Goal: Task Accomplishment & Management: Manage account settings

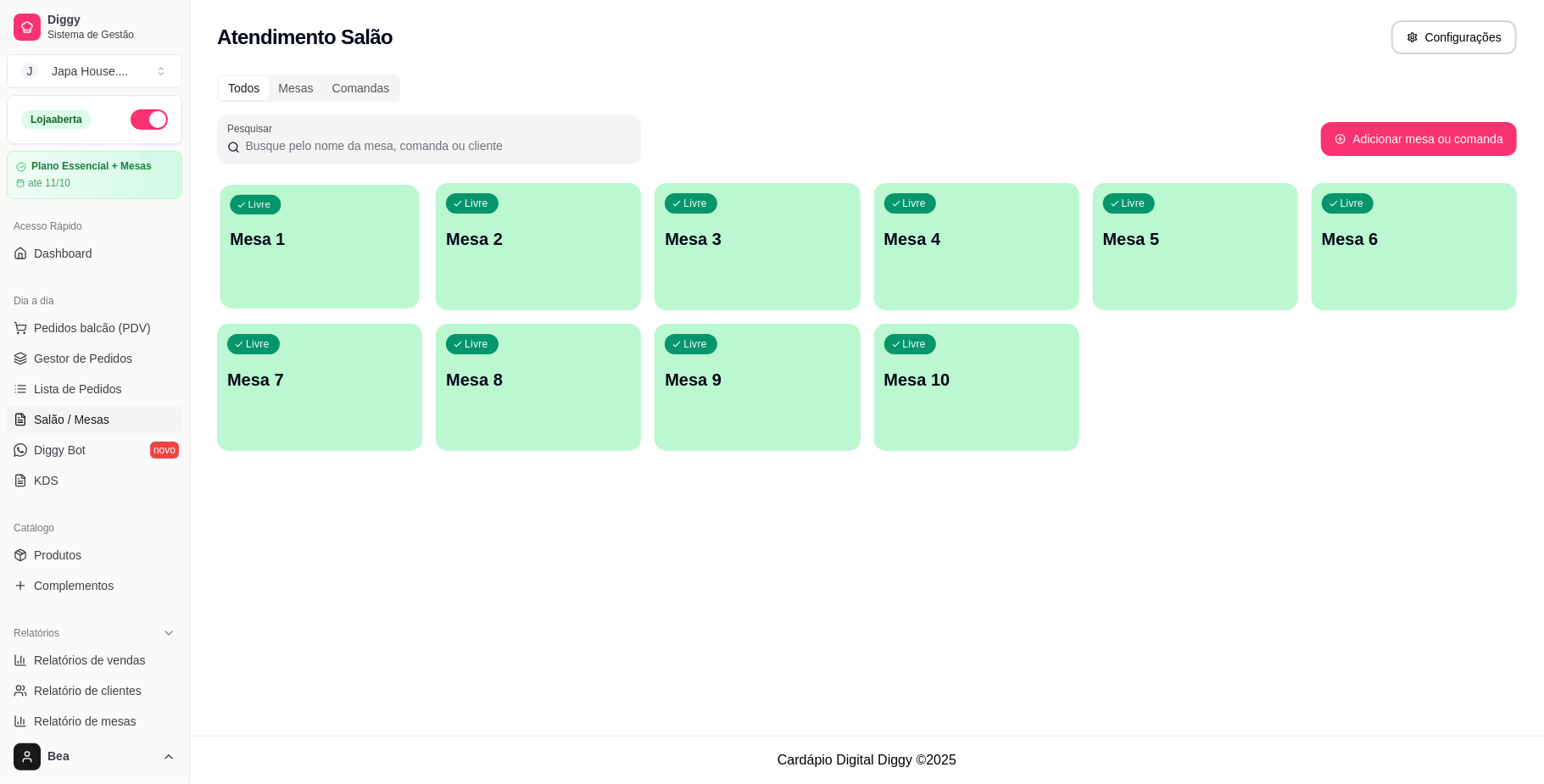
click at [273, 271] on div "Livre Mesa 1" at bounding box center [320, 237] width 199 height 104
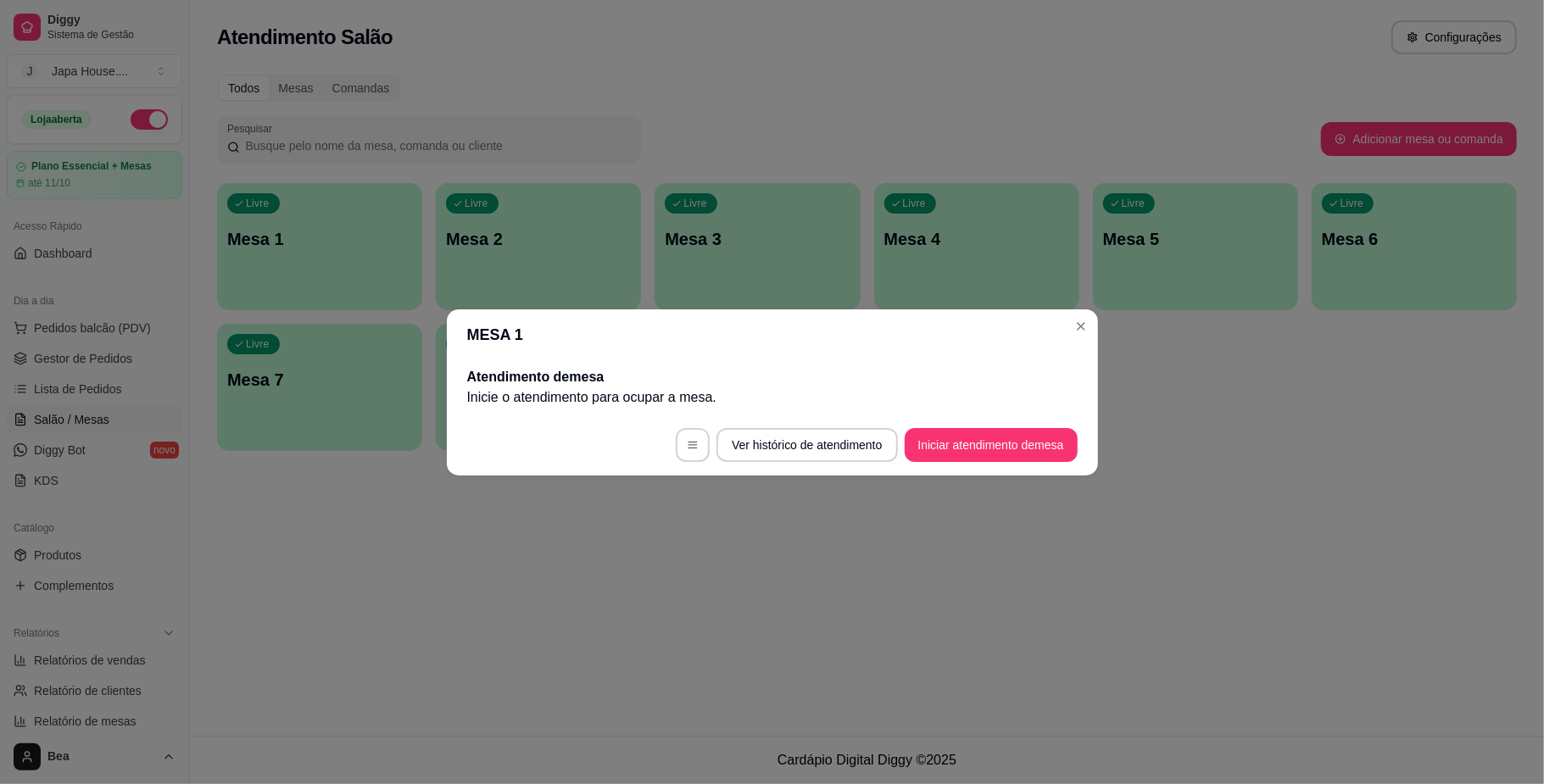
click at [943, 439] on button "Iniciar atendimento de mesa" at bounding box center [992, 445] width 173 height 34
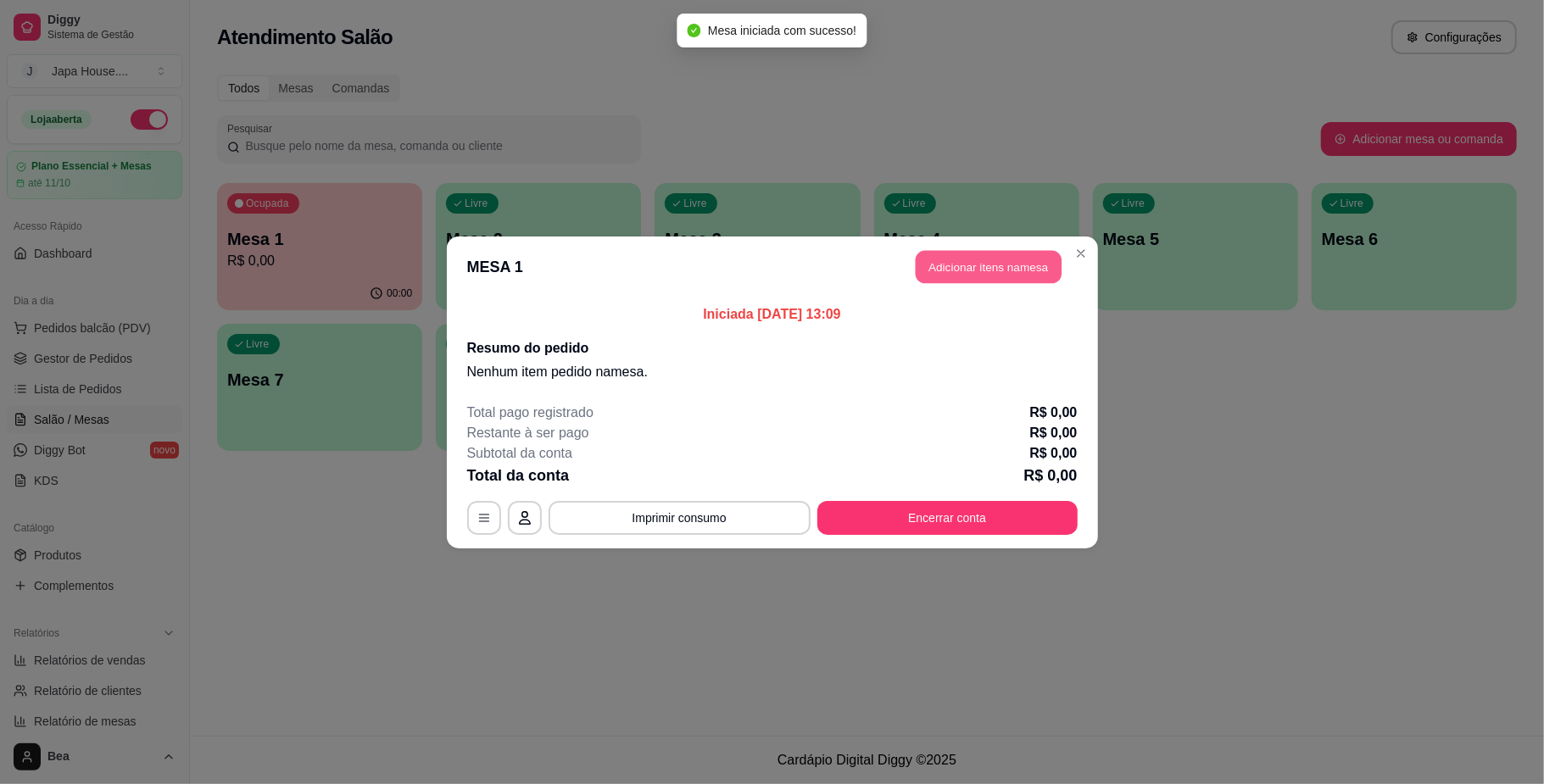
click at [1021, 266] on button "Adicionar itens na mesa" at bounding box center [989, 266] width 146 height 33
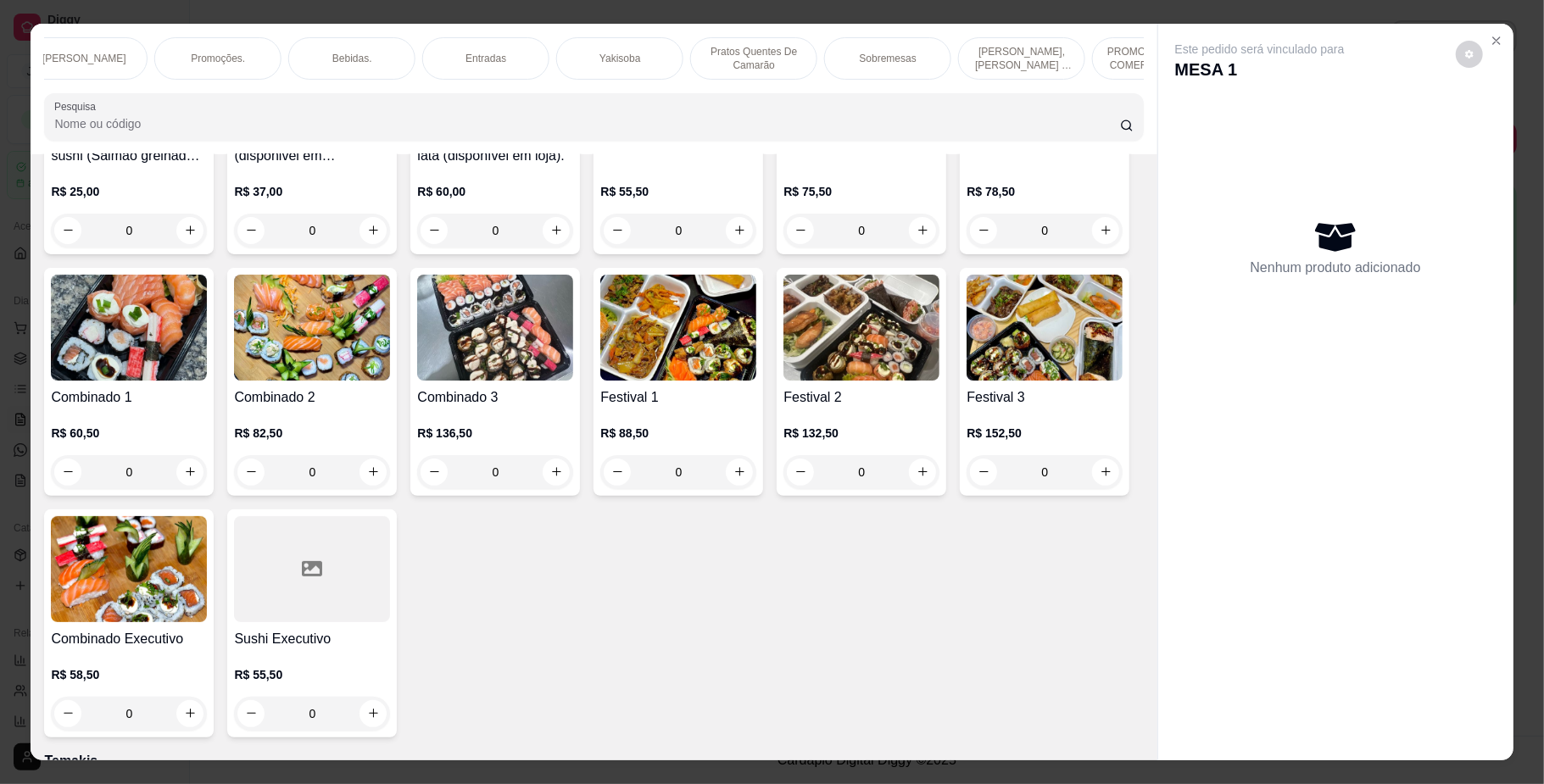
scroll to position [317, 0]
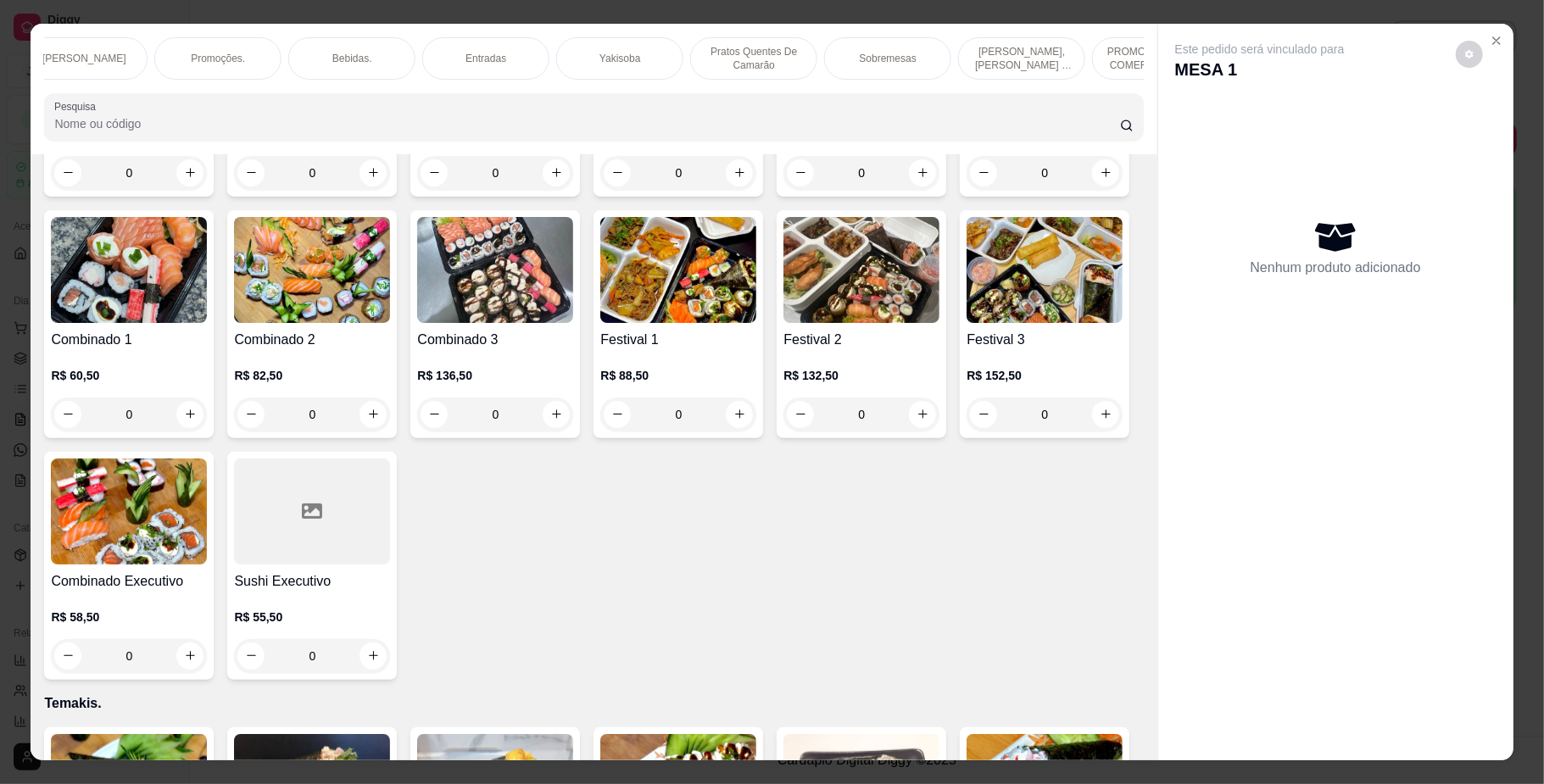
click at [967, 432] on div "0" at bounding box center [1045, 415] width 156 height 34
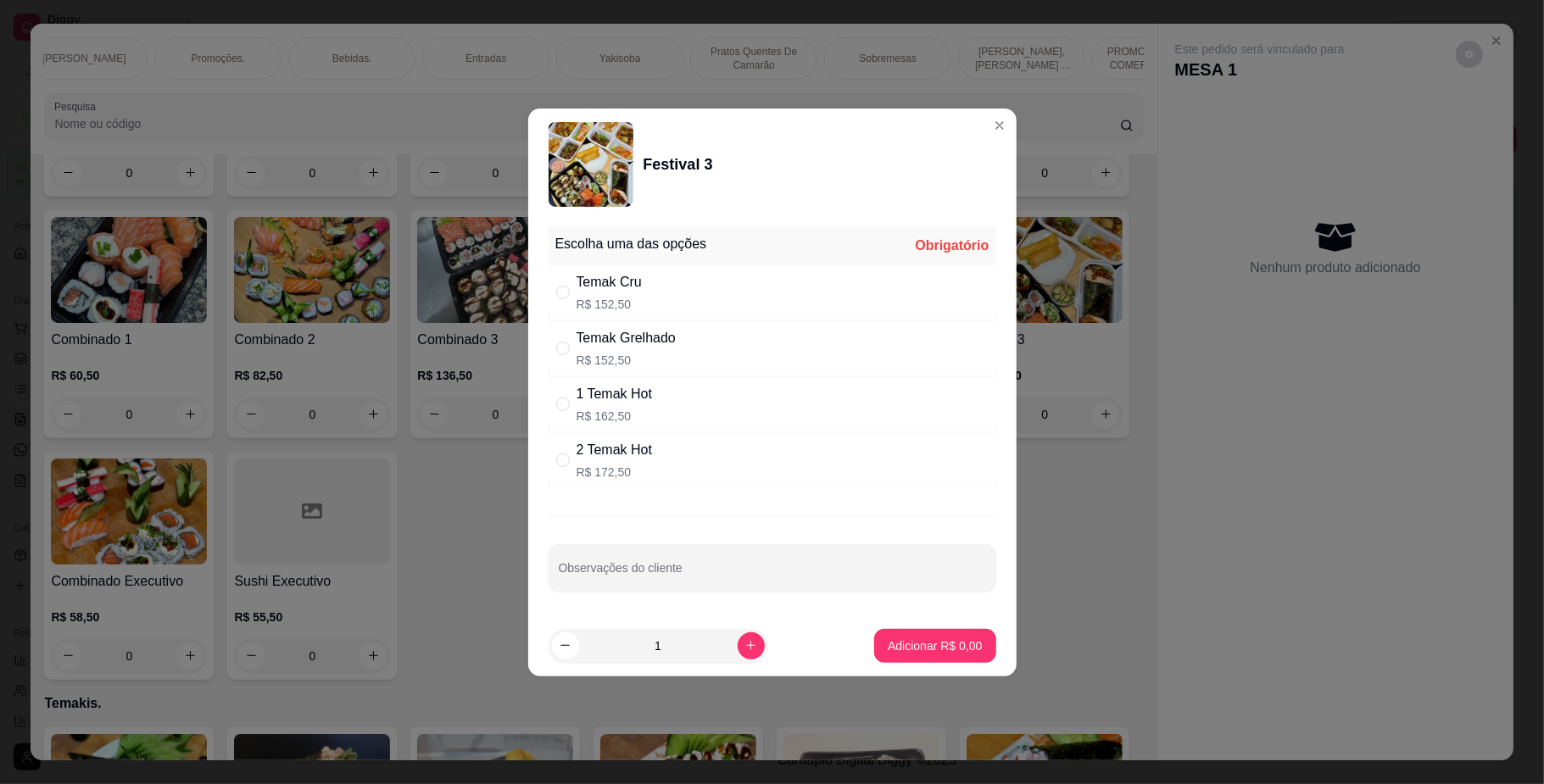
click at [716, 346] on div "Temak Grelhado R$ 152,50" at bounding box center [772, 348] width 448 height 56
radio input "true"
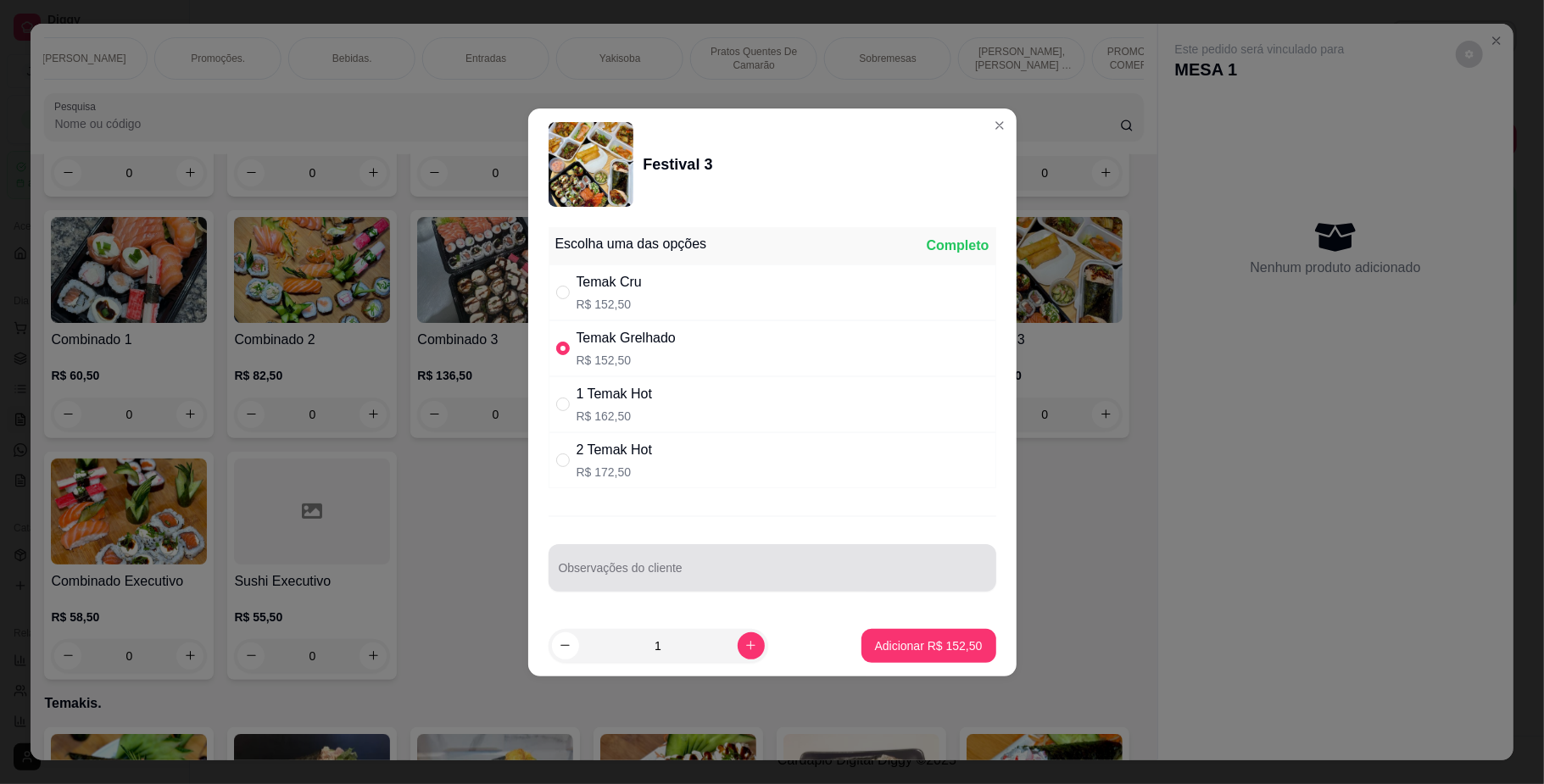
click at [736, 560] on div at bounding box center [772, 568] width 427 height 34
type input "1 cru 1 grelhado banana o rolinho"
click at [913, 636] on button "Adicionar R$ 152,50" at bounding box center [928, 645] width 135 height 34
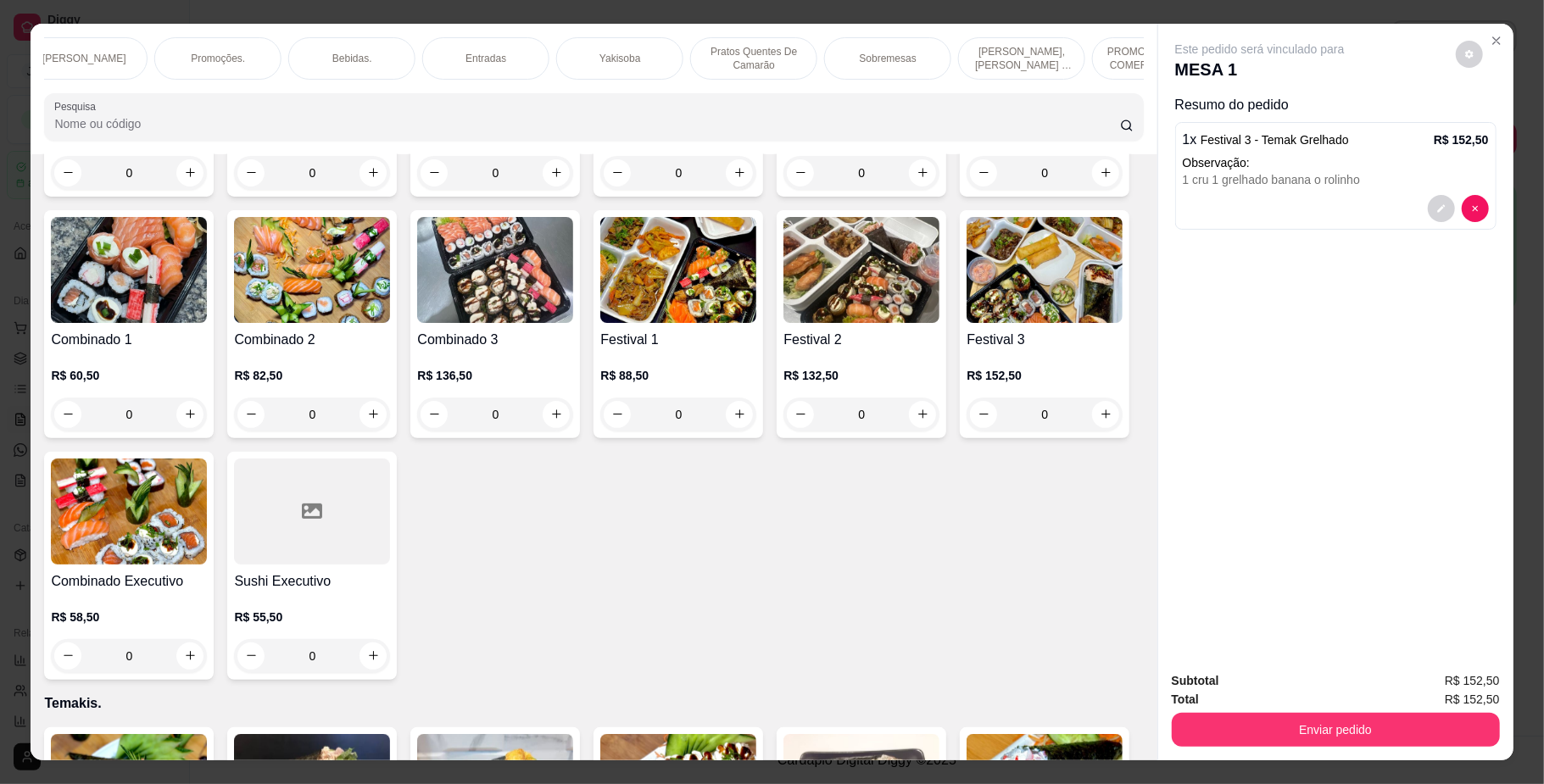
click at [368, 51] on div "Bebidas." at bounding box center [352, 58] width 127 height 42
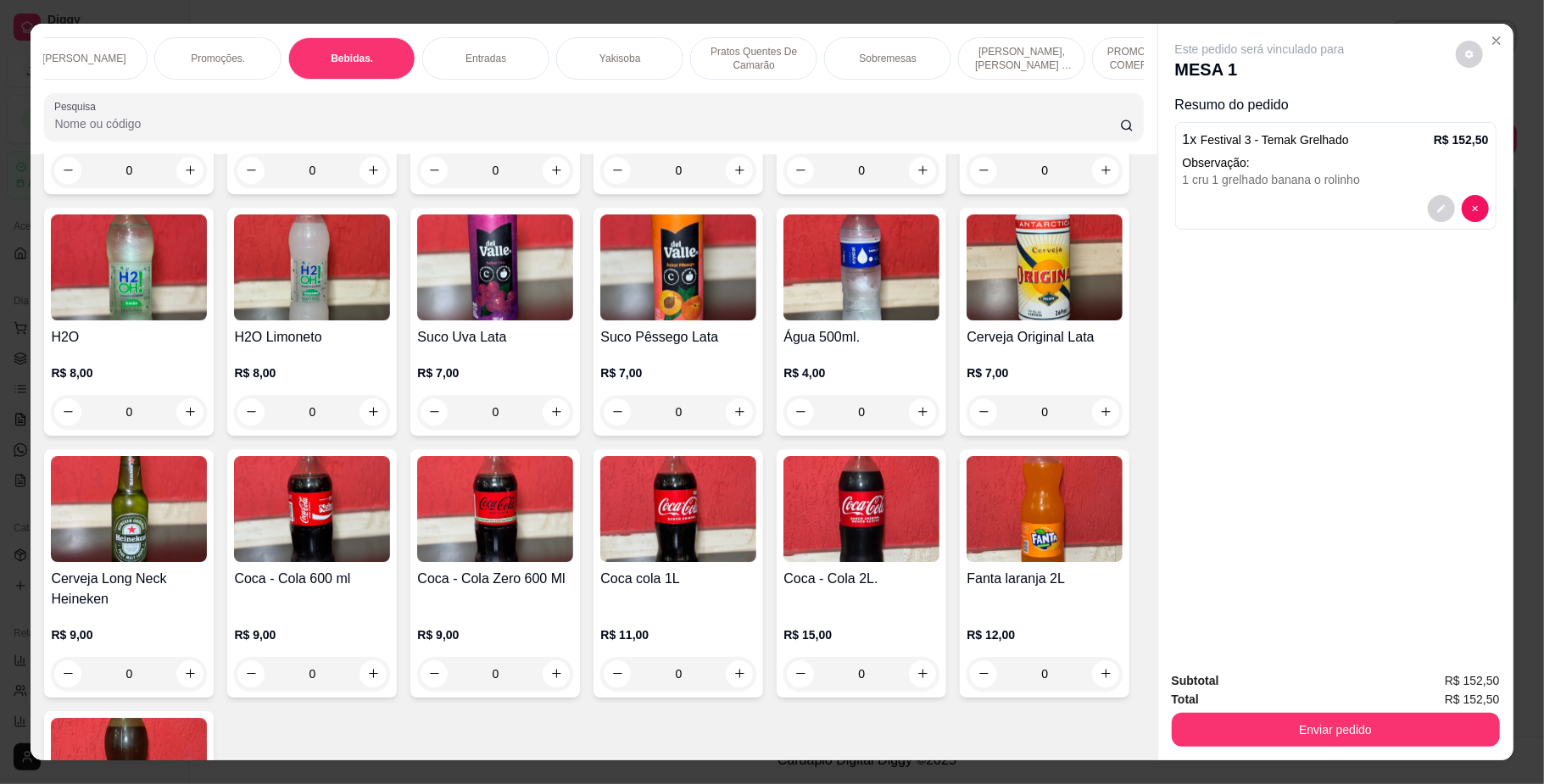
scroll to position [30, 0]
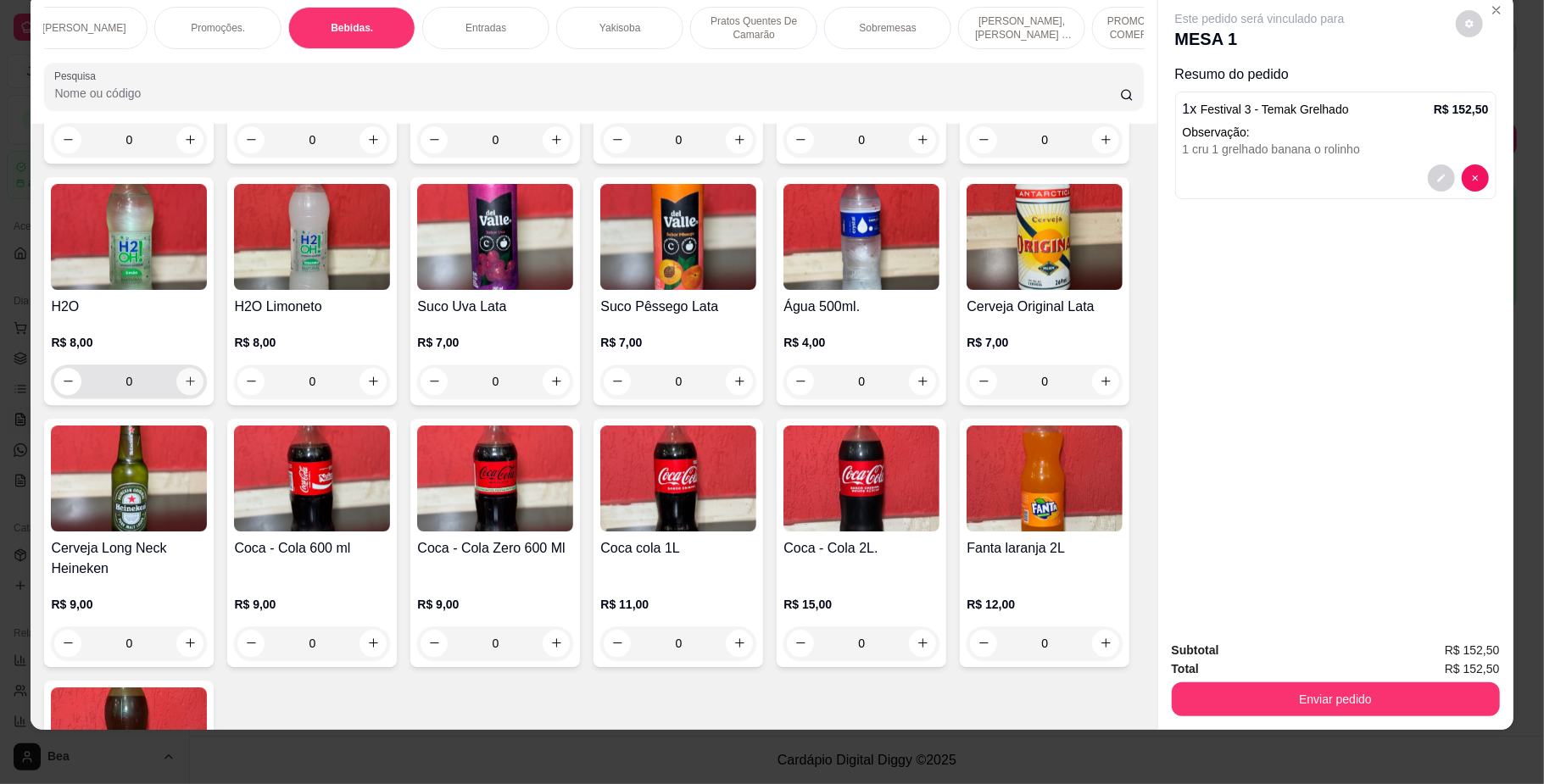
click at [197, 387] on icon "increase-product-quantity" at bounding box center [189, 381] width 12 height 12
type input "1"
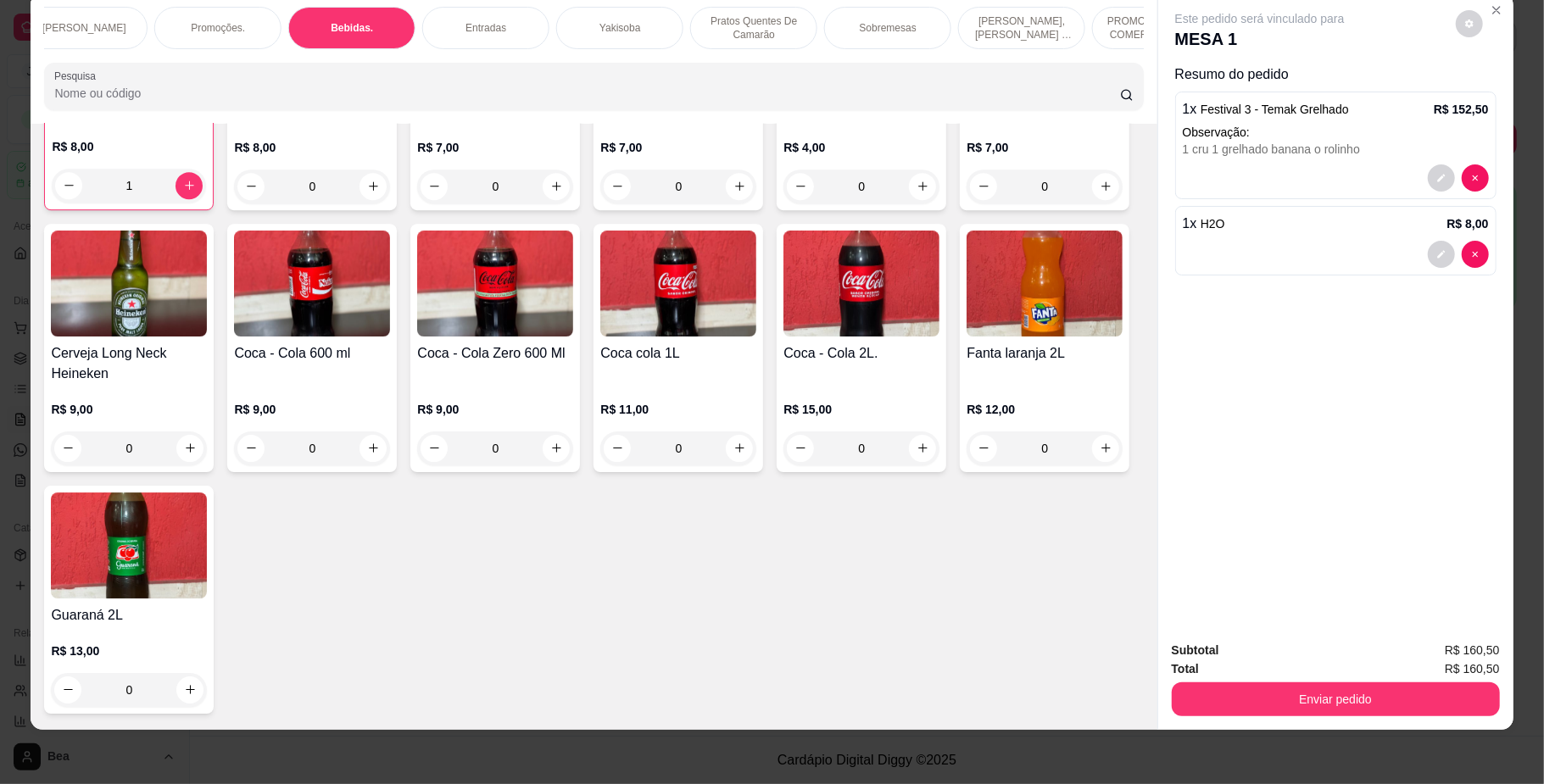
scroll to position [4006, 0]
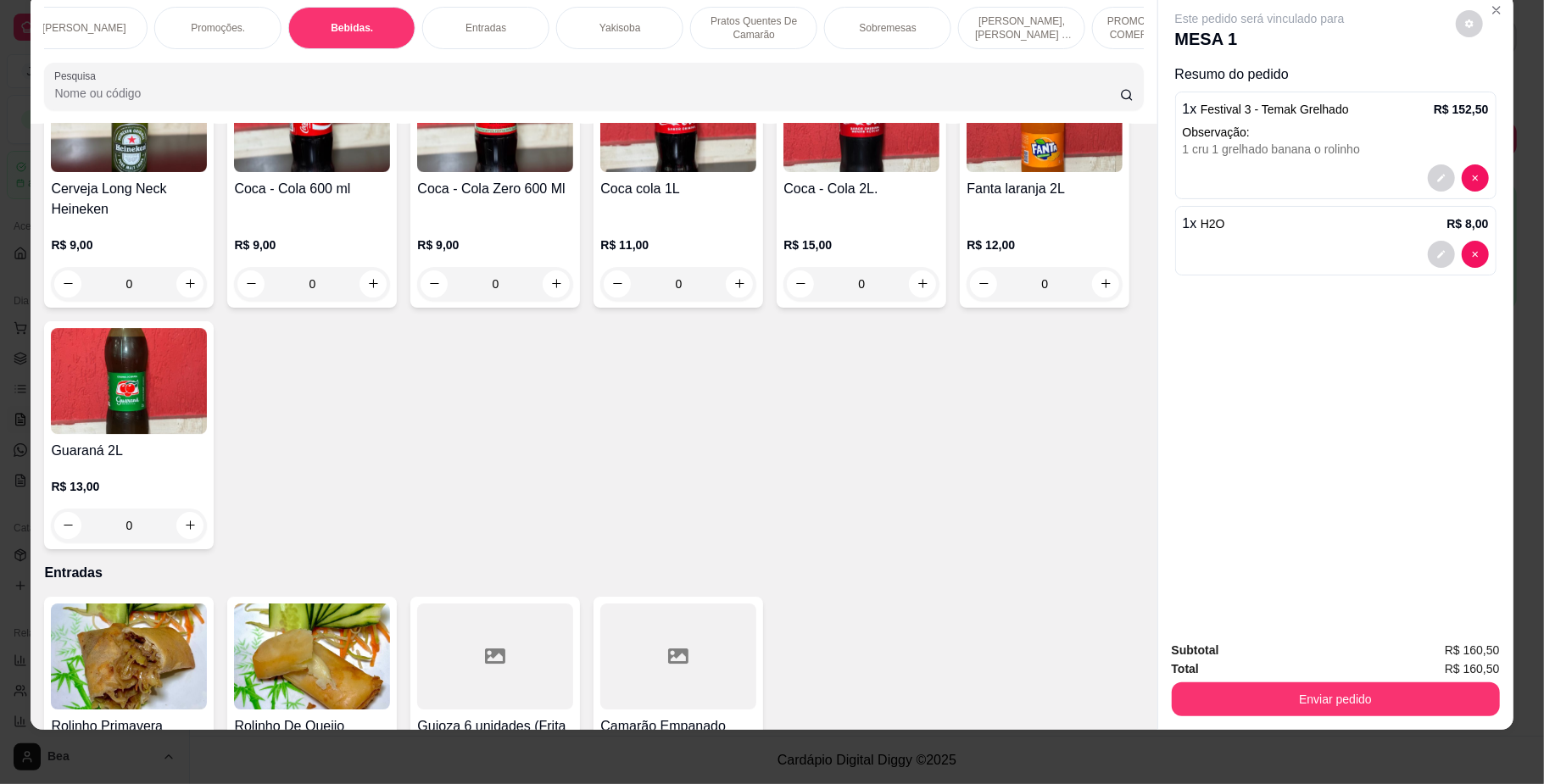
click at [910, 35] on button "increase-product-quantity" at bounding box center [923, 22] width 26 height 26
type input "1"
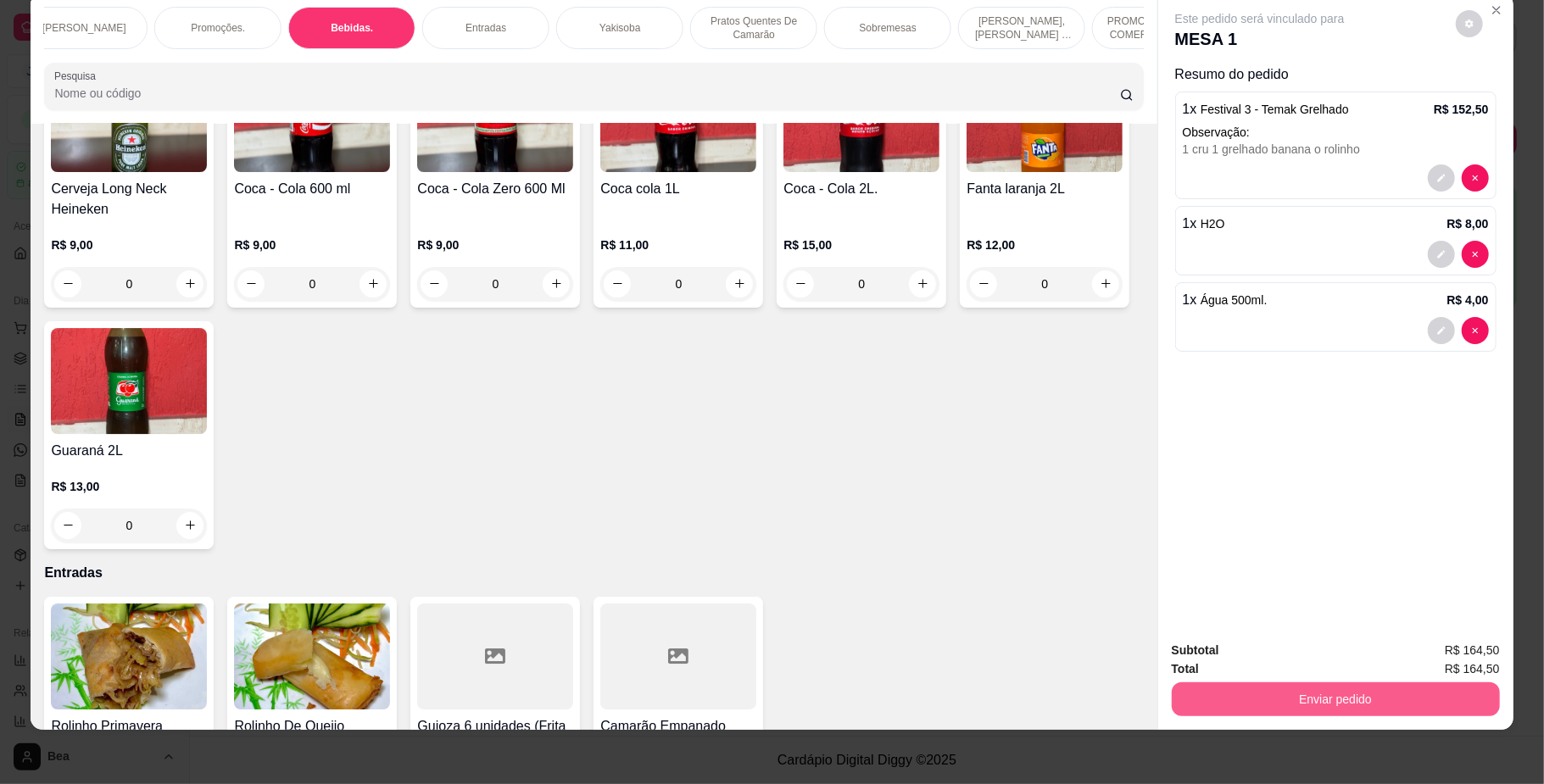
click at [1433, 704] on button "Enviar pedido" at bounding box center [1336, 699] width 328 height 34
click at [1282, 660] on button "Não registrar e enviar pedido" at bounding box center [1277, 658] width 176 height 32
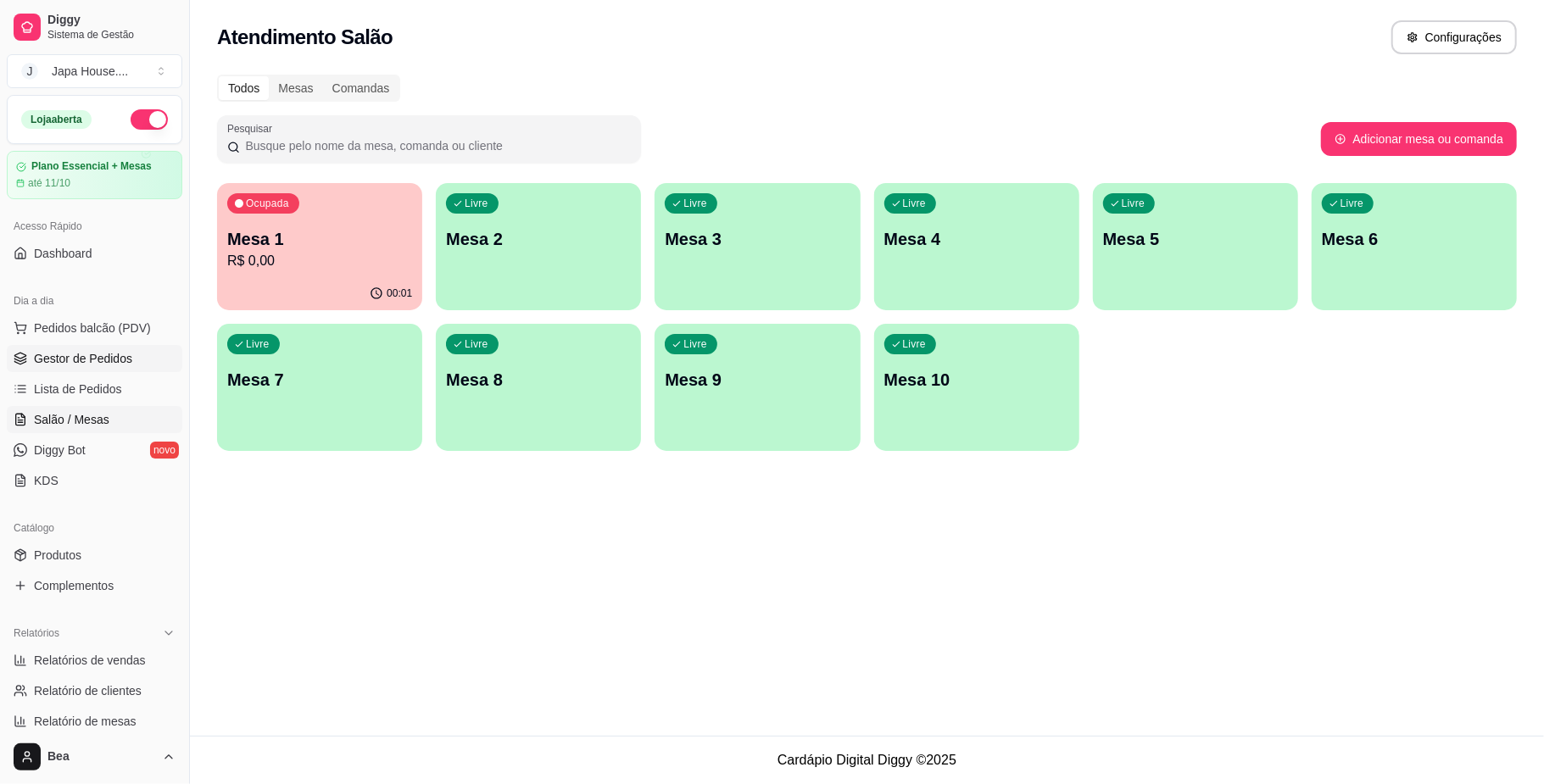
click at [109, 365] on span "Gestor de Pedidos" at bounding box center [83, 359] width 98 height 17
click at [116, 357] on span "Gestor de Pedidos" at bounding box center [83, 359] width 98 height 17
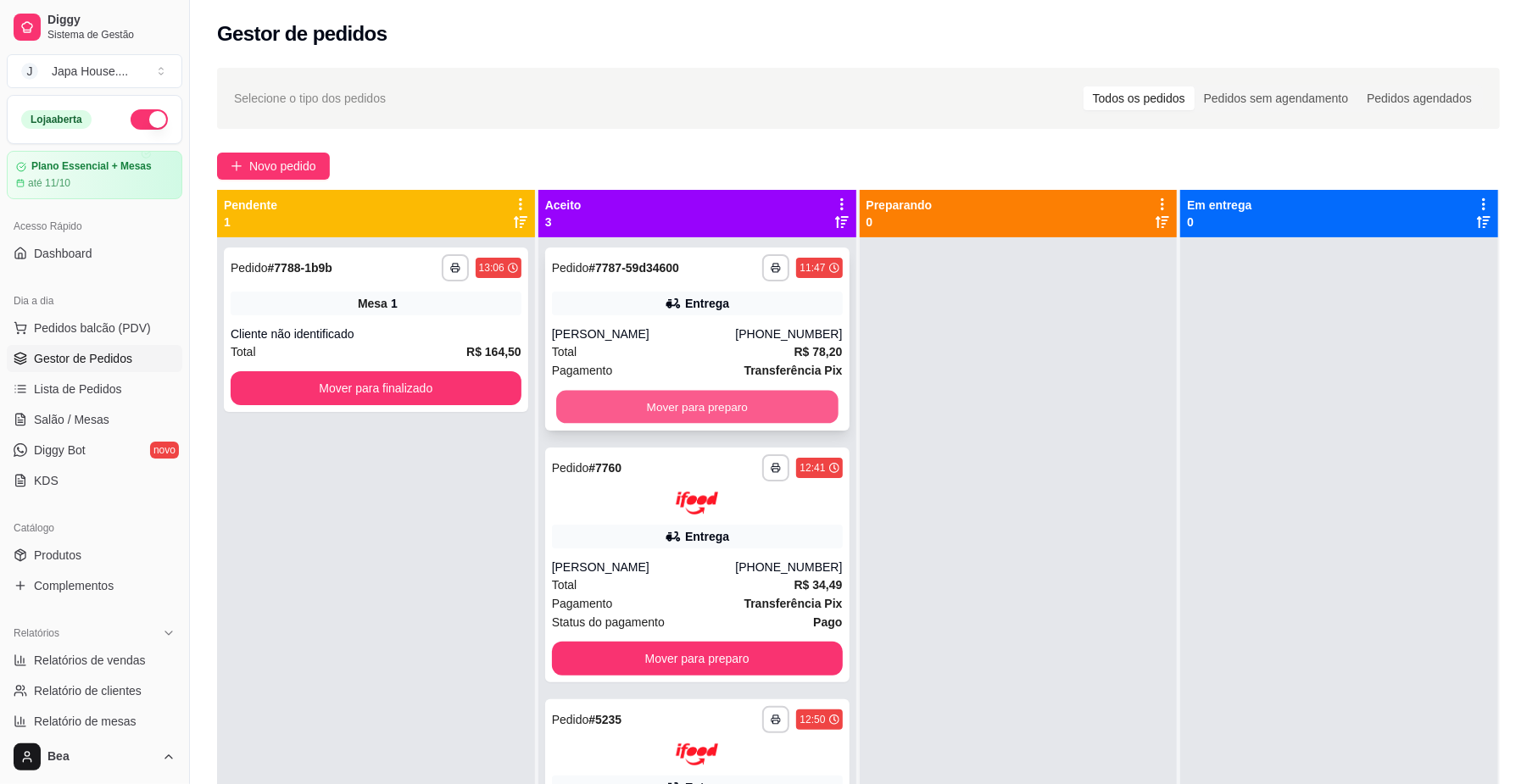
click at [629, 405] on button "Mover para preparo" at bounding box center [697, 407] width 282 height 33
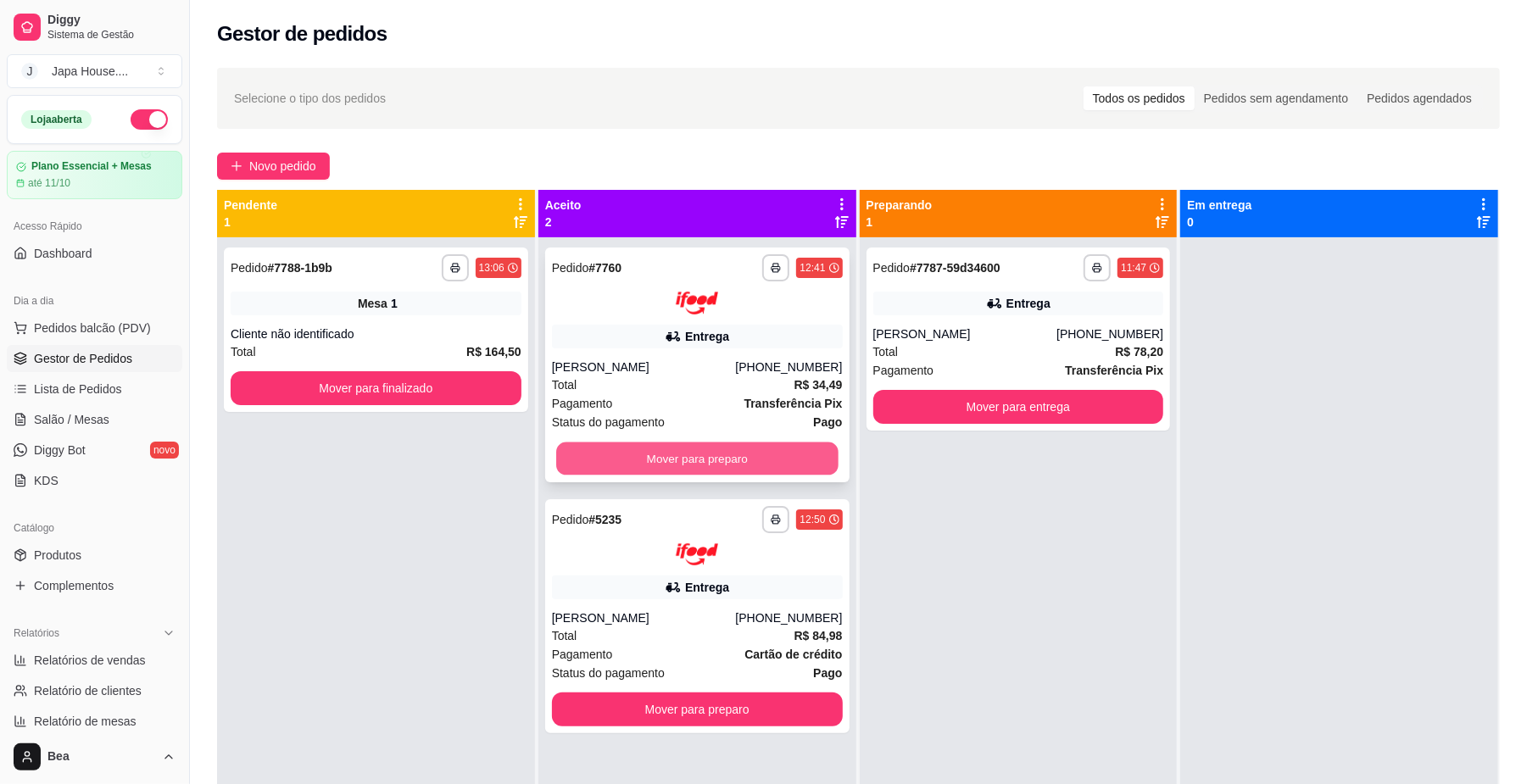
click at [646, 456] on button "Mover para preparo" at bounding box center [697, 458] width 282 height 33
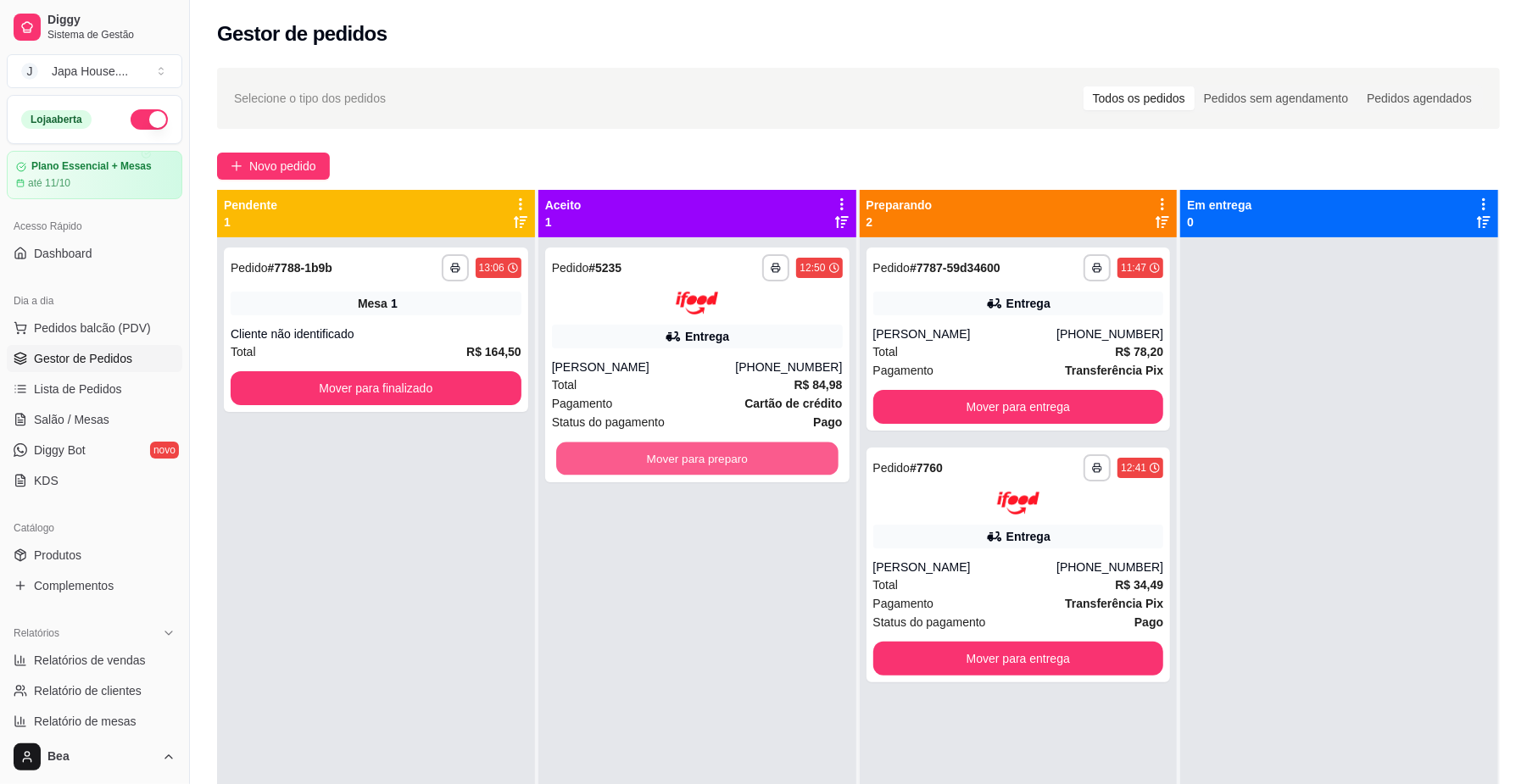
click at [646, 456] on button "Mover para preparo" at bounding box center [697, 458] width 282 height 33
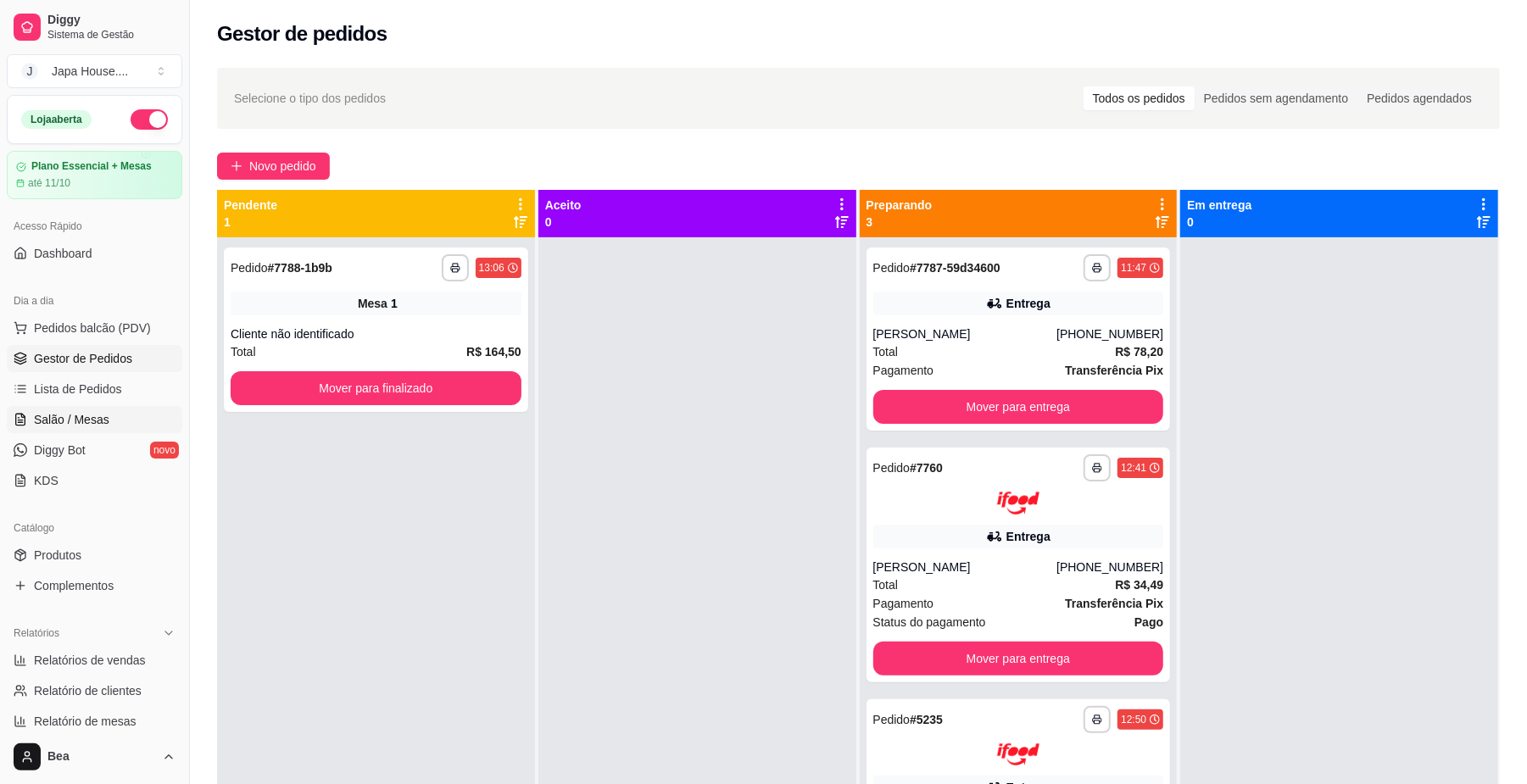
click at [91, 416] on span "Salão / Mesas" at bounding box center [72, 419] width 75 height 17
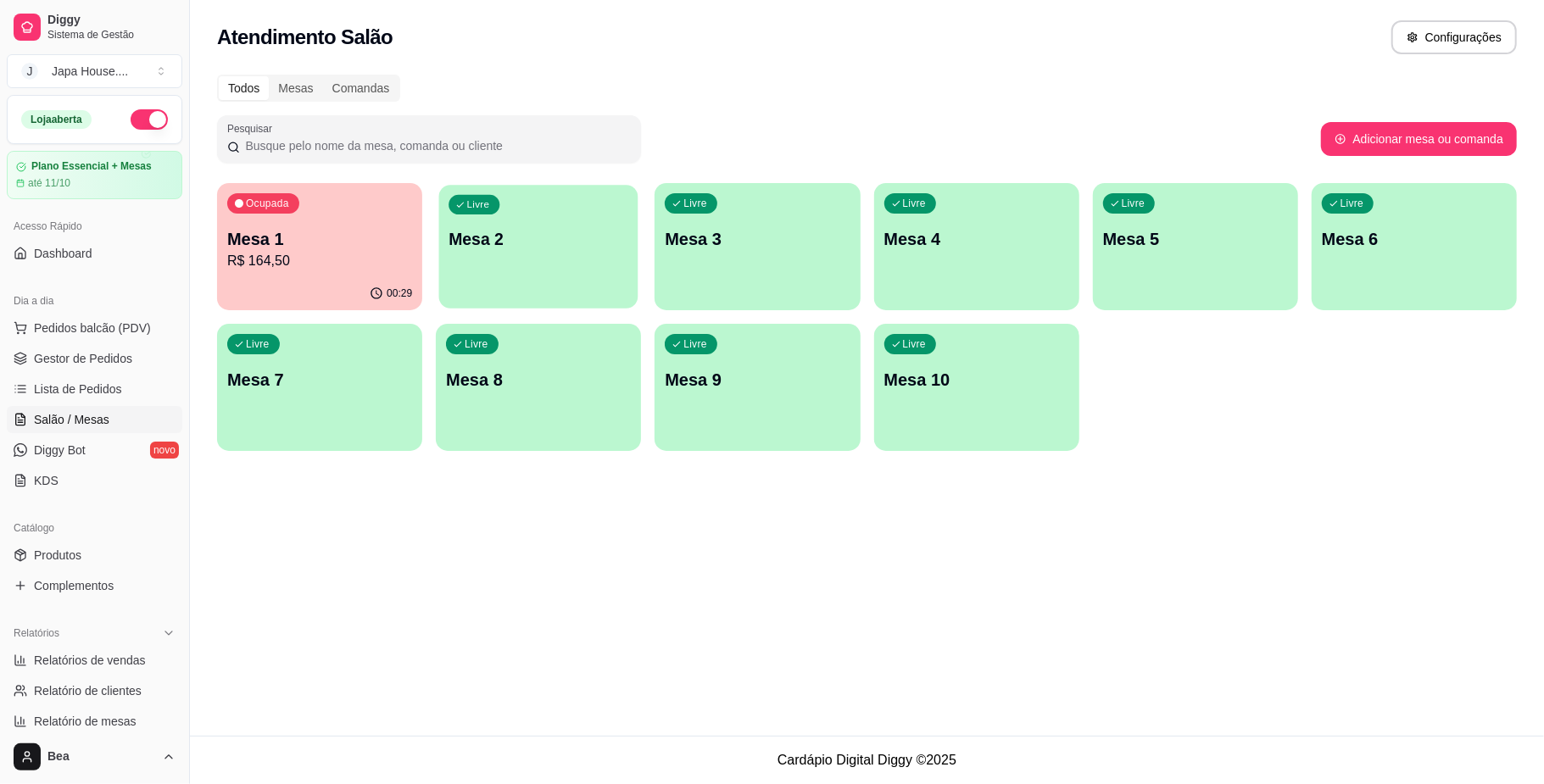
click at [553, 246] on p "Mesa 2" at bounding box center [538, 239] width 180 height 23
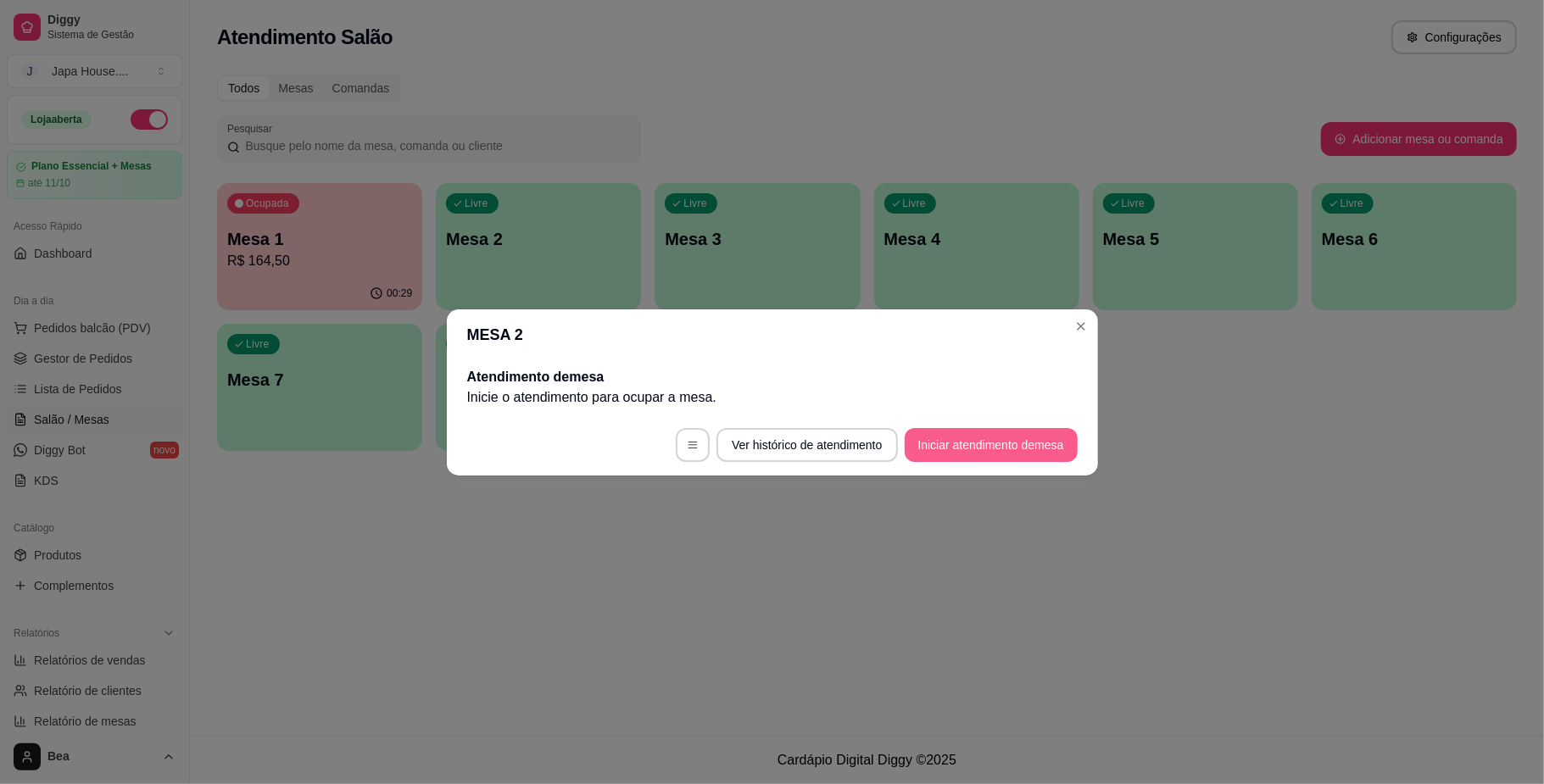
click at [951, 437] on button "Iniciar atendimento de mesa" at bounding box center [992, 445] width 173 height 34
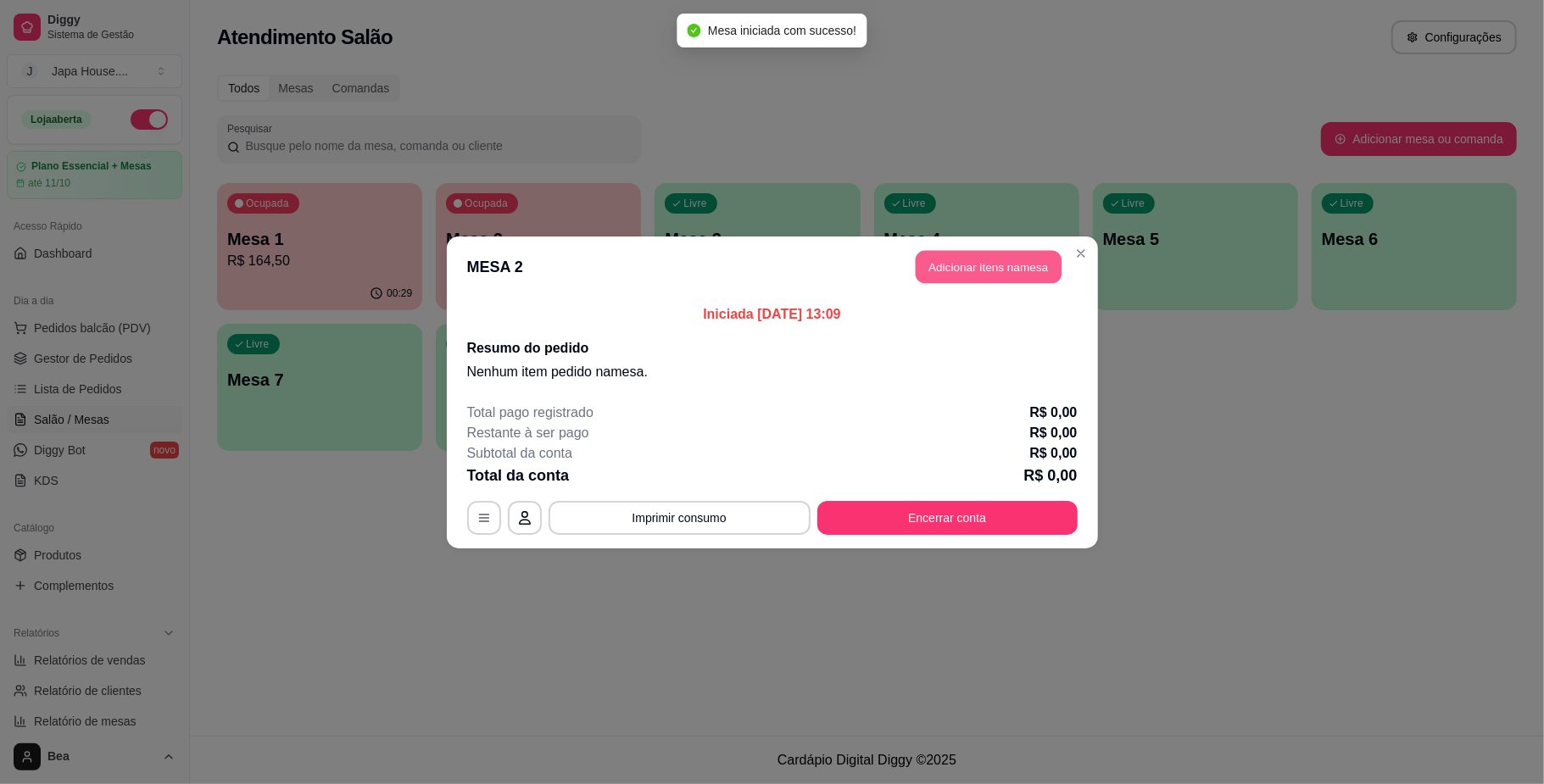
click at [984, 269] on button "Adicionar itens na mesa" at bounding box center [989, 266] width 146 height 33
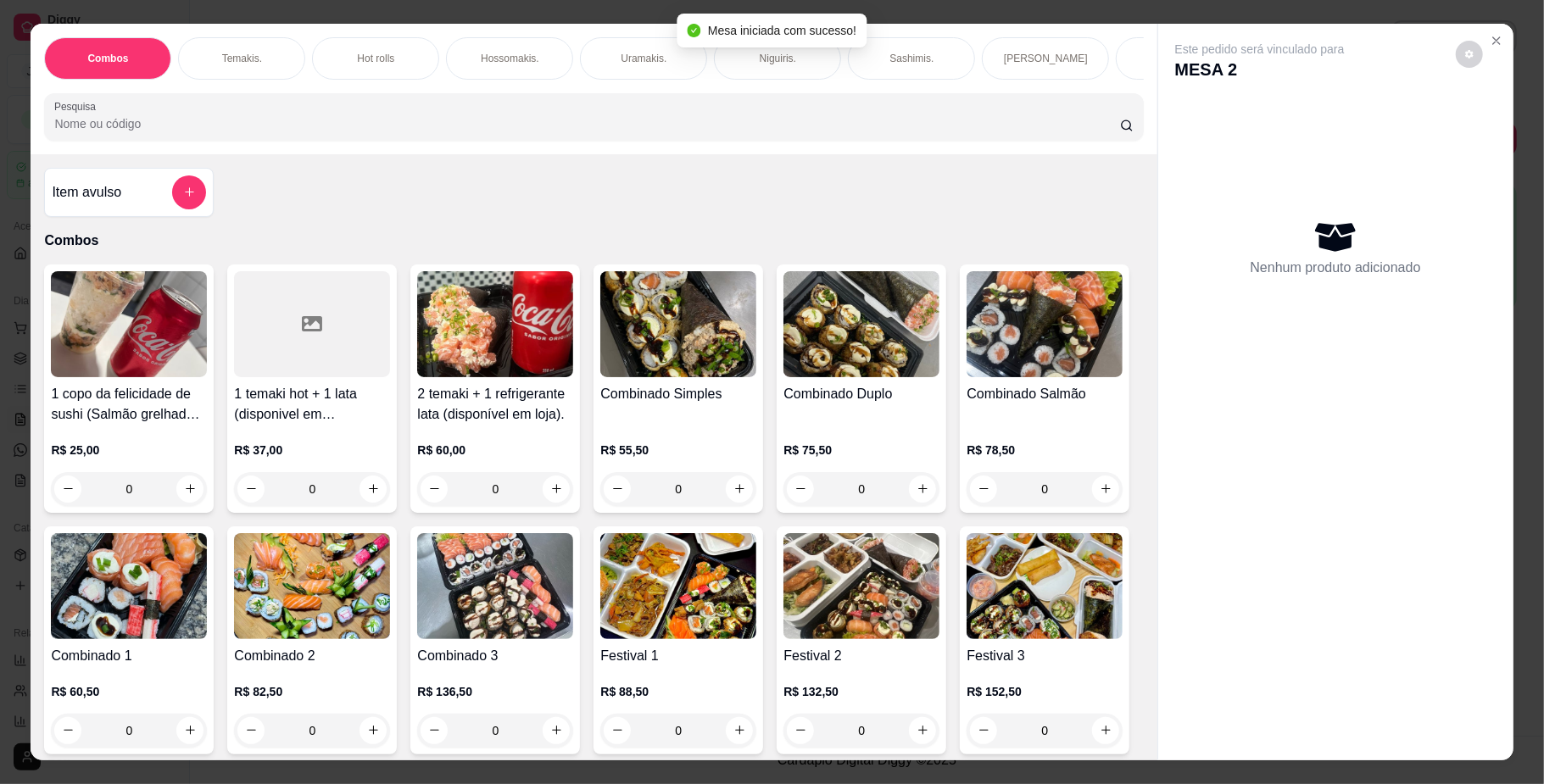
click at [750, 132] on input "Pesquisa" at bounding box center [587, 123] width 1065 height 17
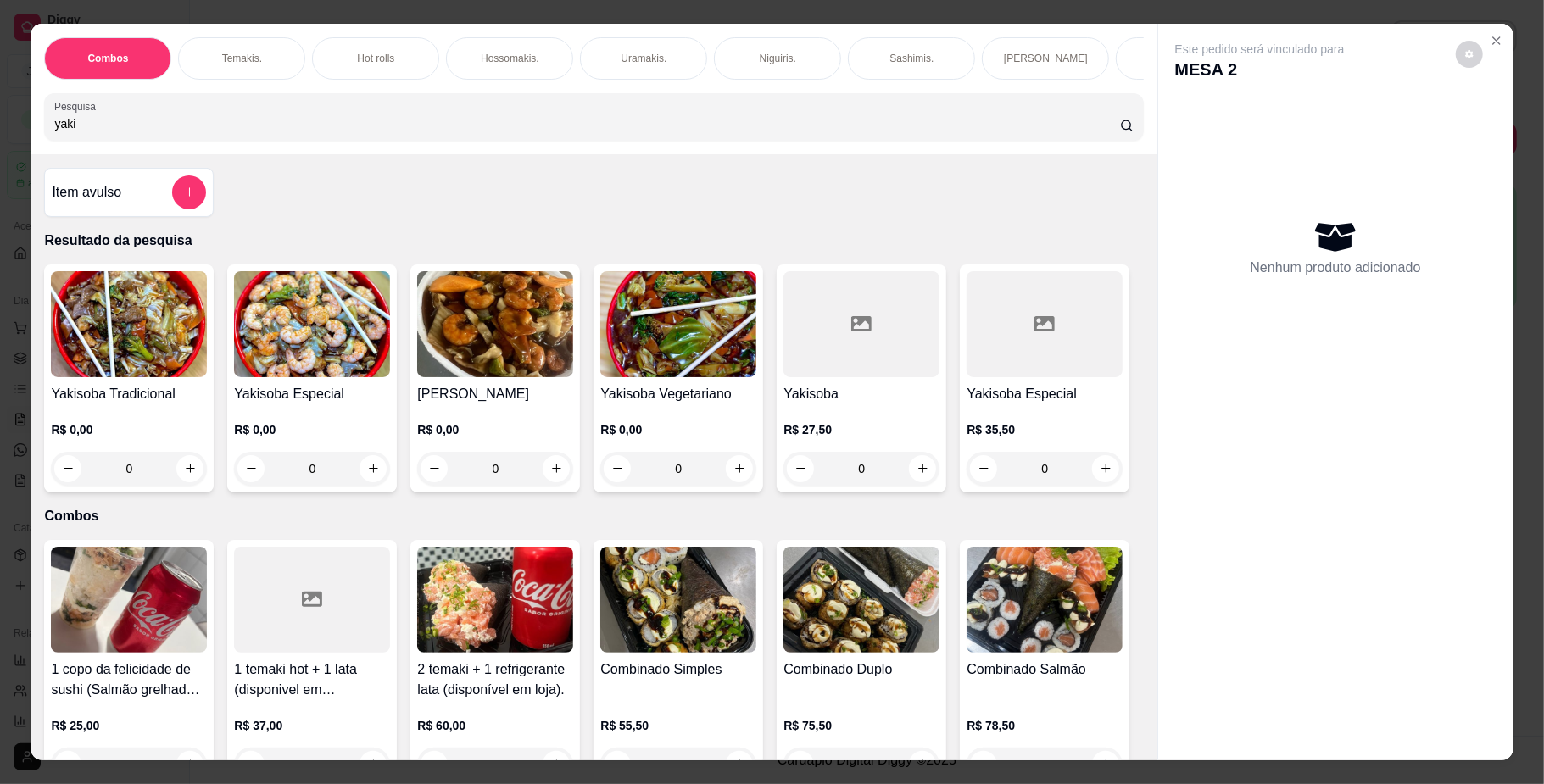
type input "yaki"
click at [163, 404] on h4 "Yakisoba Tradicional" at bounding box center [129, 395] width 156 height 21
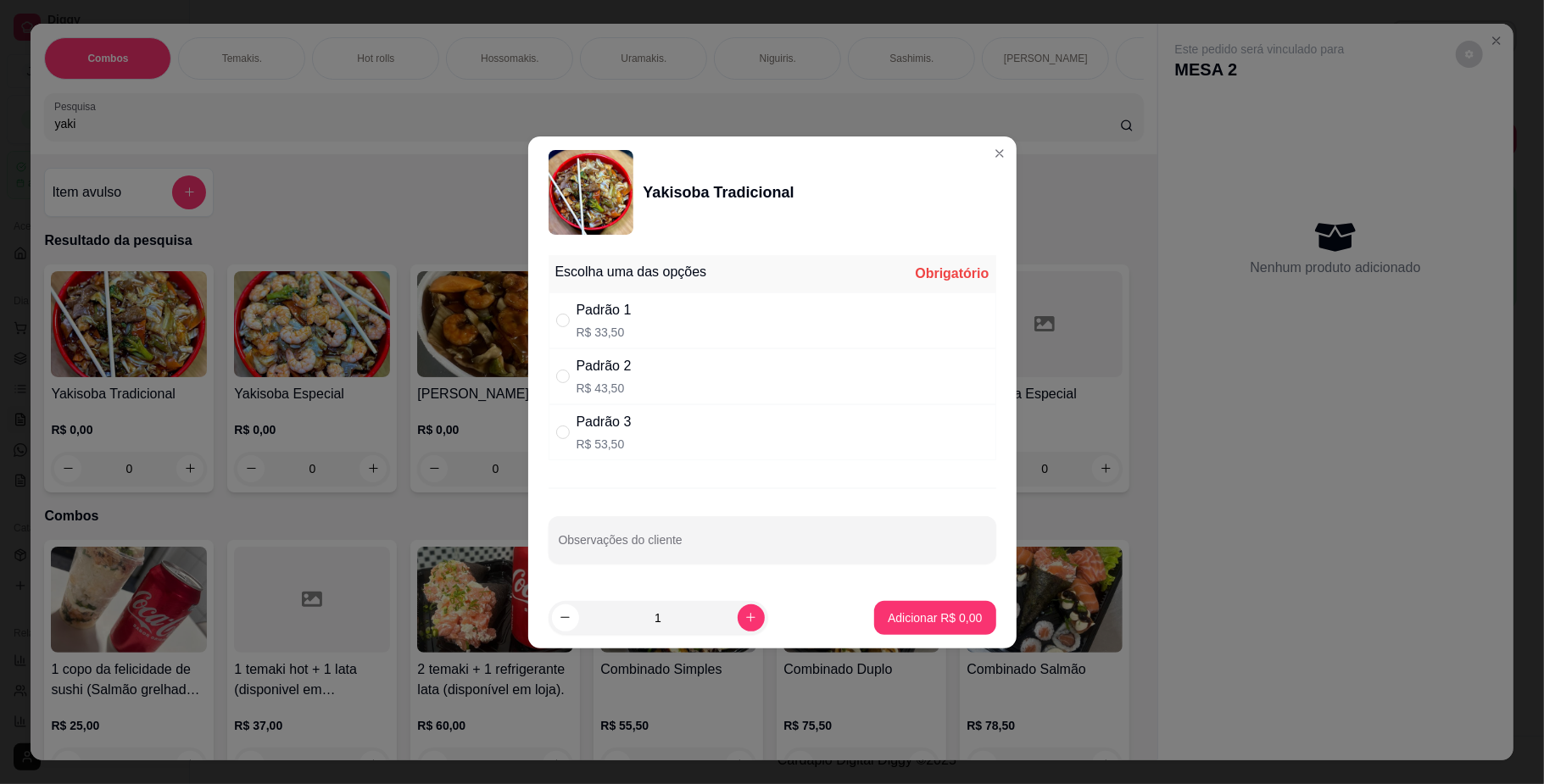
click at [639, 325] on div "Padrão 1 R$ 33,50" at bounding box center [772, 319] width 448 height 56
radio input "true"
click at [909, 617] on p "Adicionar R$ 33,50" at bounding box center [931, 617] width 98 height 16
type input "1"
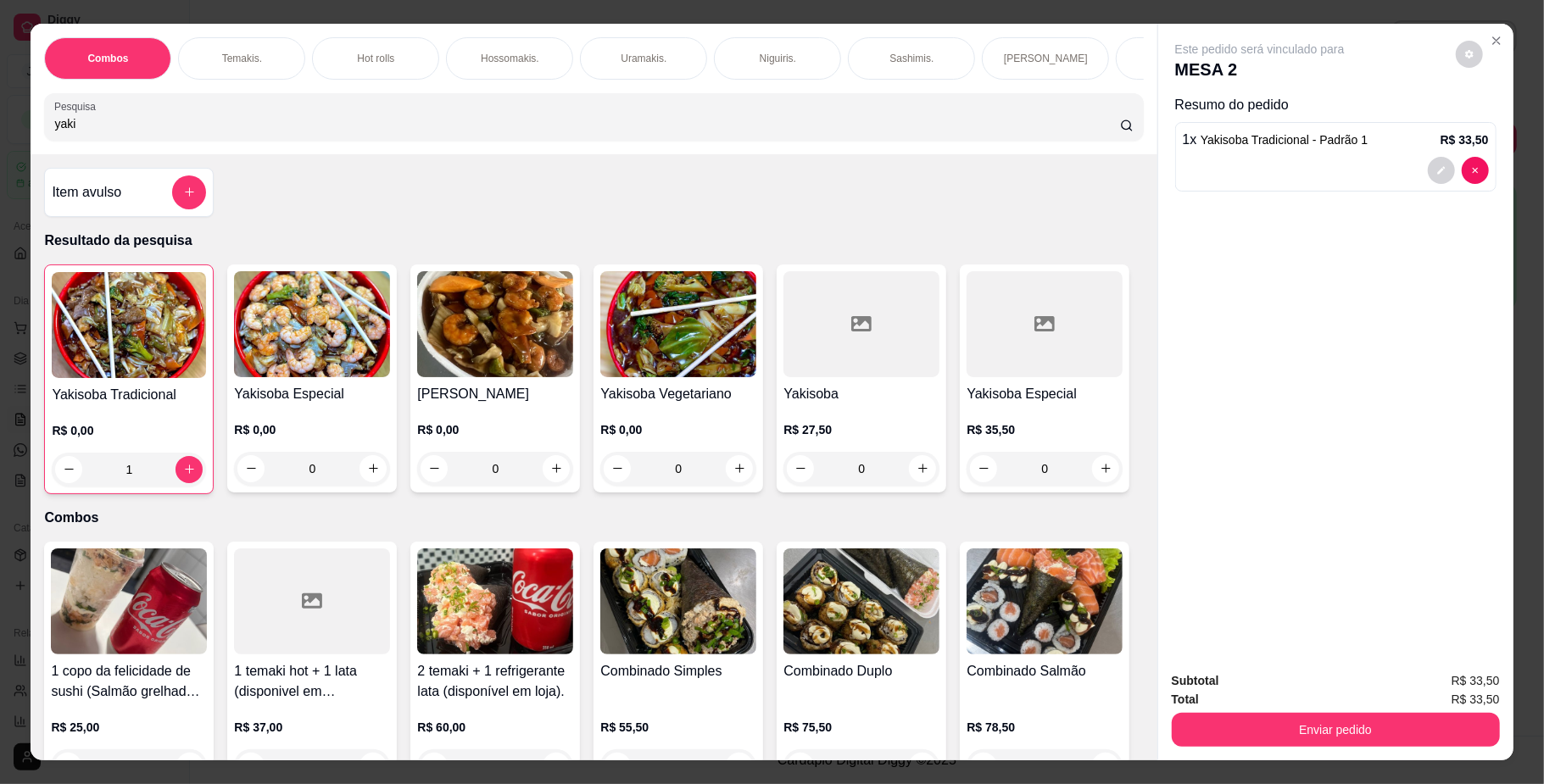
click at [721, 132] on input "yaki" at bounding box center [587, 123] width 1065 height 17
type input "y"
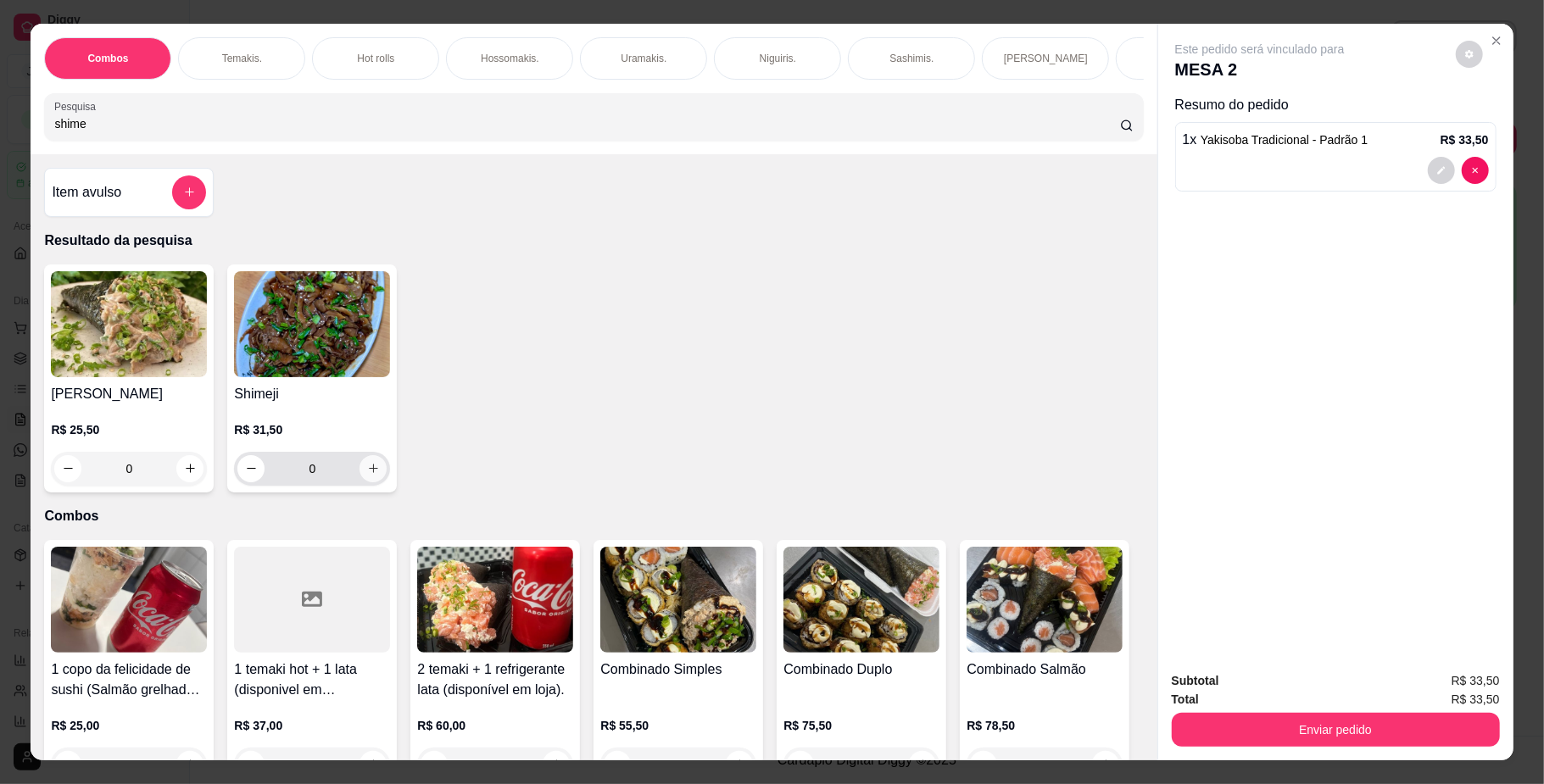
type input "shime"
click at [368, 475] on icon "increase-product-quantity" at bounding box center [373, 467] width 12 height 12
type input "1"
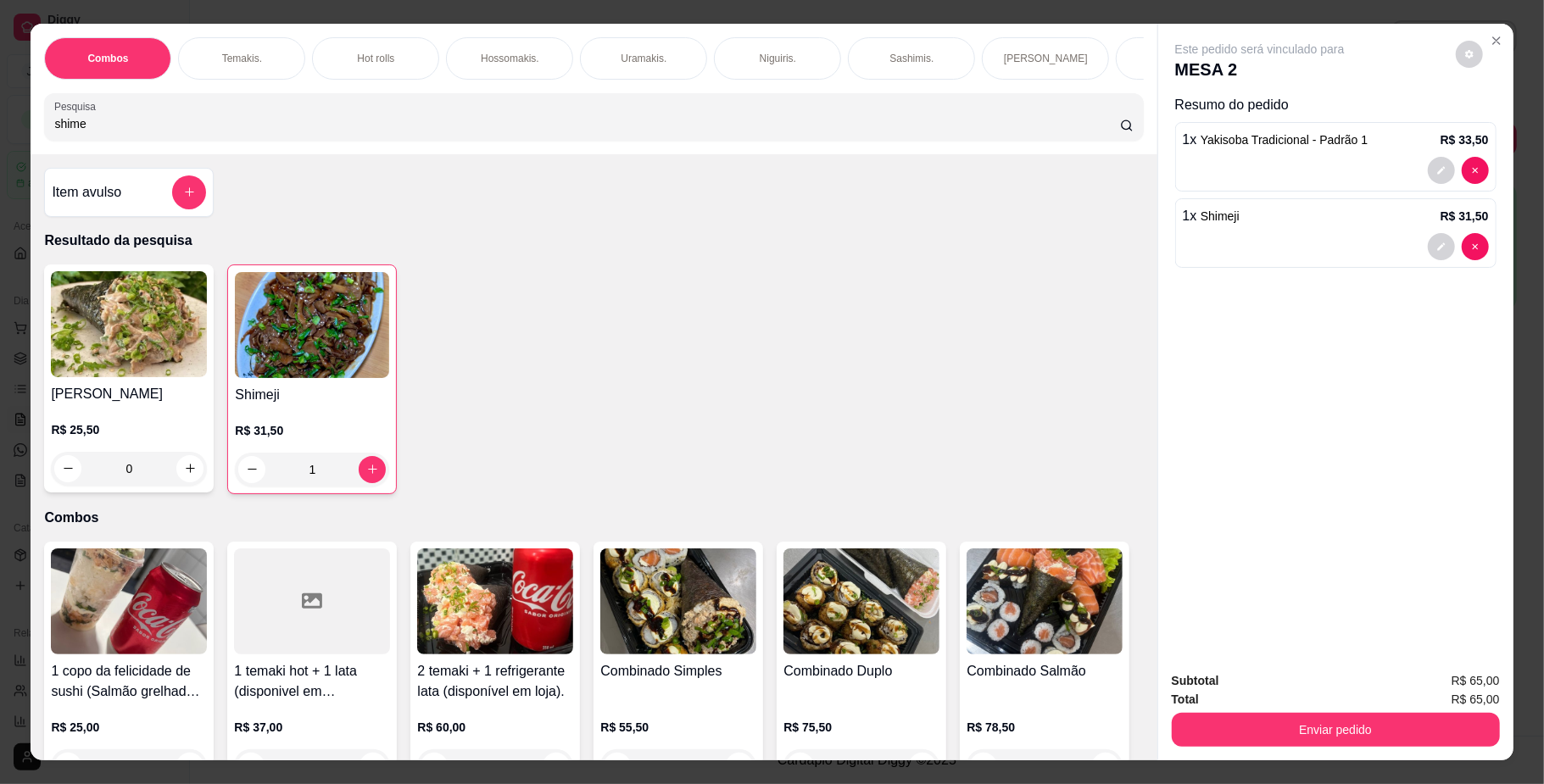
scroll to position [0, 961]
click at [466, 52] on p "Entradas" at bounding box center [485, 58] width 41 height 13
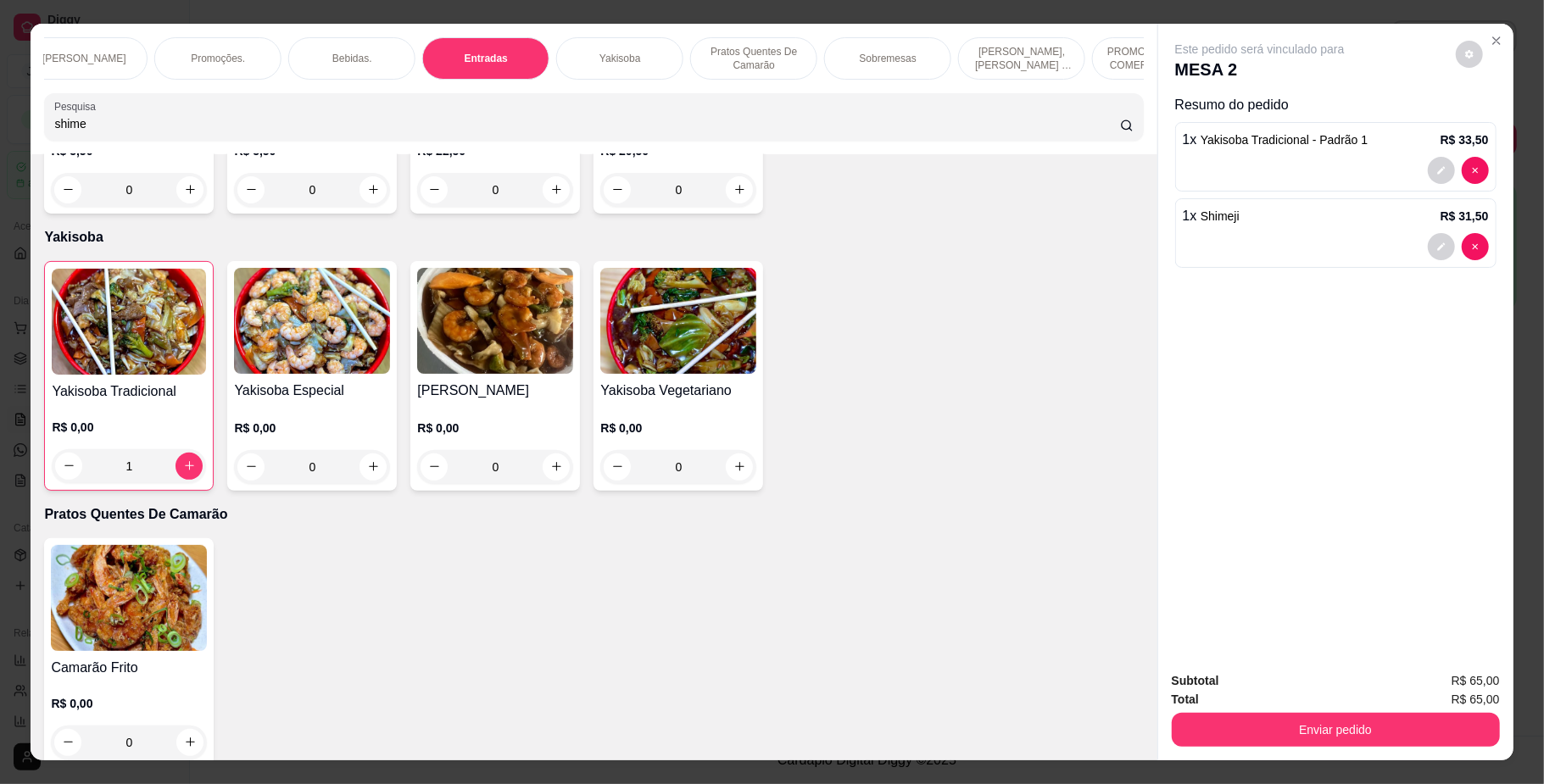
scroll to position [30, 0]
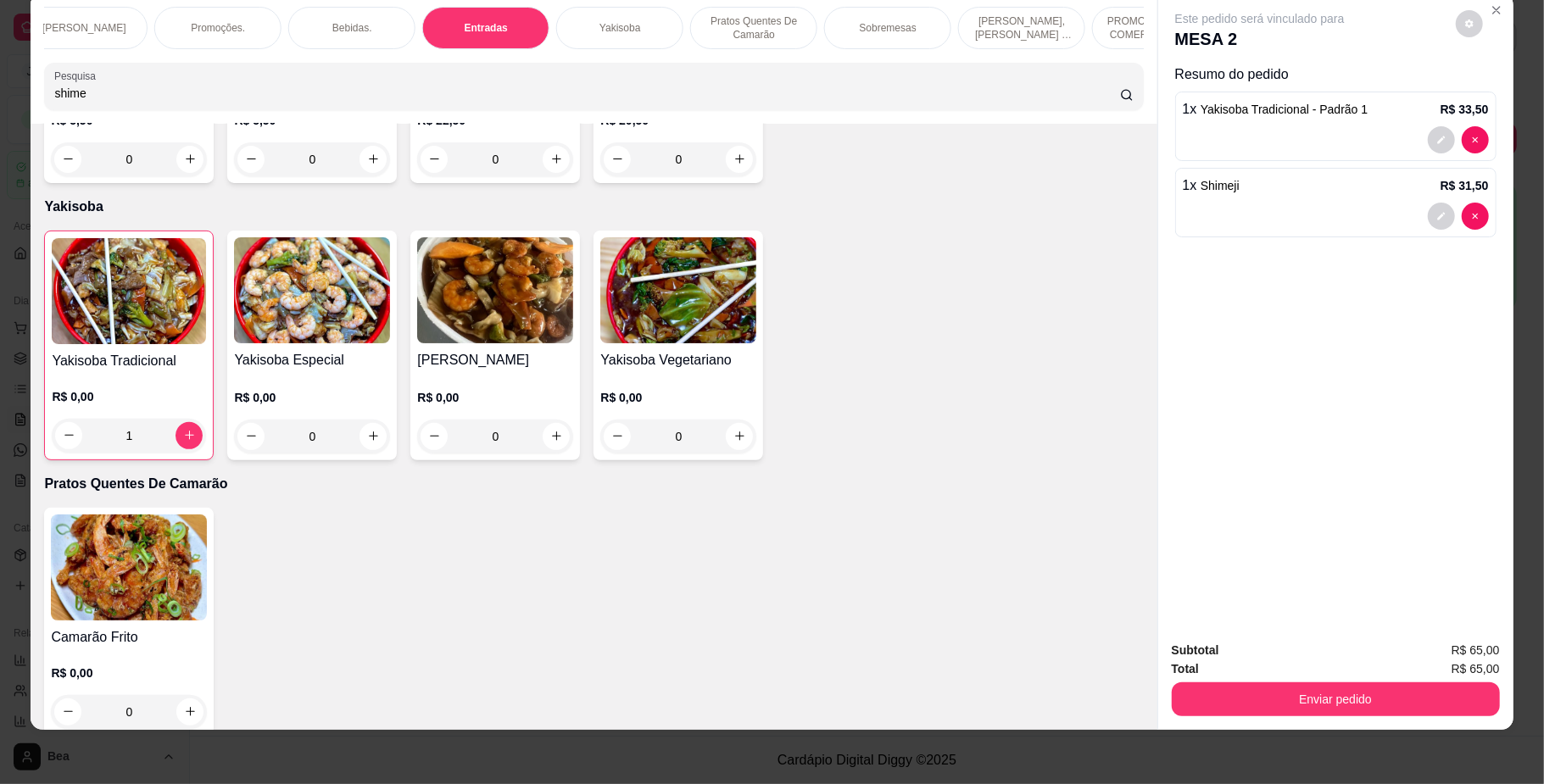
click at [190, 176] on div "0" at bounding box center [129, 159] width 156 height 34
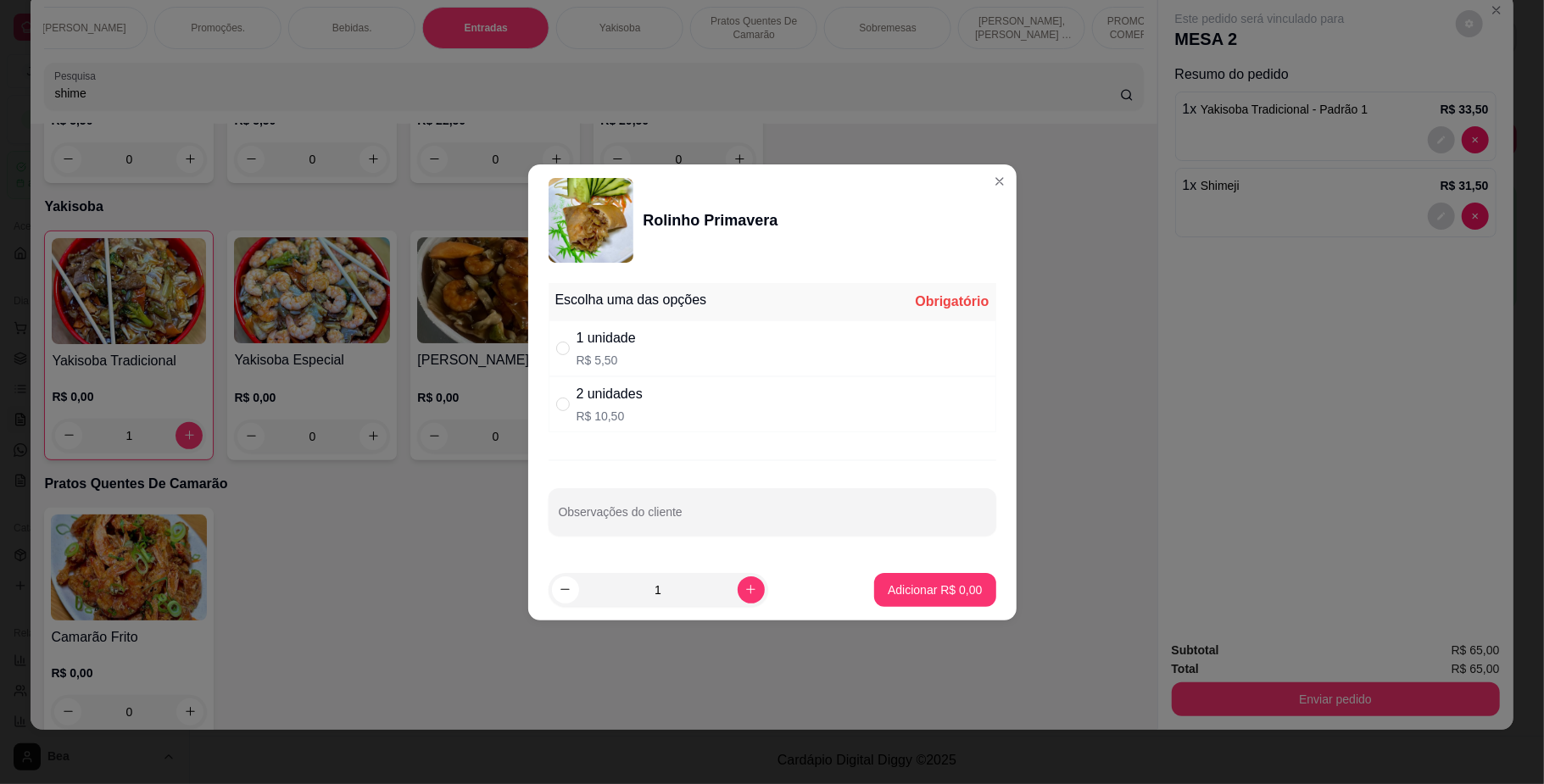
click at [682, 409] on div "2 unidades R$ 10,50" at bounding box center [772, 403] width 448 height 56
radio input "true"
click at [882, 590] on p "Adicionar R$ 10,50" at bounding box center [931, 589] width 98 height 16
type input "1"
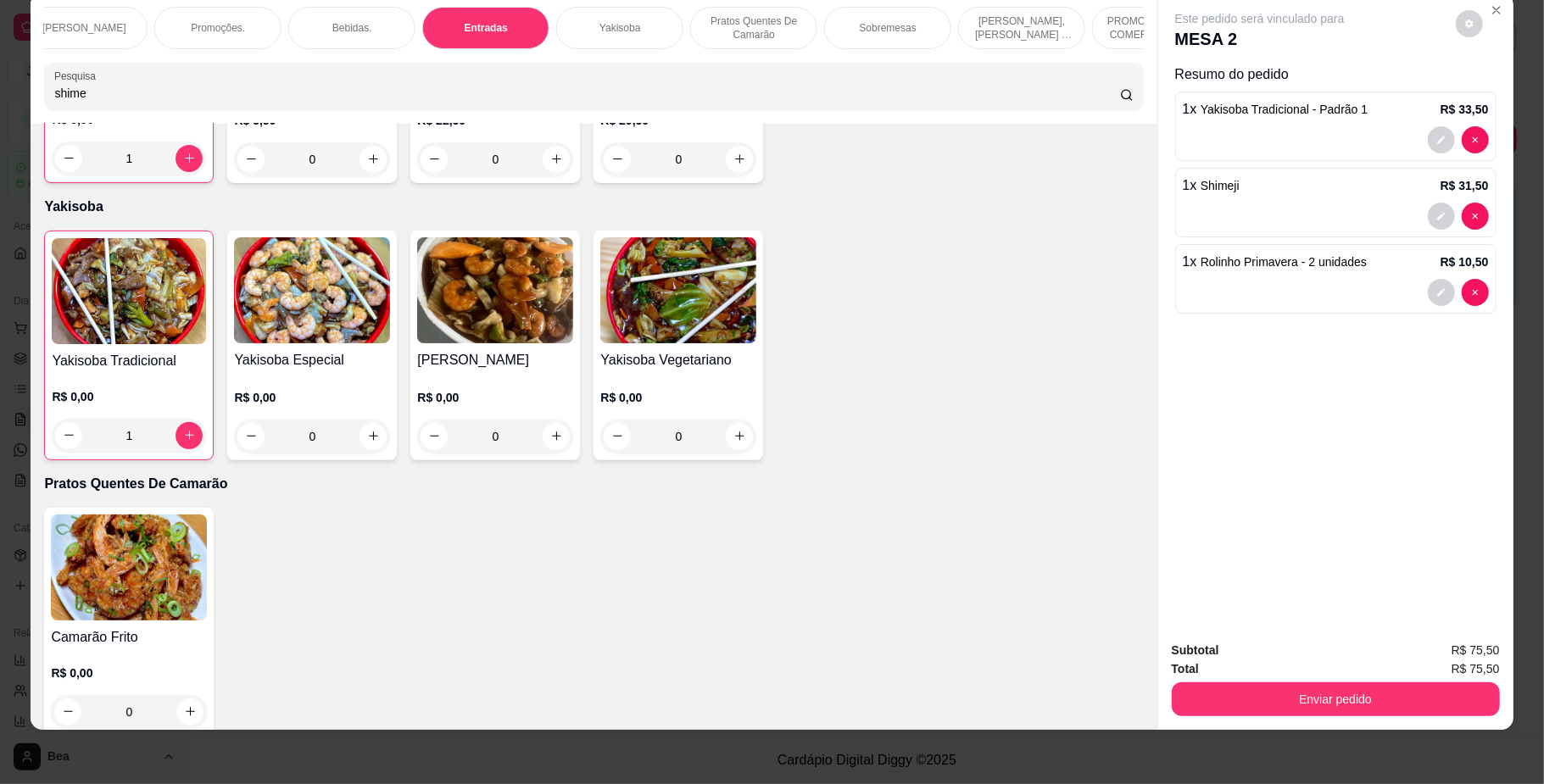
click at [331, 11] on div "Bebidas." at bounding box center [352, 27] width 127 height 42
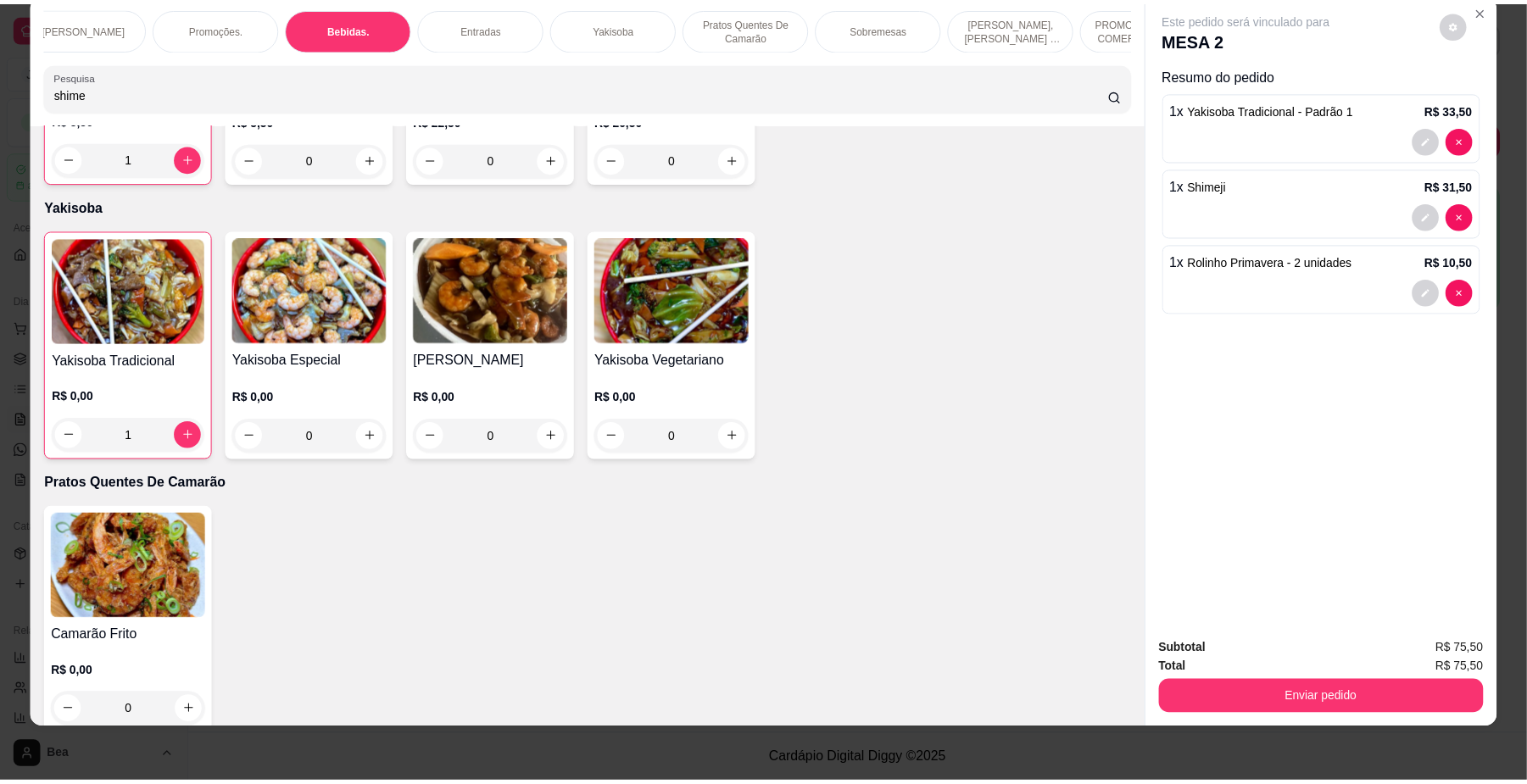
scroll to position [3923, 0]
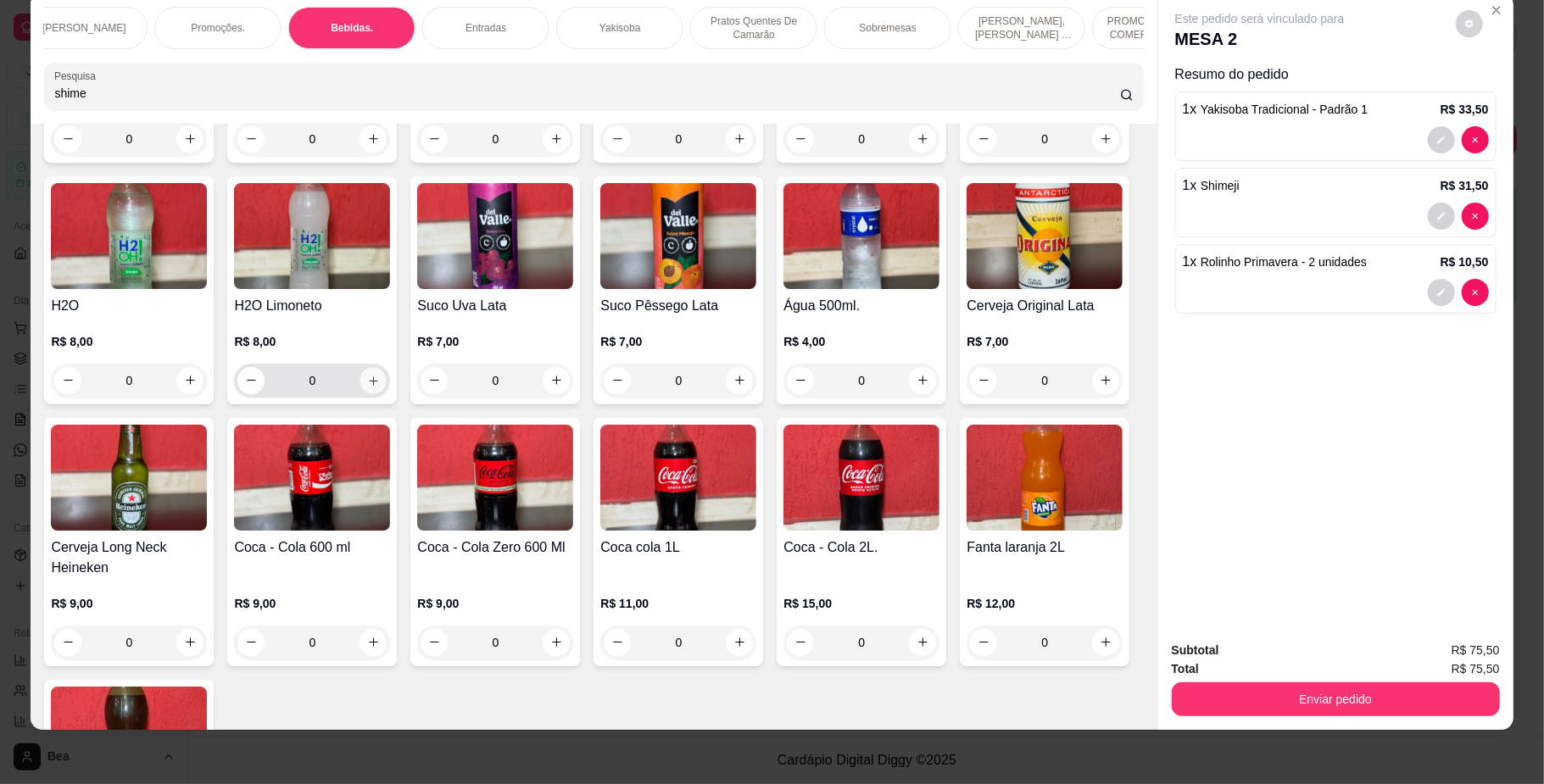
click at [380, 386] on icon "increase-product-quantity" at bounding box center [373, 380] width 12 height 12
type input "1"
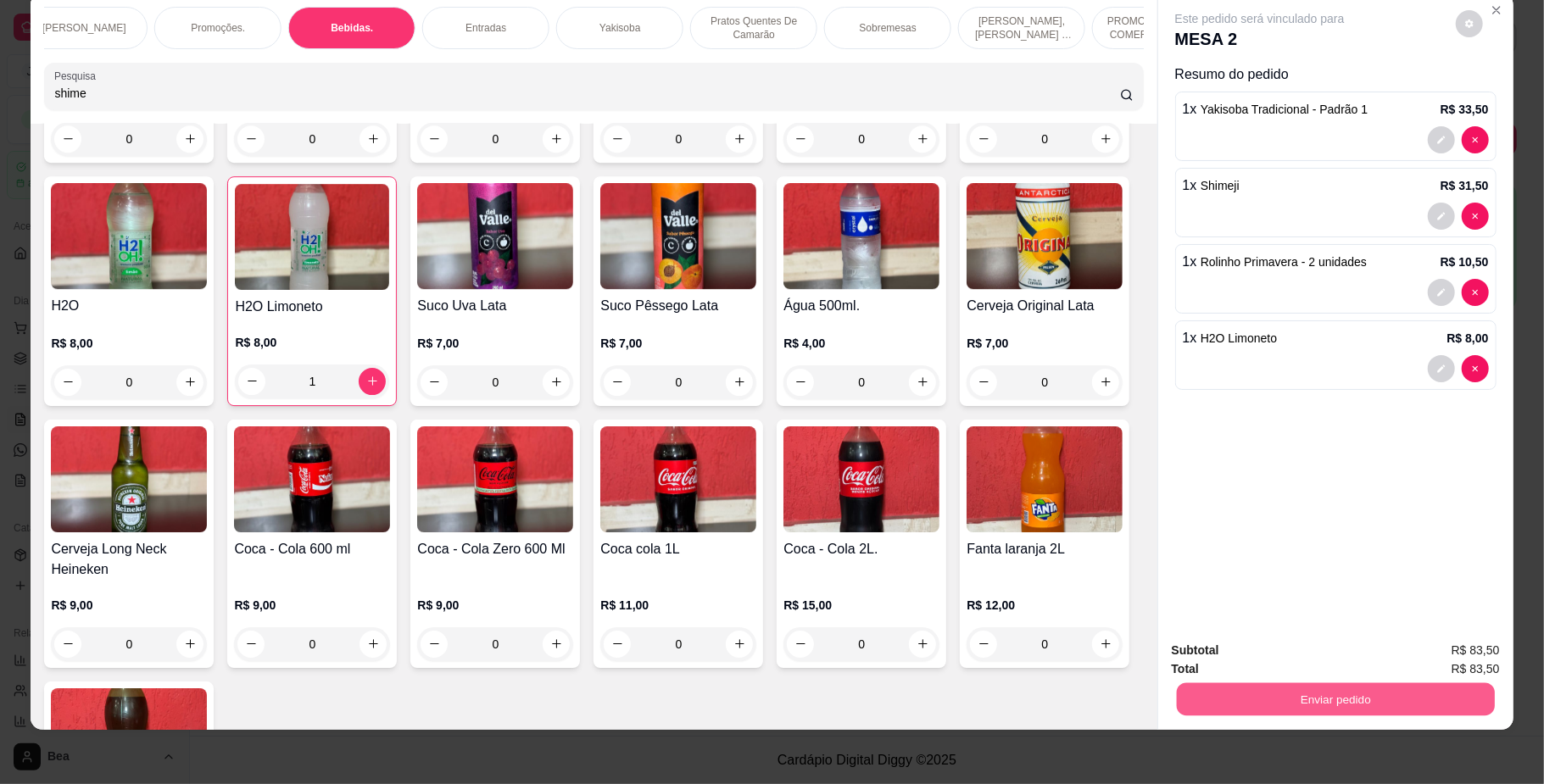
click at [1282, 710] on button "Enviar pedido" at bounding box center [1335, 699] width 318 height 33
click at [1279, 649] on button "Não registrar e enviar pedido" at bounding box center [1278, 658] width 172 height 31
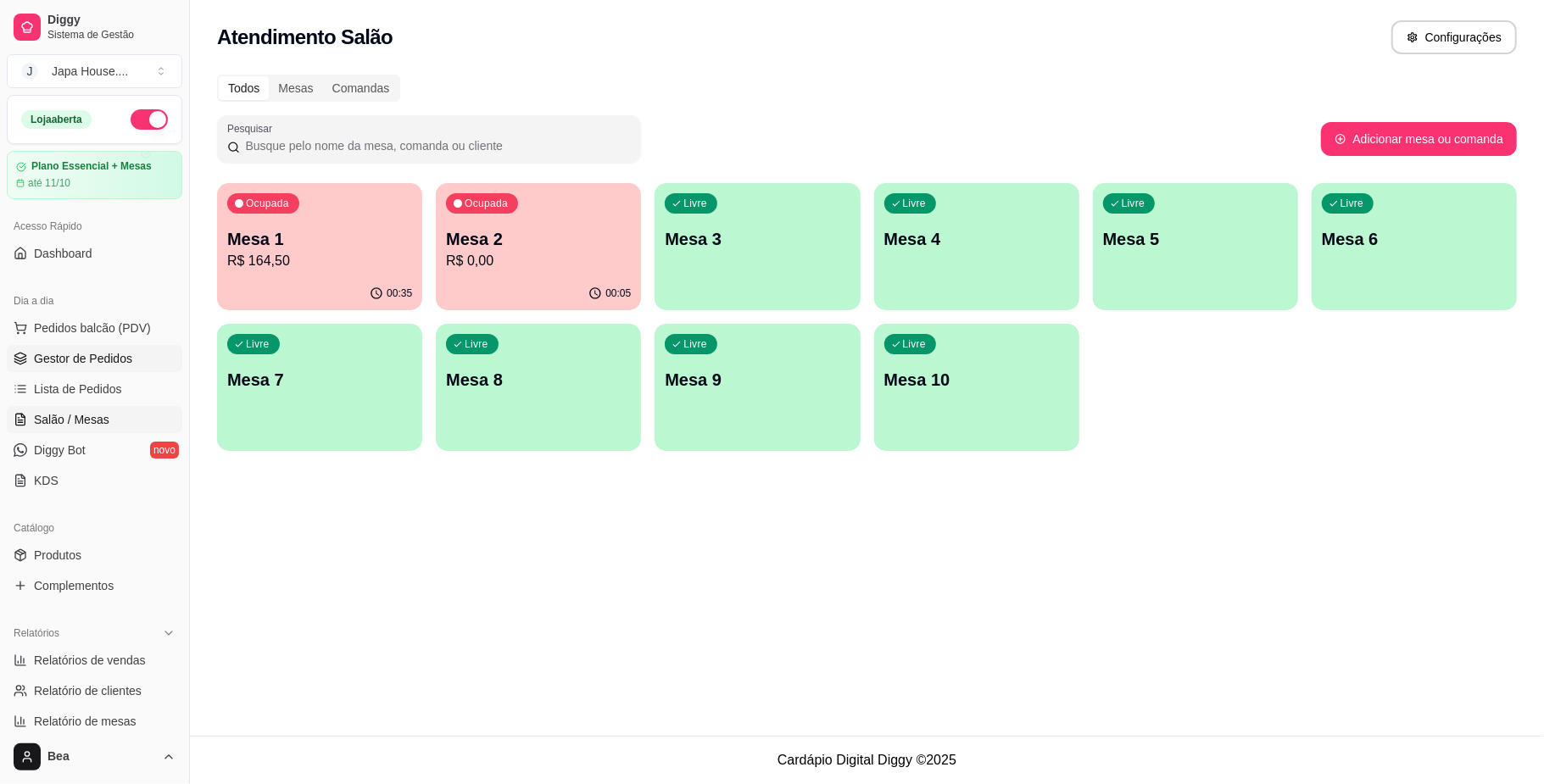
click at [96, 356] on span "Gestor de Pedidos" at bounding box center [83, 359] width 98 height 17
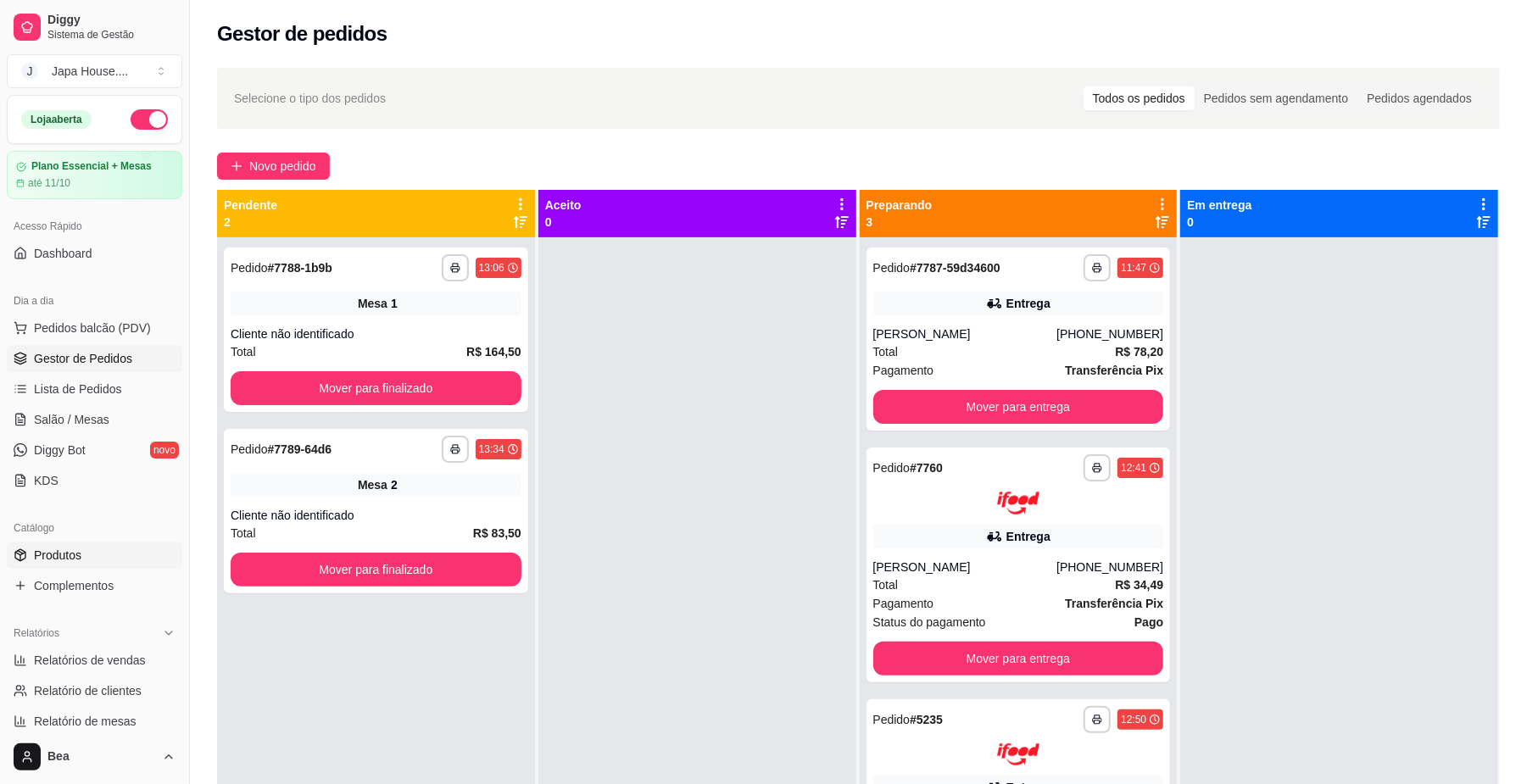
click at [79, 547] on span "Produtos" at bounding box center [57, 555] width 47 height 17
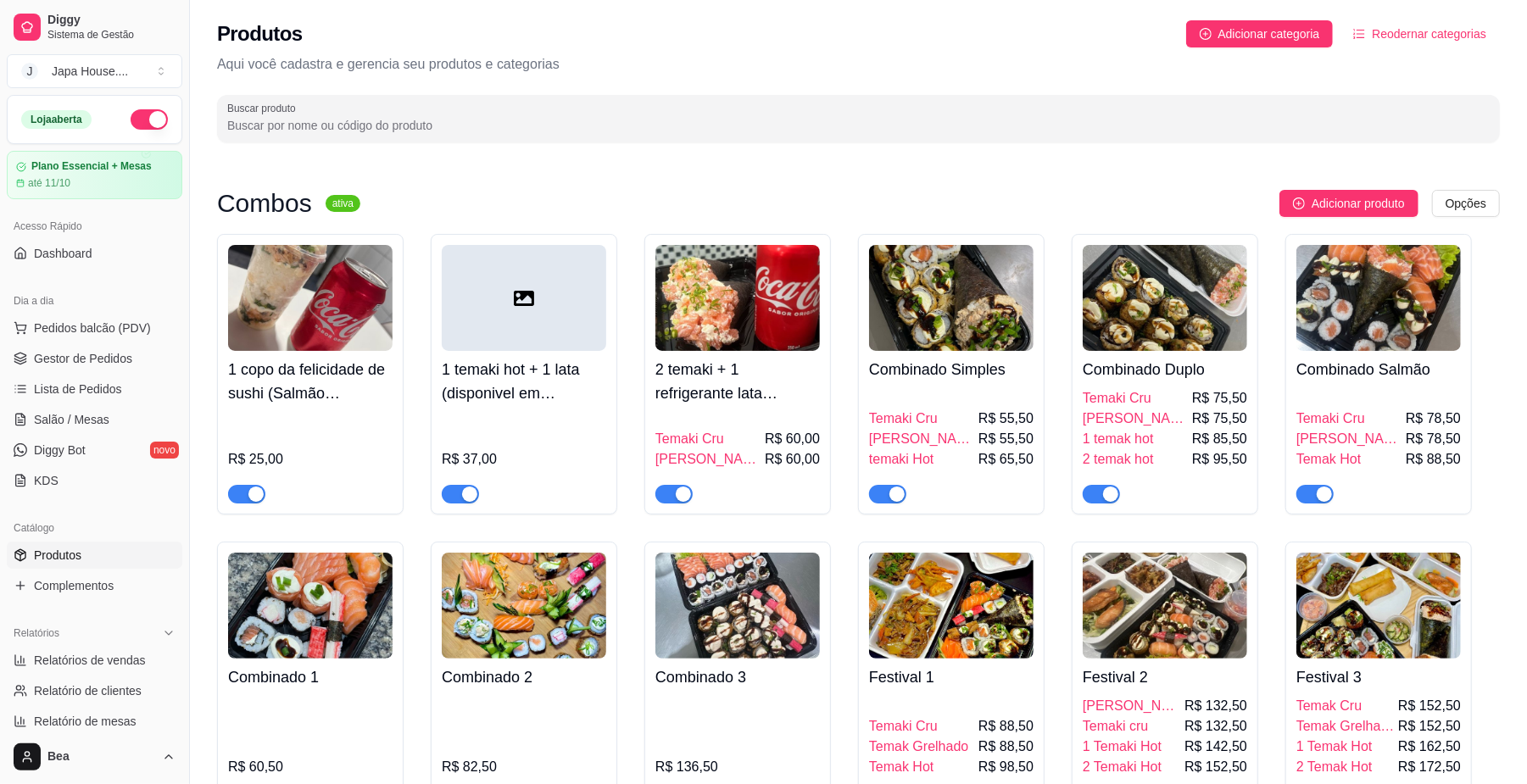
click at [1067, 125] on input "Buscar produto" at bounding box center [858, 125] width 1262 height 17
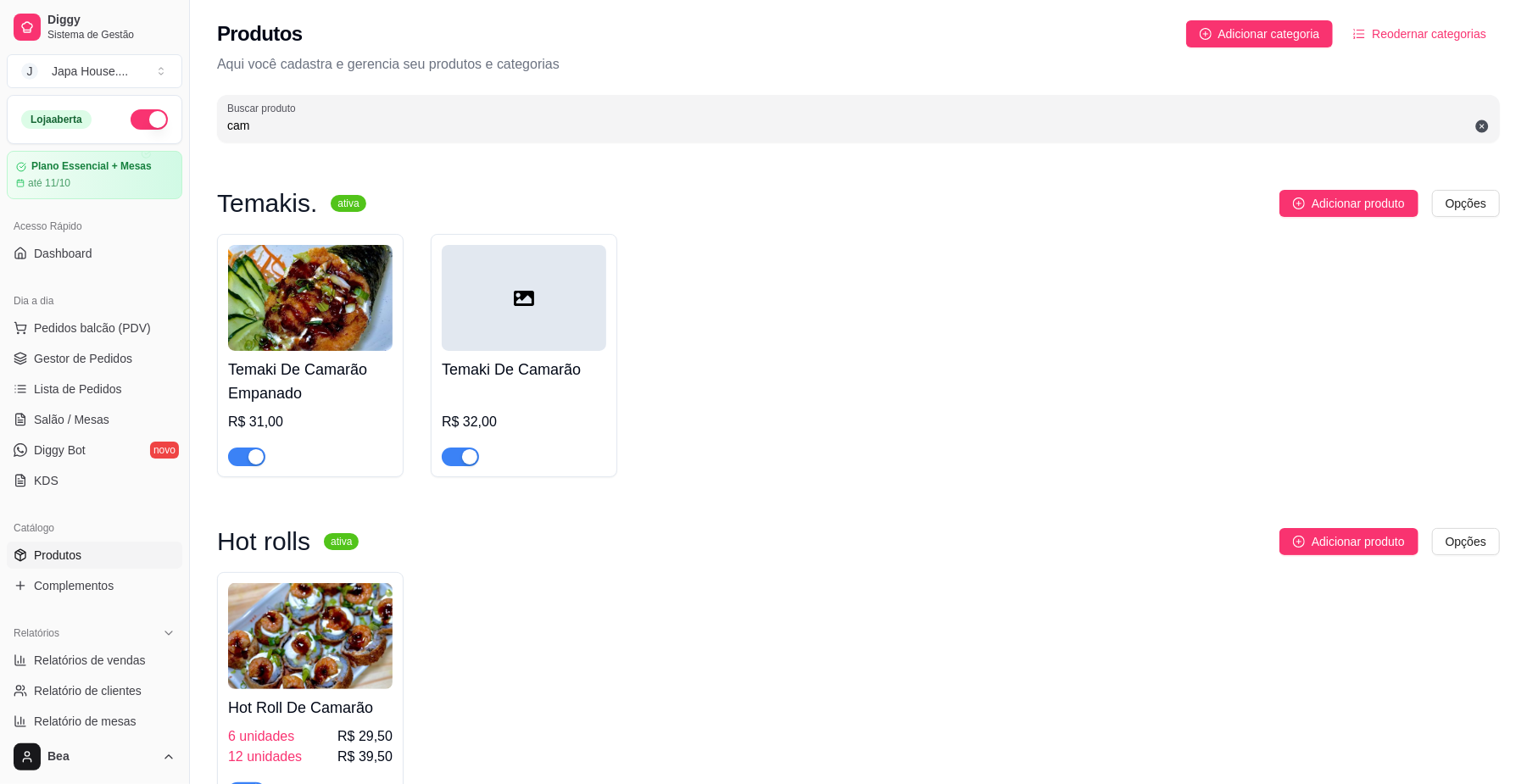
click at [258, 460] on div "button" at bounding box center [256, 457] width 15 height 15
click at [463, 456] on div "button" at bounding box center [469, 457] width 15 height 15
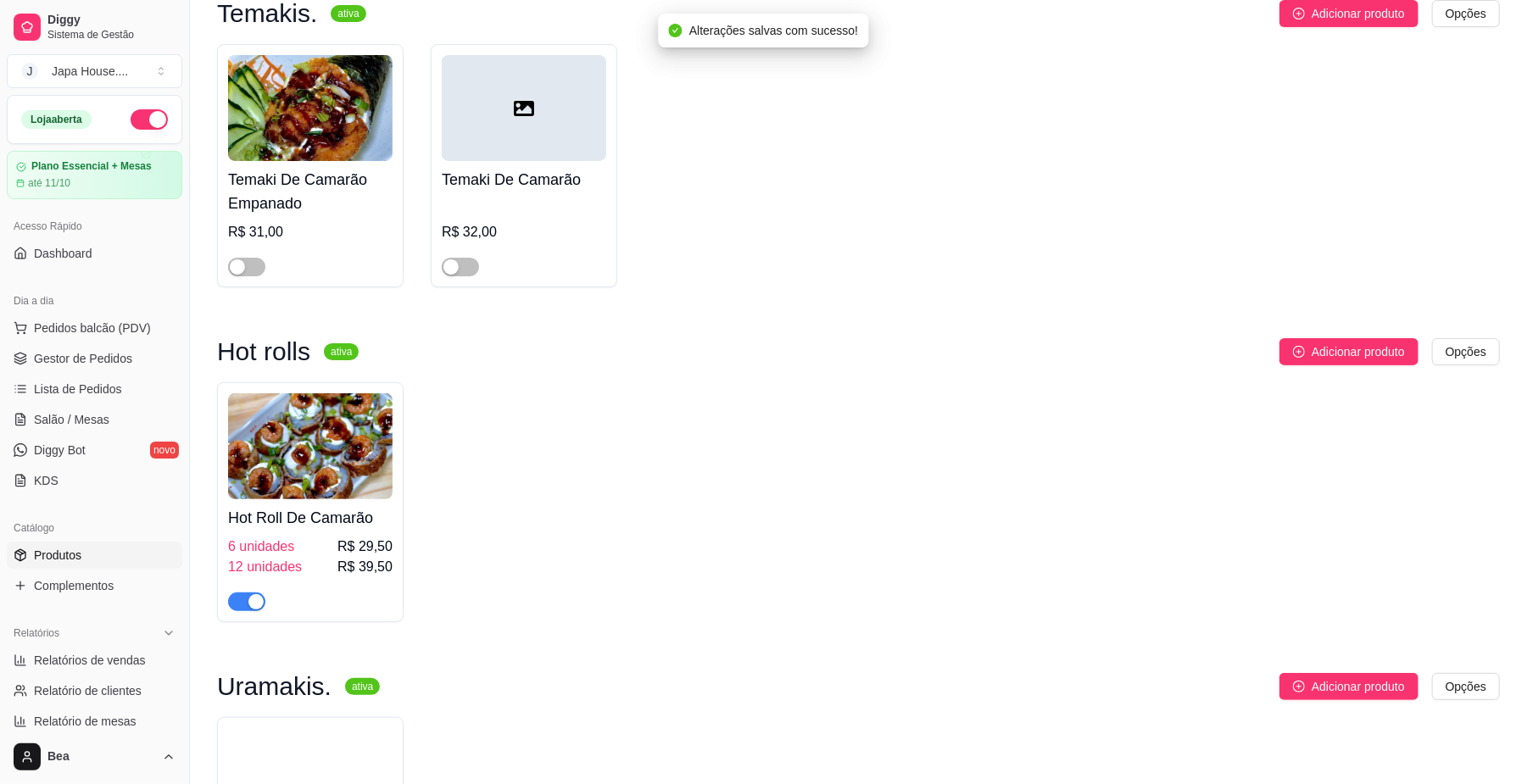
scroll to position [202, 0]
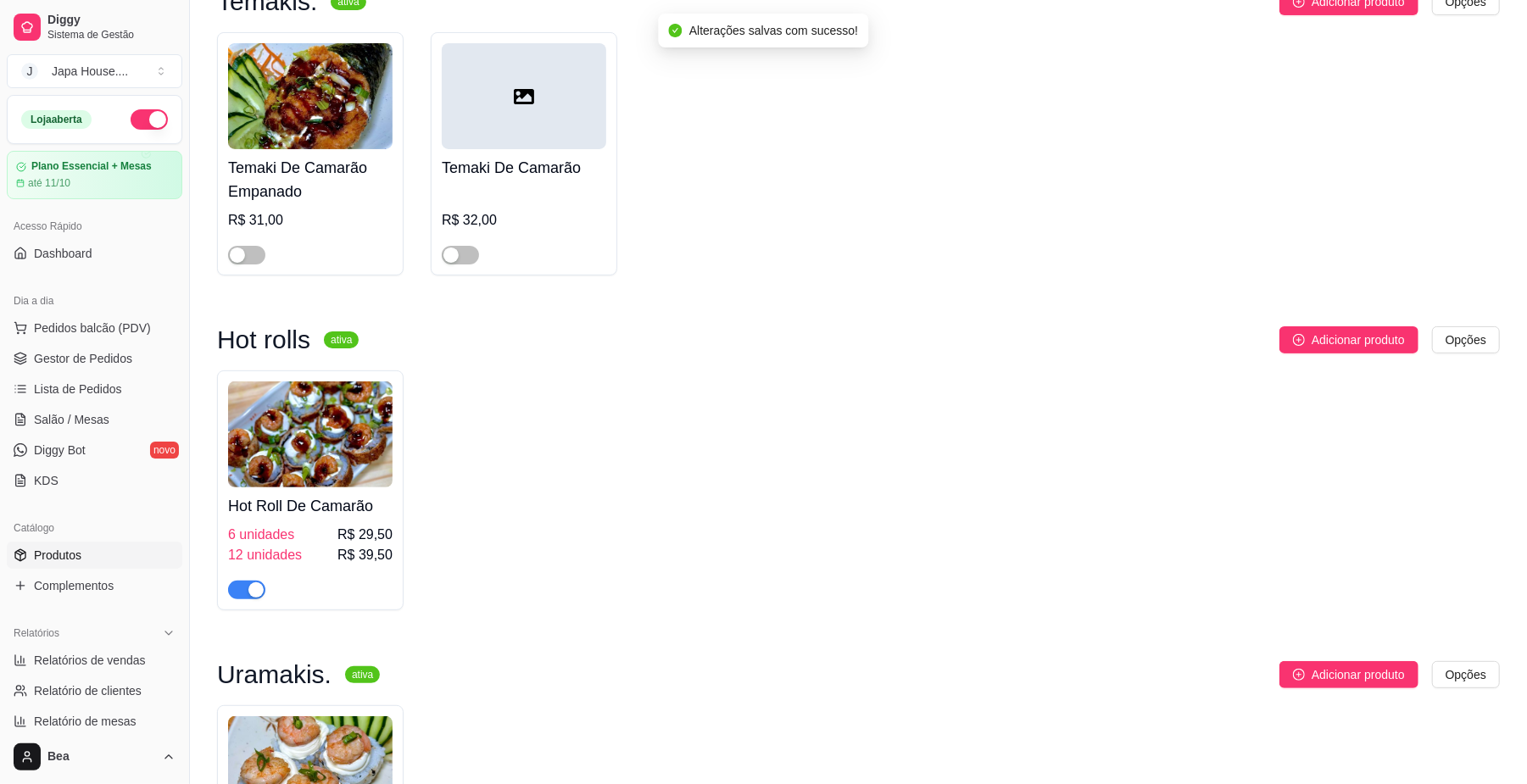
click at [240, 595] on span "button" at bounding box center [247, 590] width 38 height 19
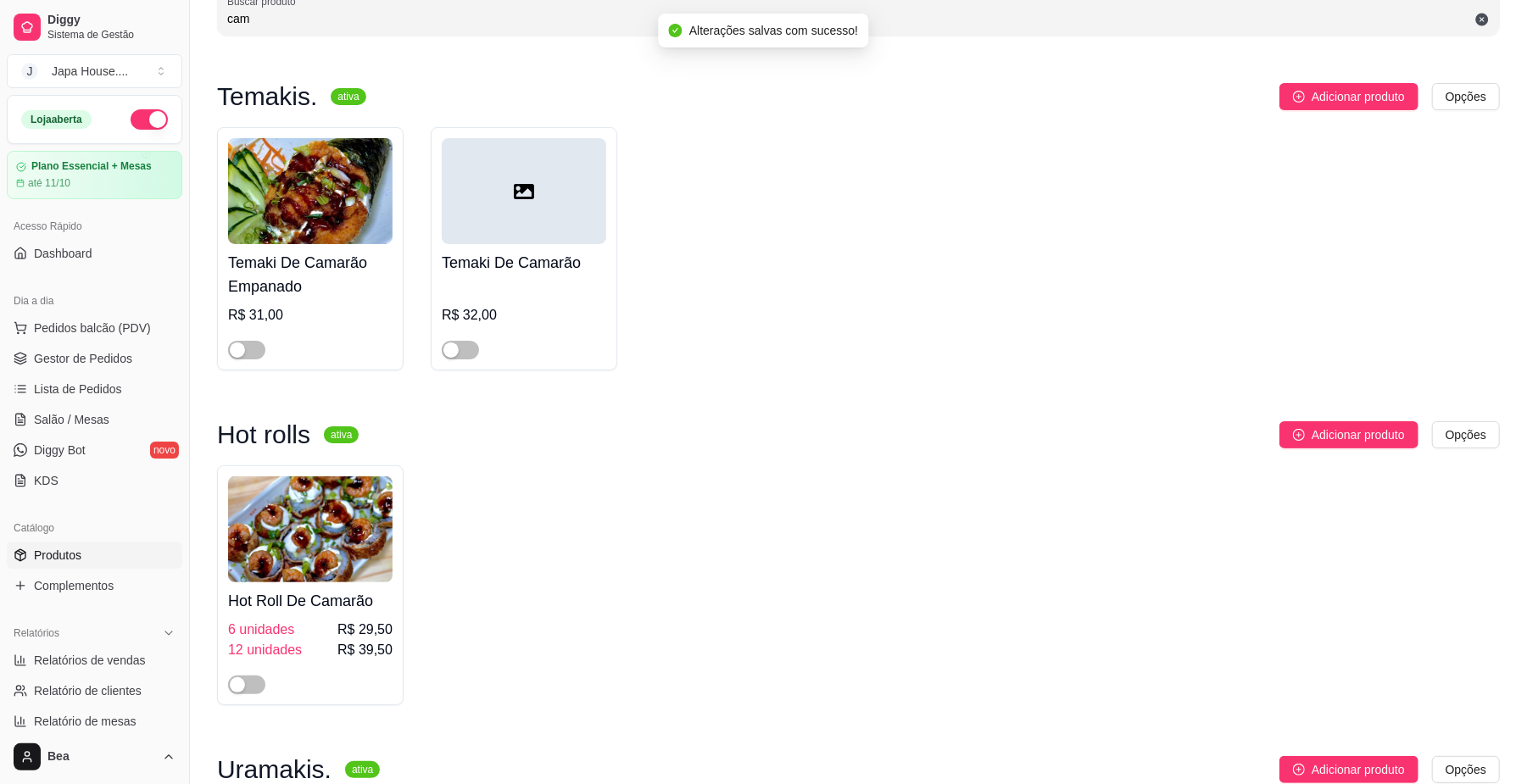
scroll to position [0, 0]
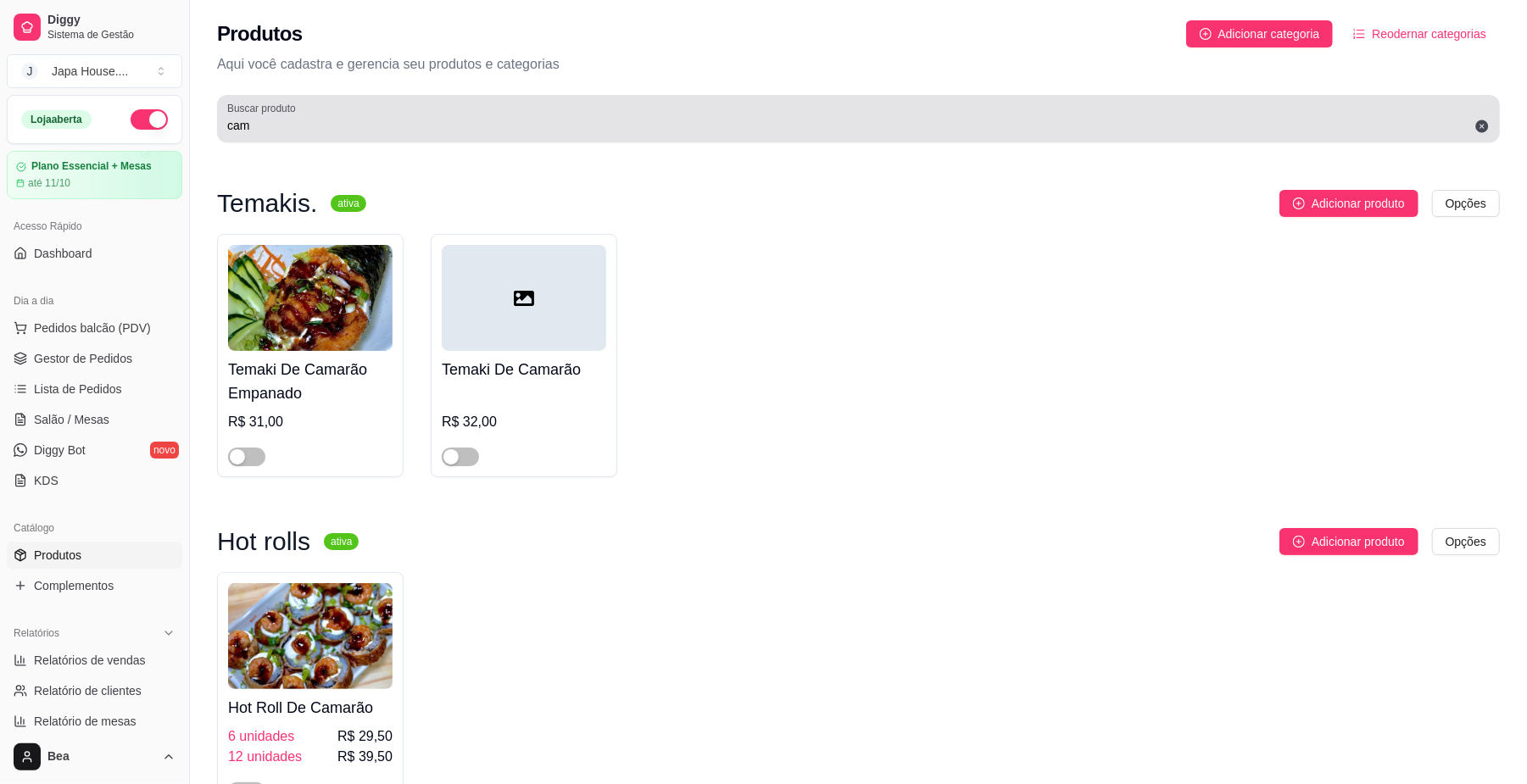
click at [571, 106] on div "cam" at bounding box center [858, 119] width 1262 height 34
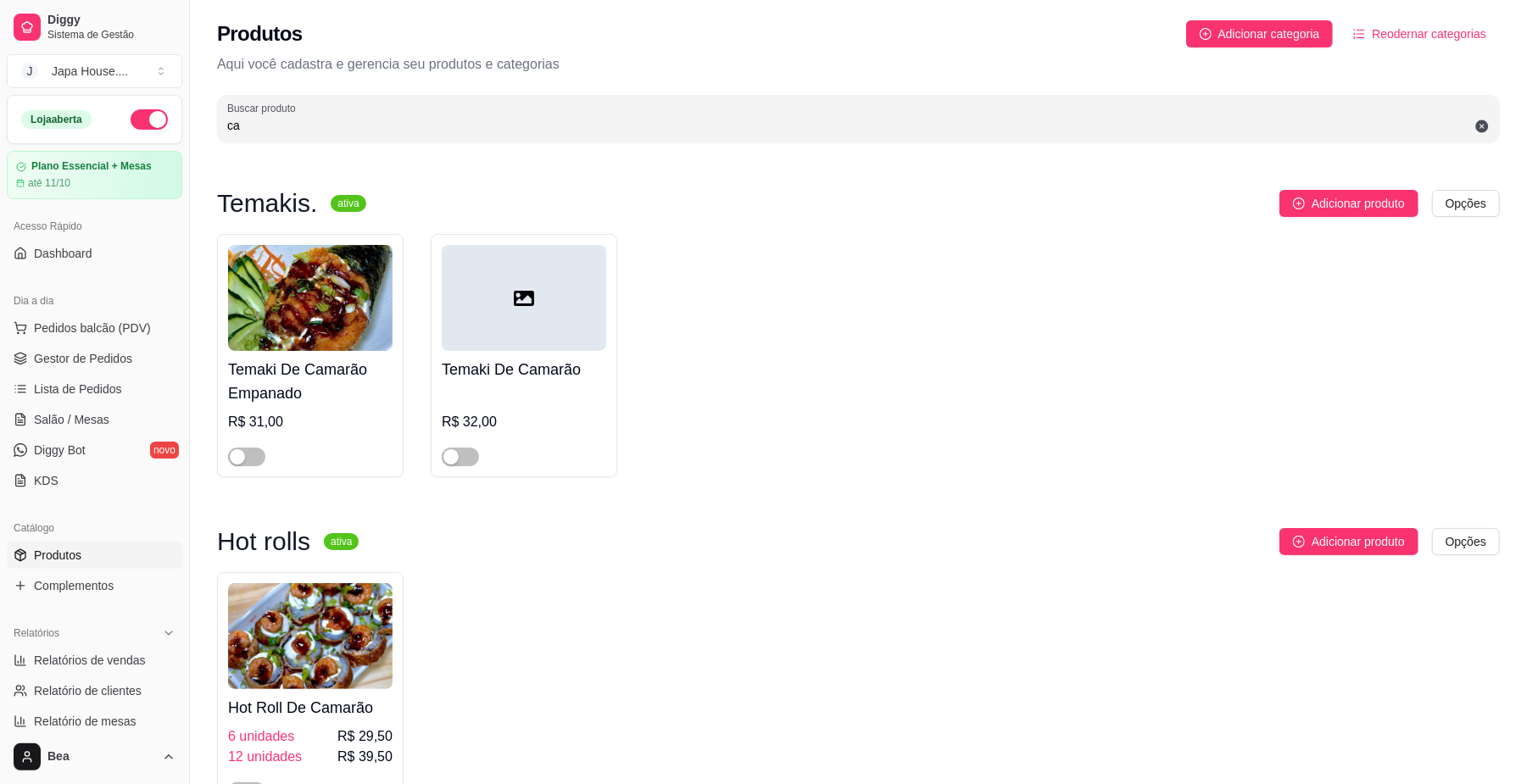
type input "c"
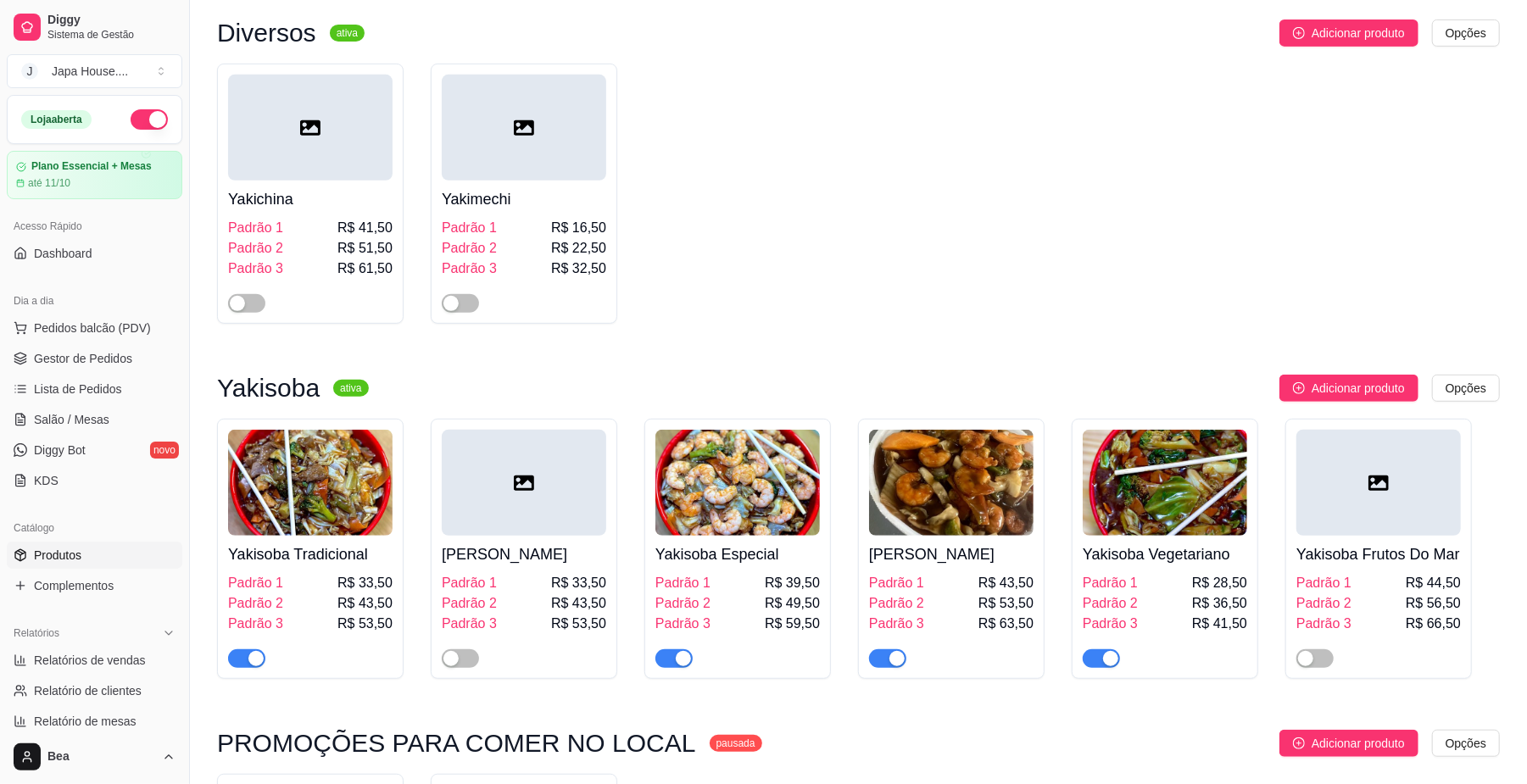
scroll to position [679, 0]
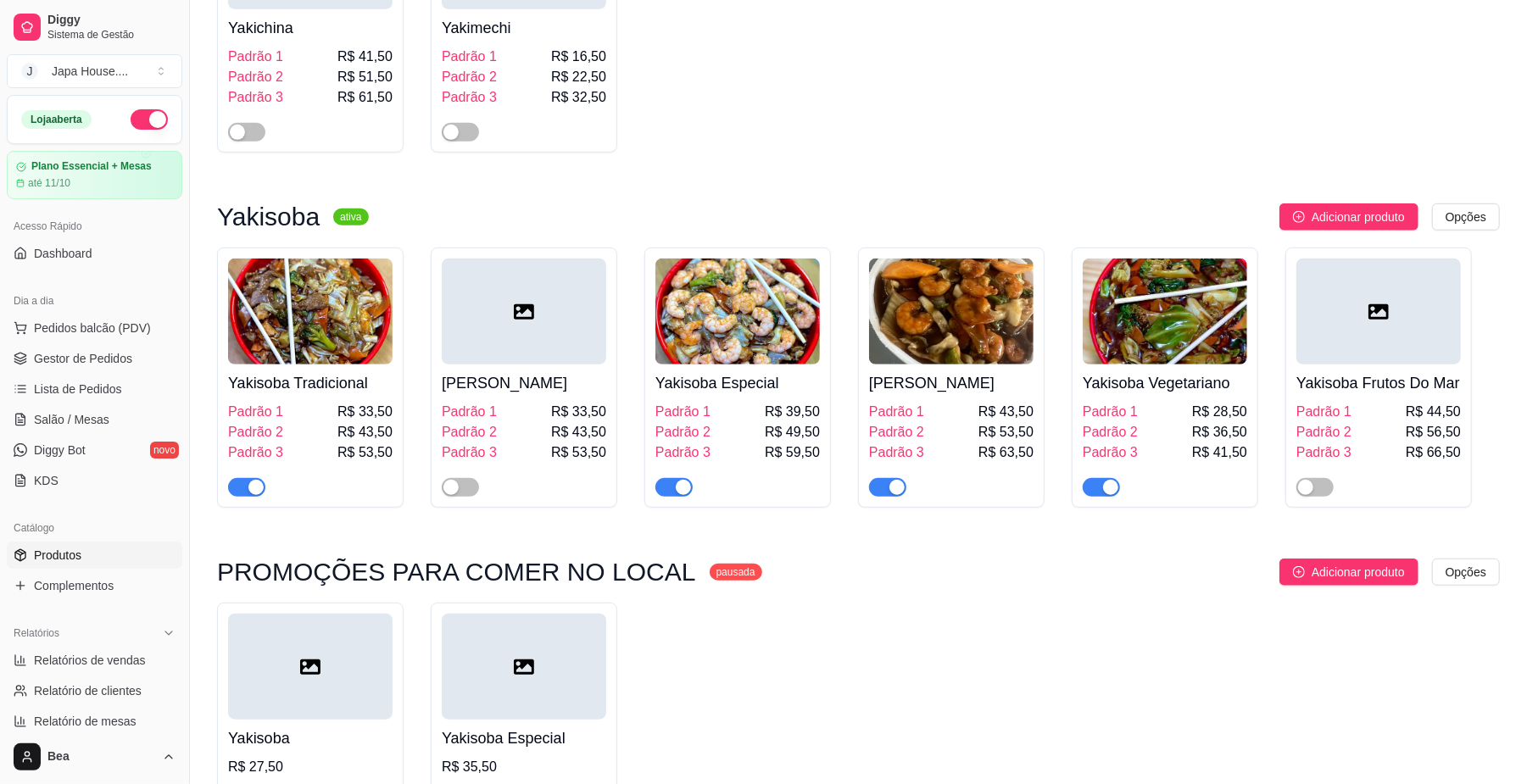
type input "yak"
click at [673, 485] on span "button" at bounding box center [674, 487] width 38 height 19
click at [899, 492] on div "button" at bounding box center [897, 487] width 15 height 15
click at [93, 352] on span "Gestor de Pedidos" at bounding box center [83, 359] width 98 height 17
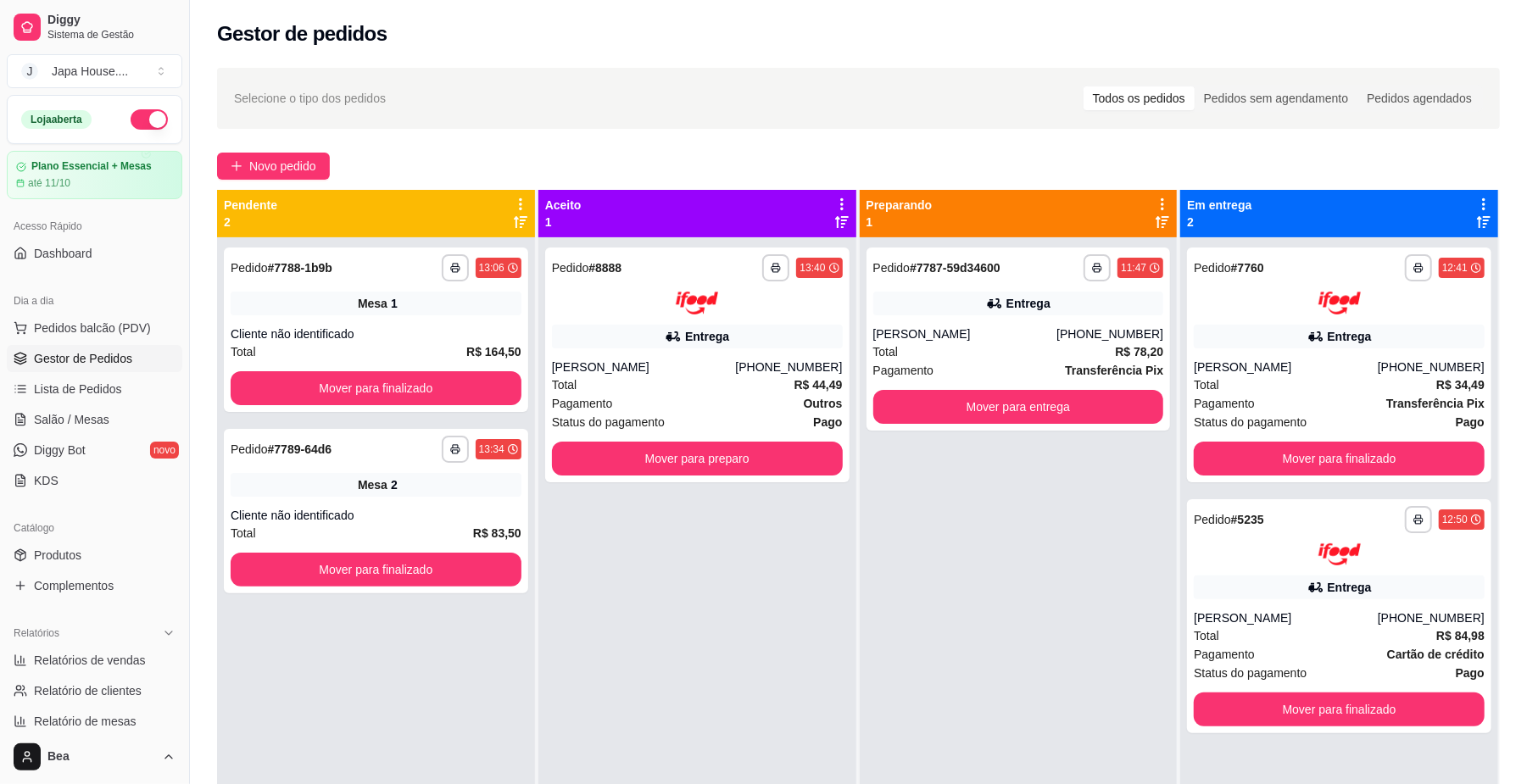
click at [93, 352] on span "Gestor de Pedidos" at bounding box center [83, 359] width 98 height 17
click at [781, 452] on button "Mover para preparo" at bounding box center [697, 458] width 282 height 33
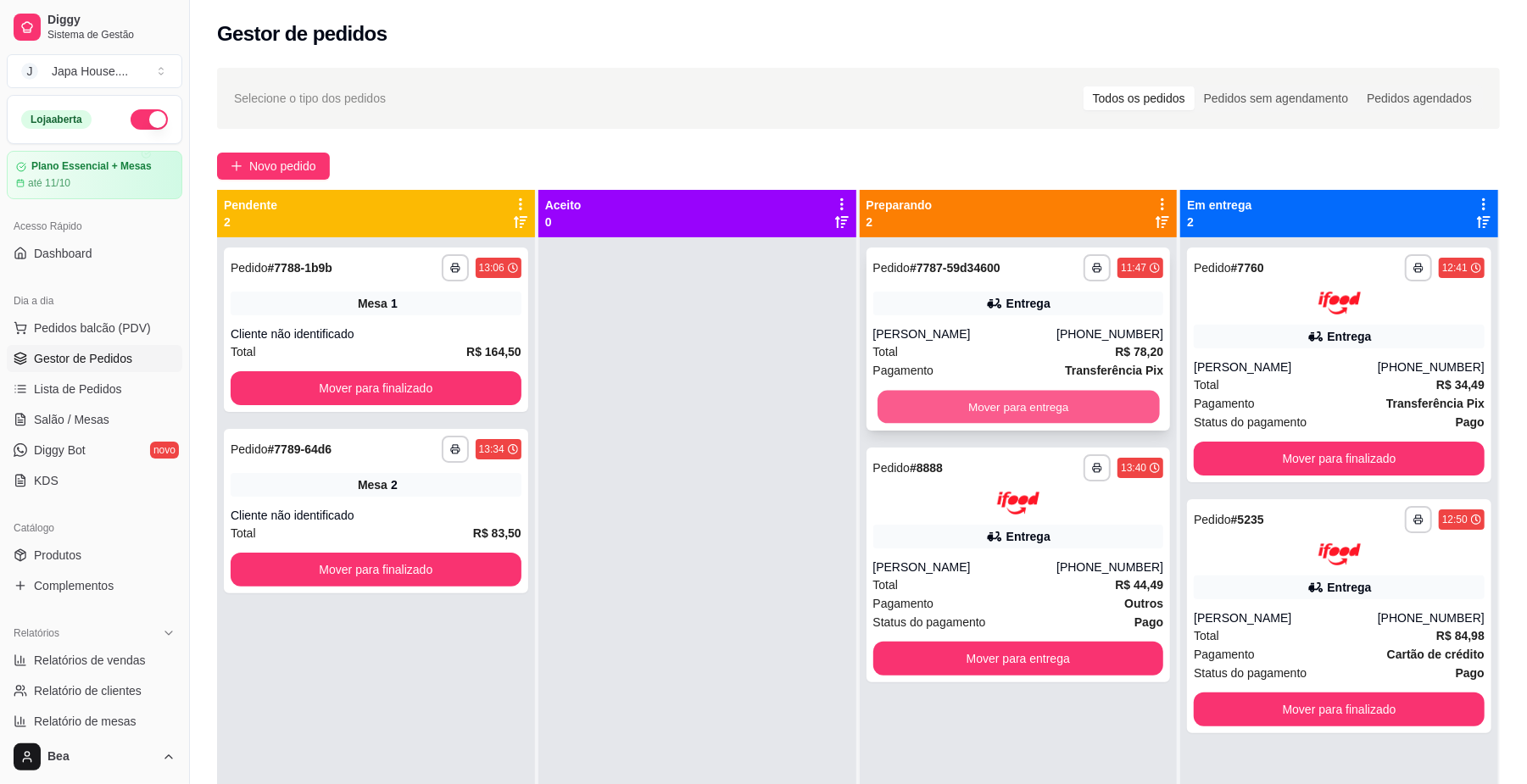
click at [910, 399] on button "Mover para entrega" at bounding box center [1018, 407] width 282 height 33
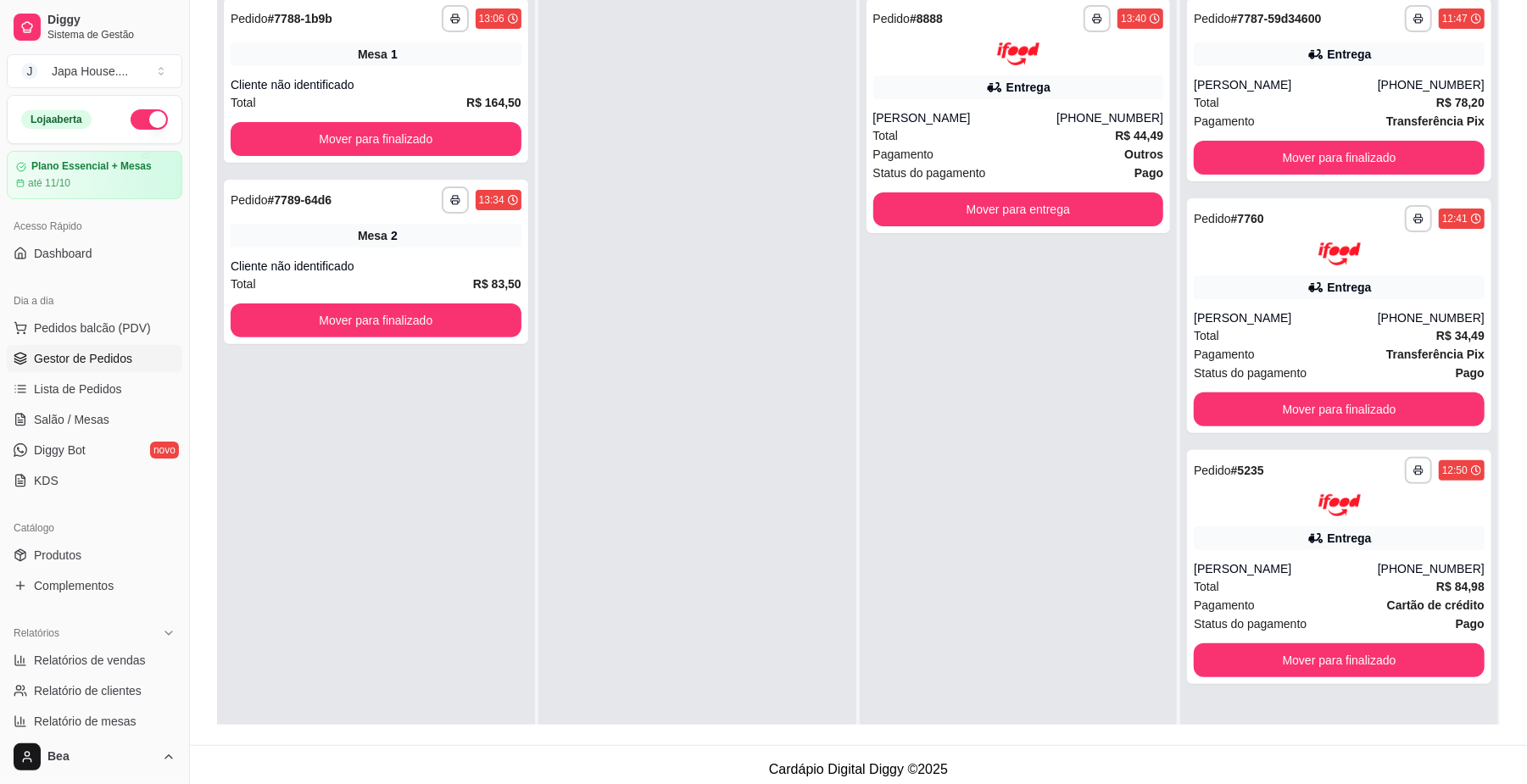
scroll to position [258, 0]
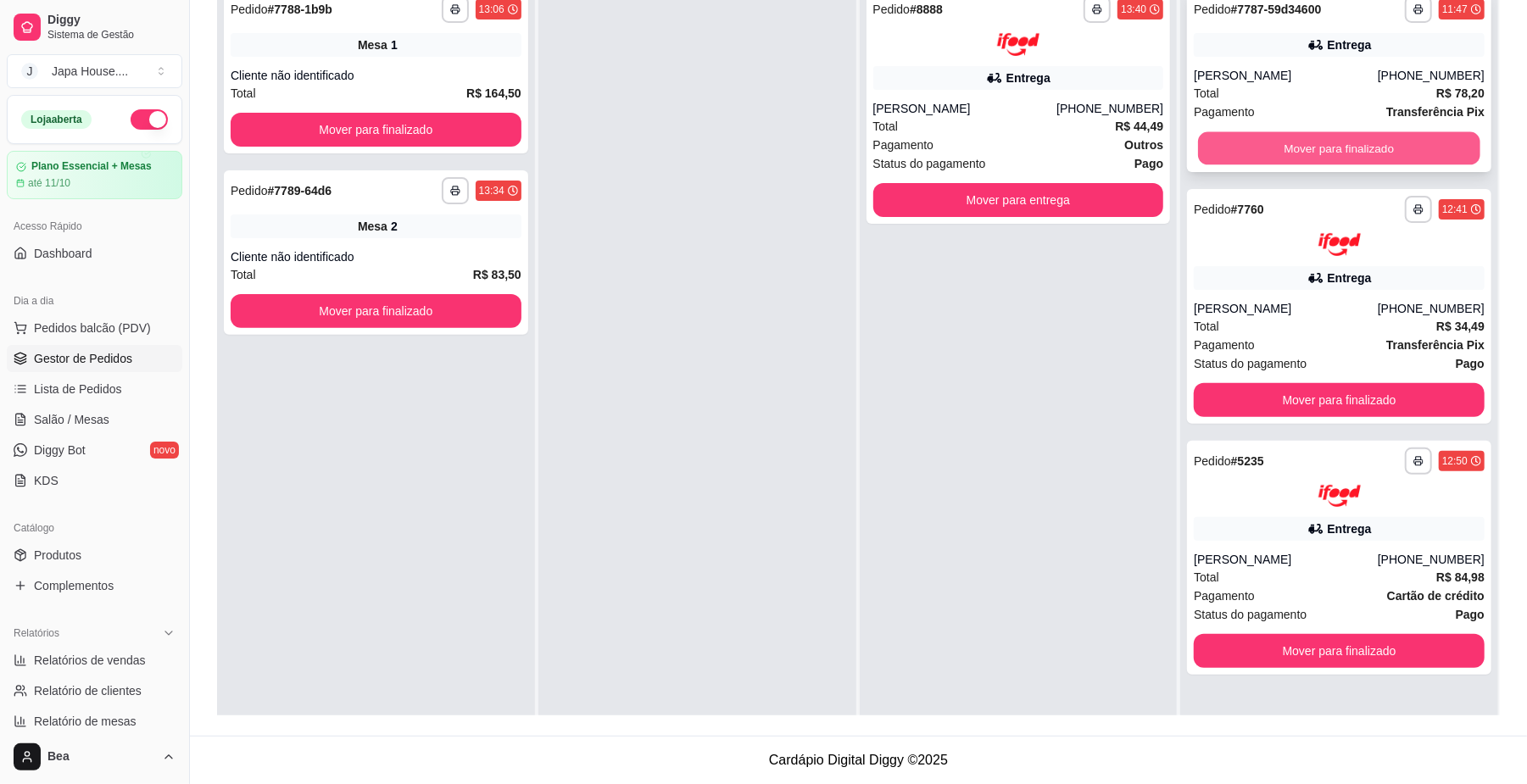
click at [1334, 144] on button "Mover para finalizado" at bounding box center [1338, 148] width 282 height 33
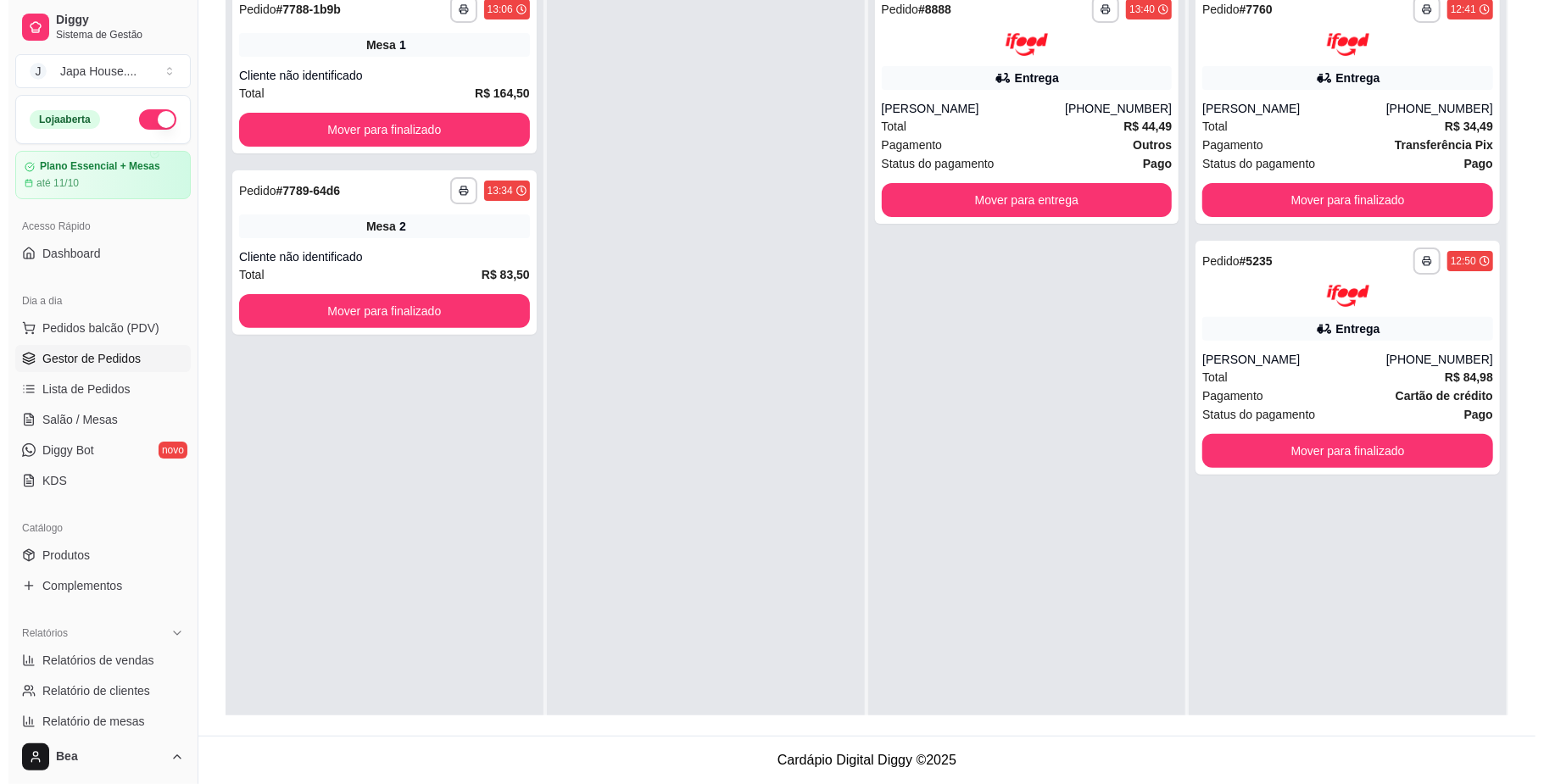
scroll to position [0, 0]
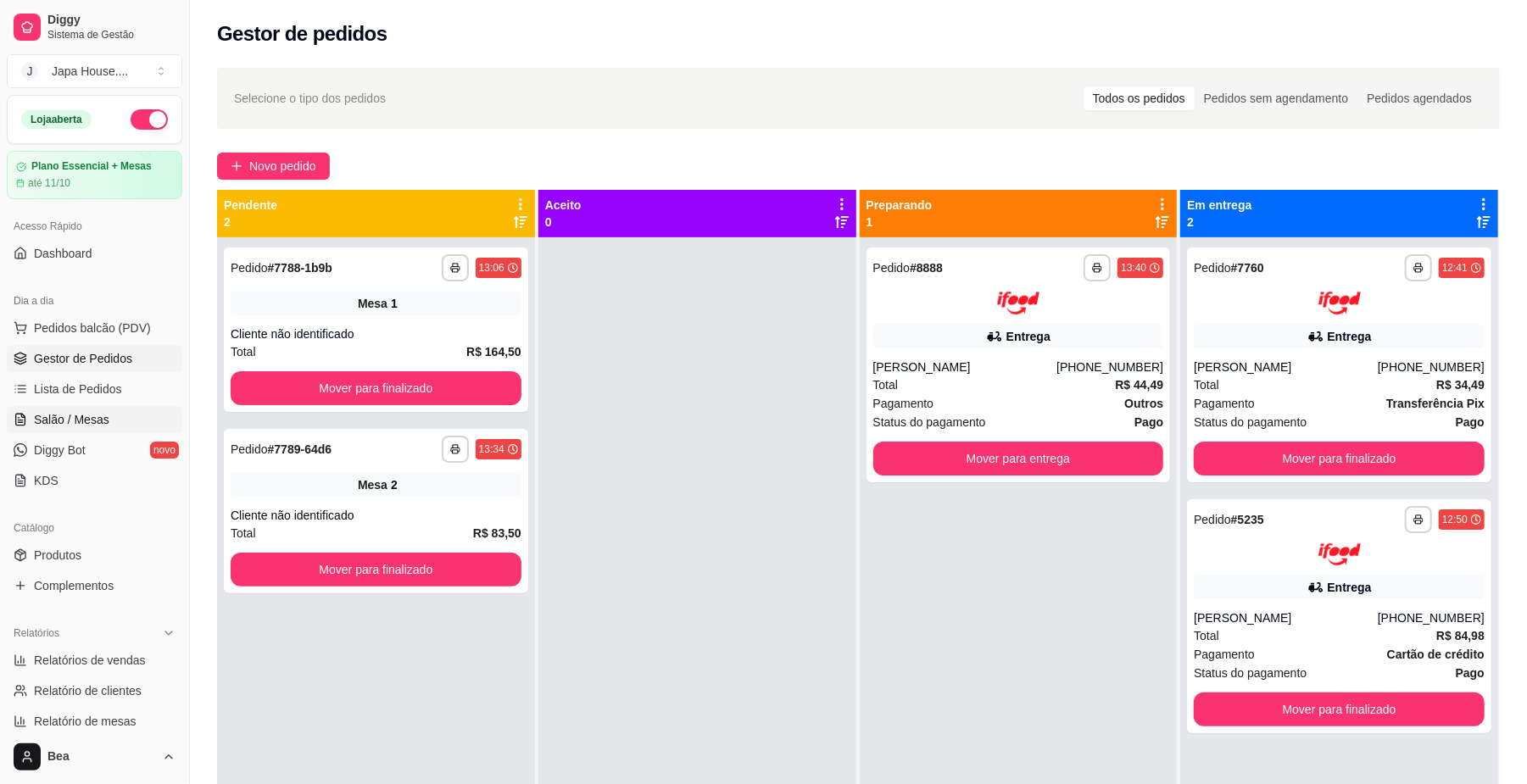
click at [107, 418] on link "Salão / Mesas" at bounding box center [94, 419] width 175 height 27
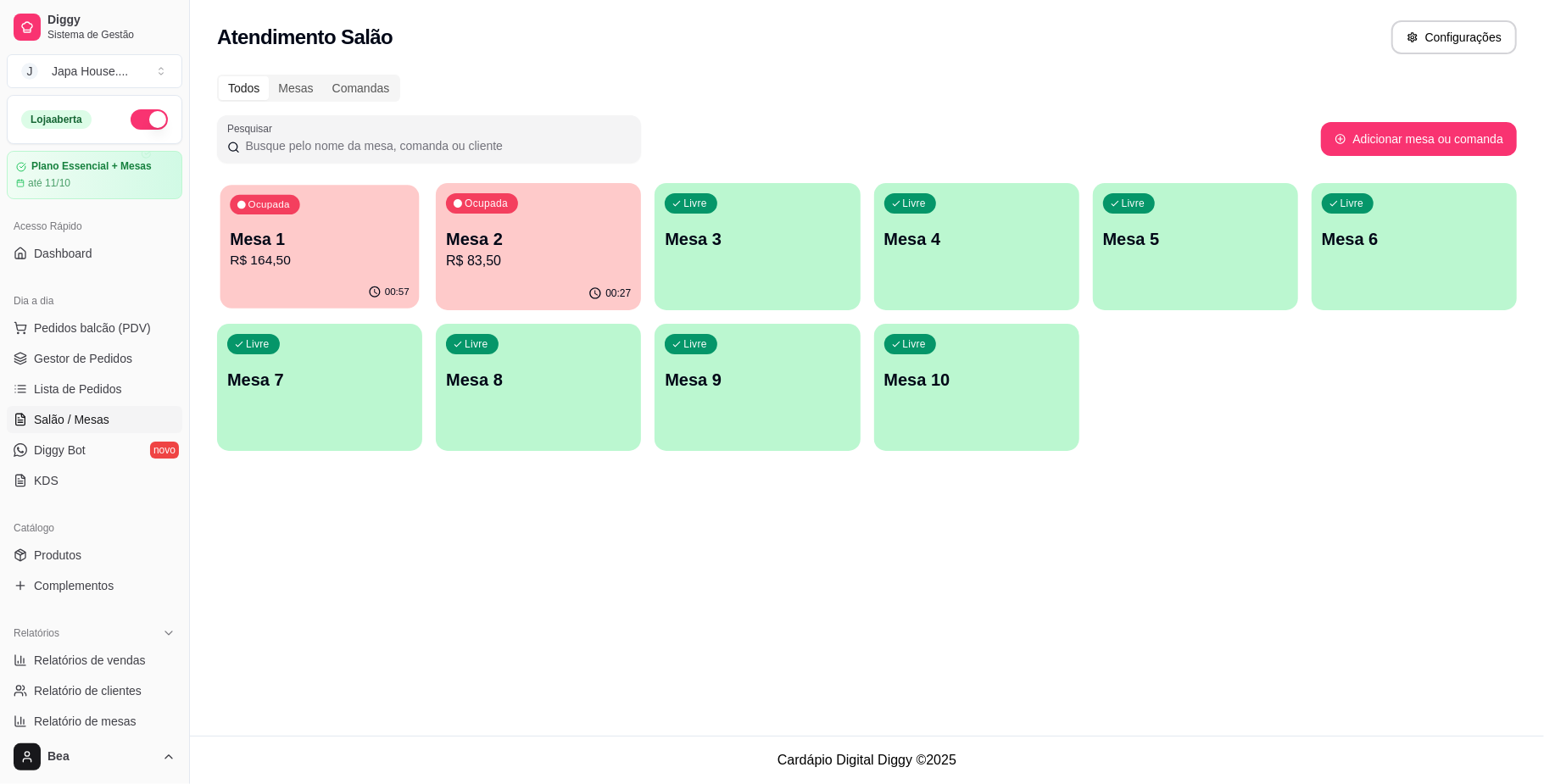
click at [325, 259] on p "R$ 164,50" at bounding box center [320, 260] width 180 height 20
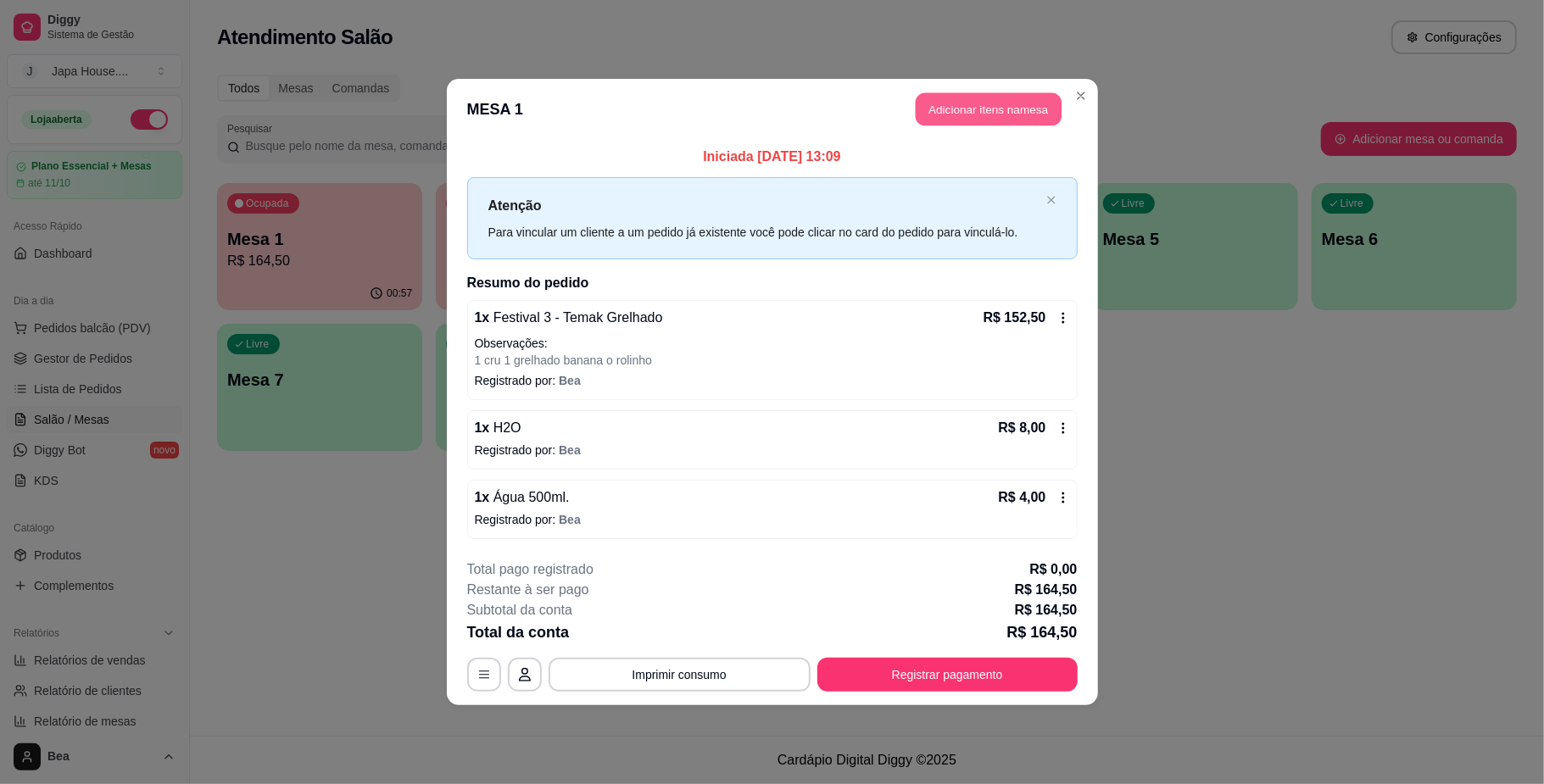
click at [960, 113] on button "Adicionar itens na mesa" at bounding box center [989, 109] width 146 height 33
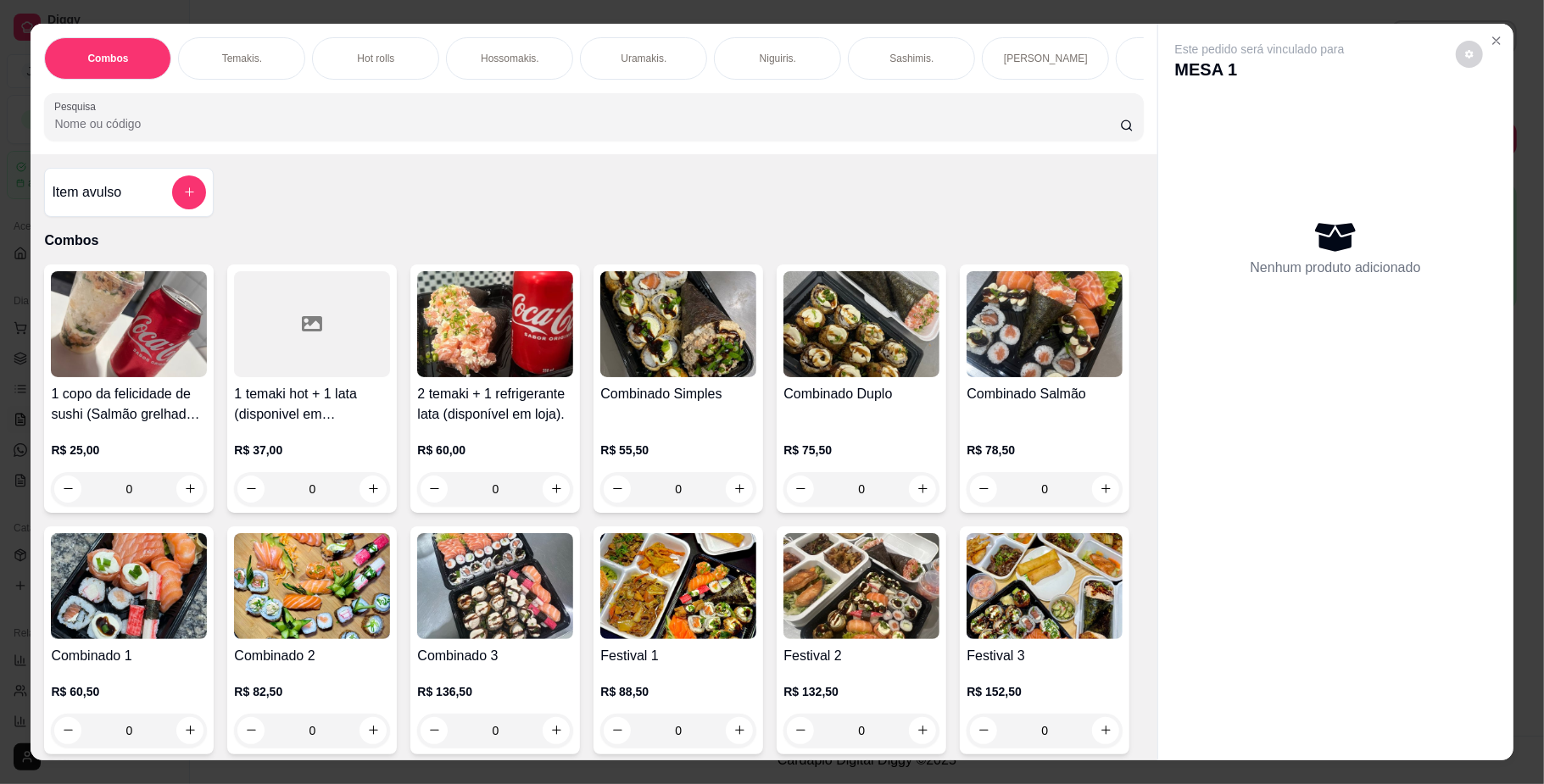
scroll to position [0, 961]
click at [353, 62] on p "Bebidas." at bounding box center [353, 58] width 40 height 13
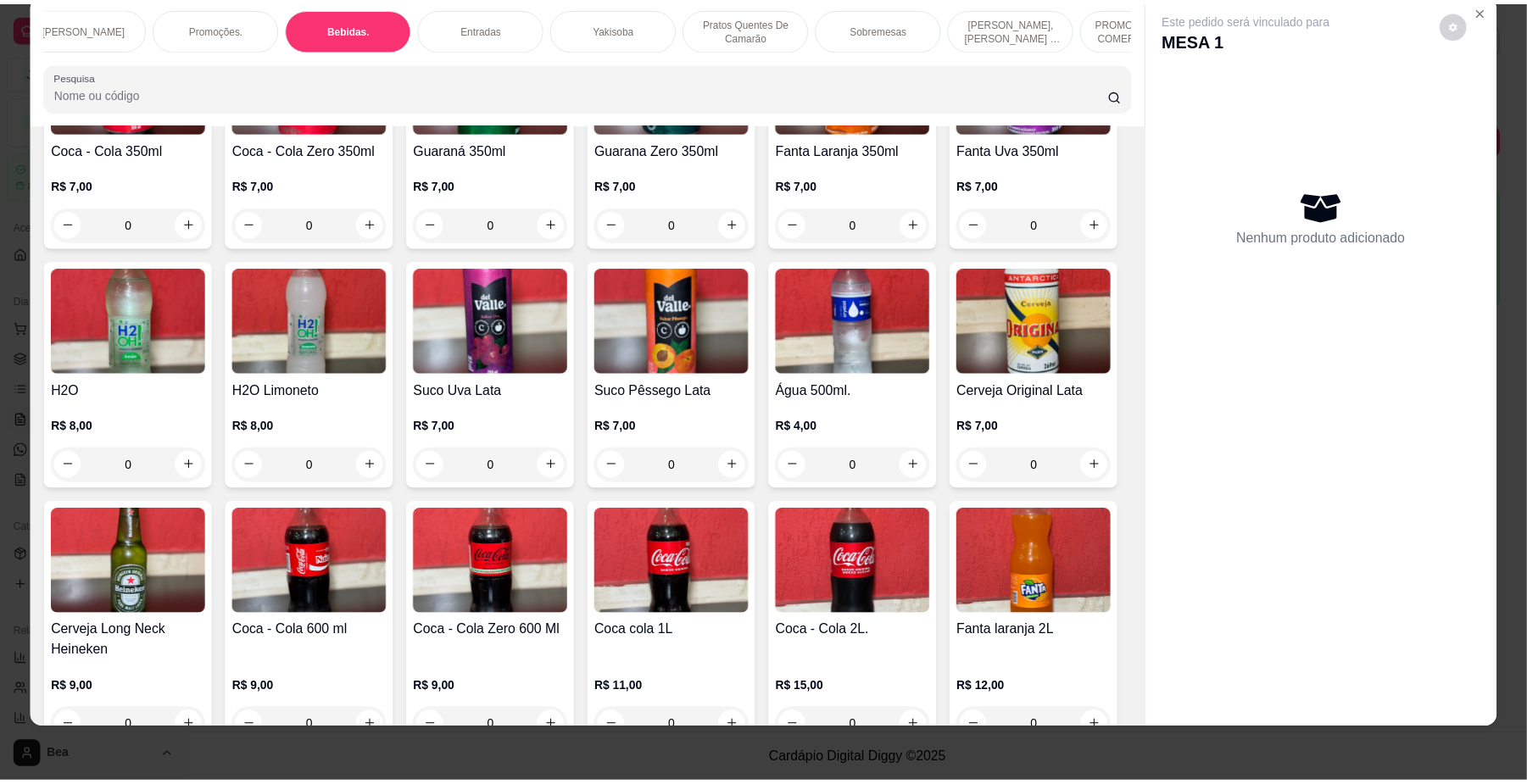
scroll to position [3587, 0]
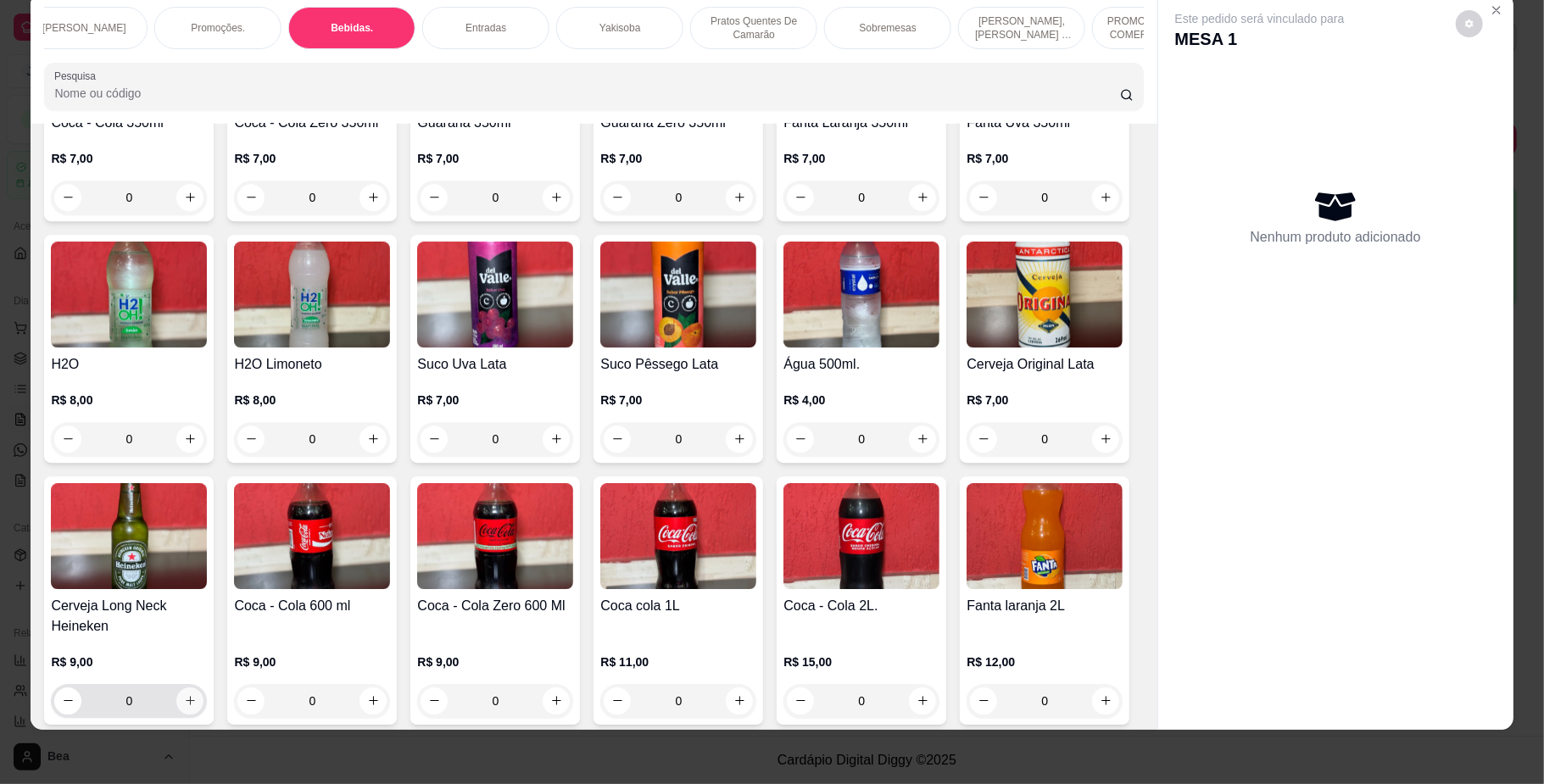
click at [197, 694] on icon "increase-product-quantity" at bounding box center [189, 700] width 12 height 12
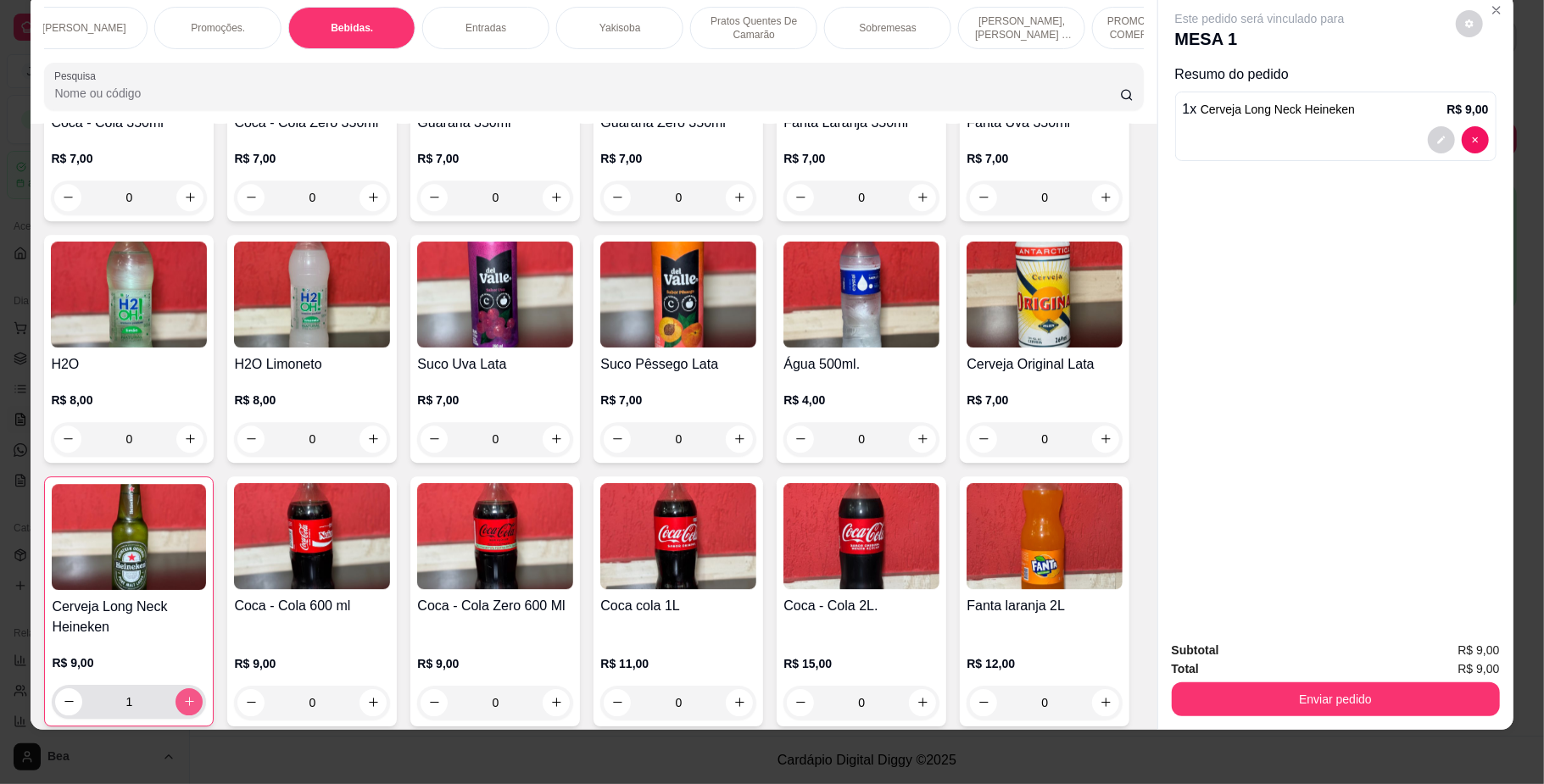
type input "1"
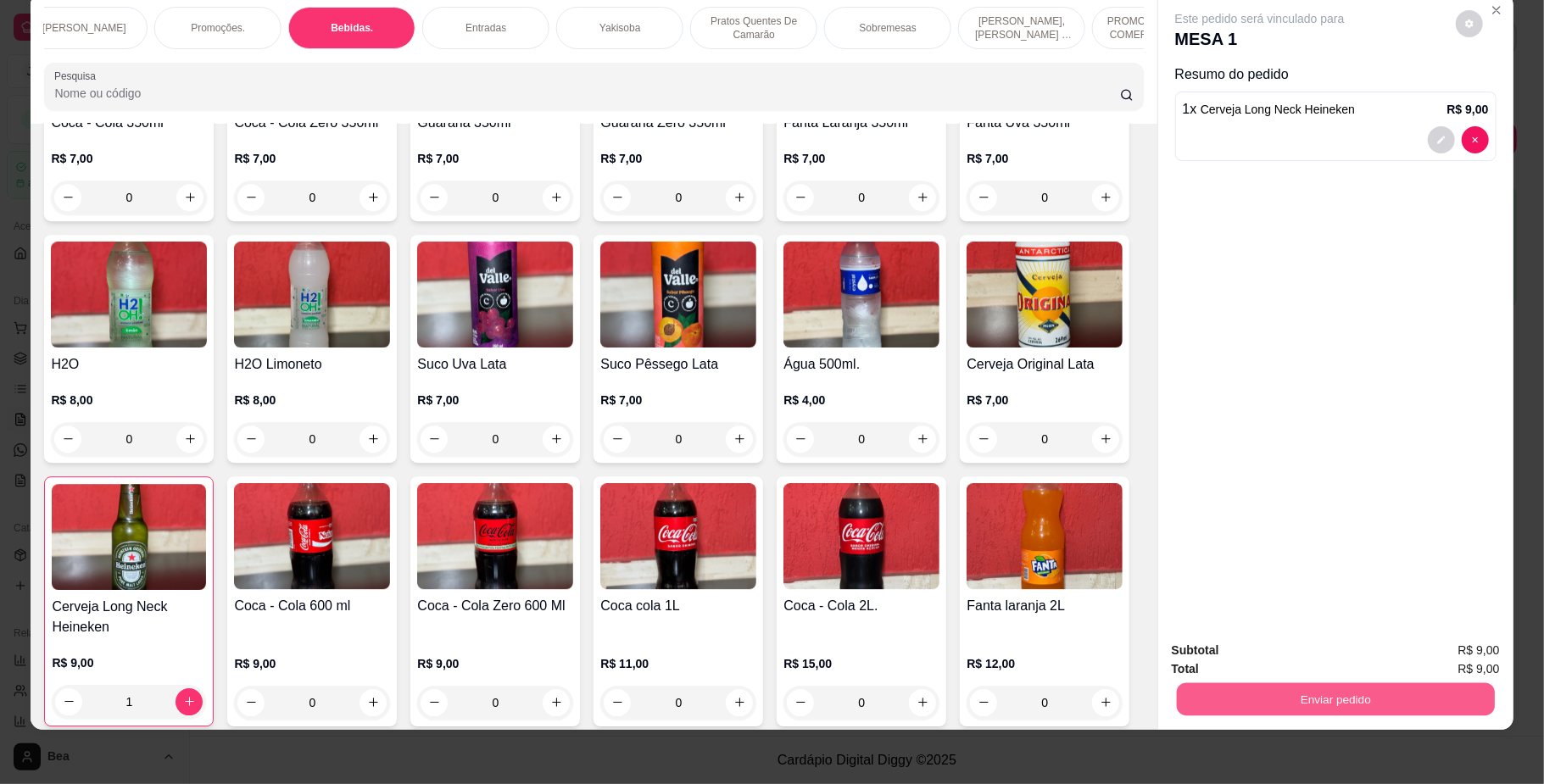
click at [1250, 695] on button "Enviar pedido" at bounding box center [1335, 699] width 318 height 33
click at [1269, 656] on button "Não registrar e enviar pedido" at bounding box center [1278, 658] width 172 height 31
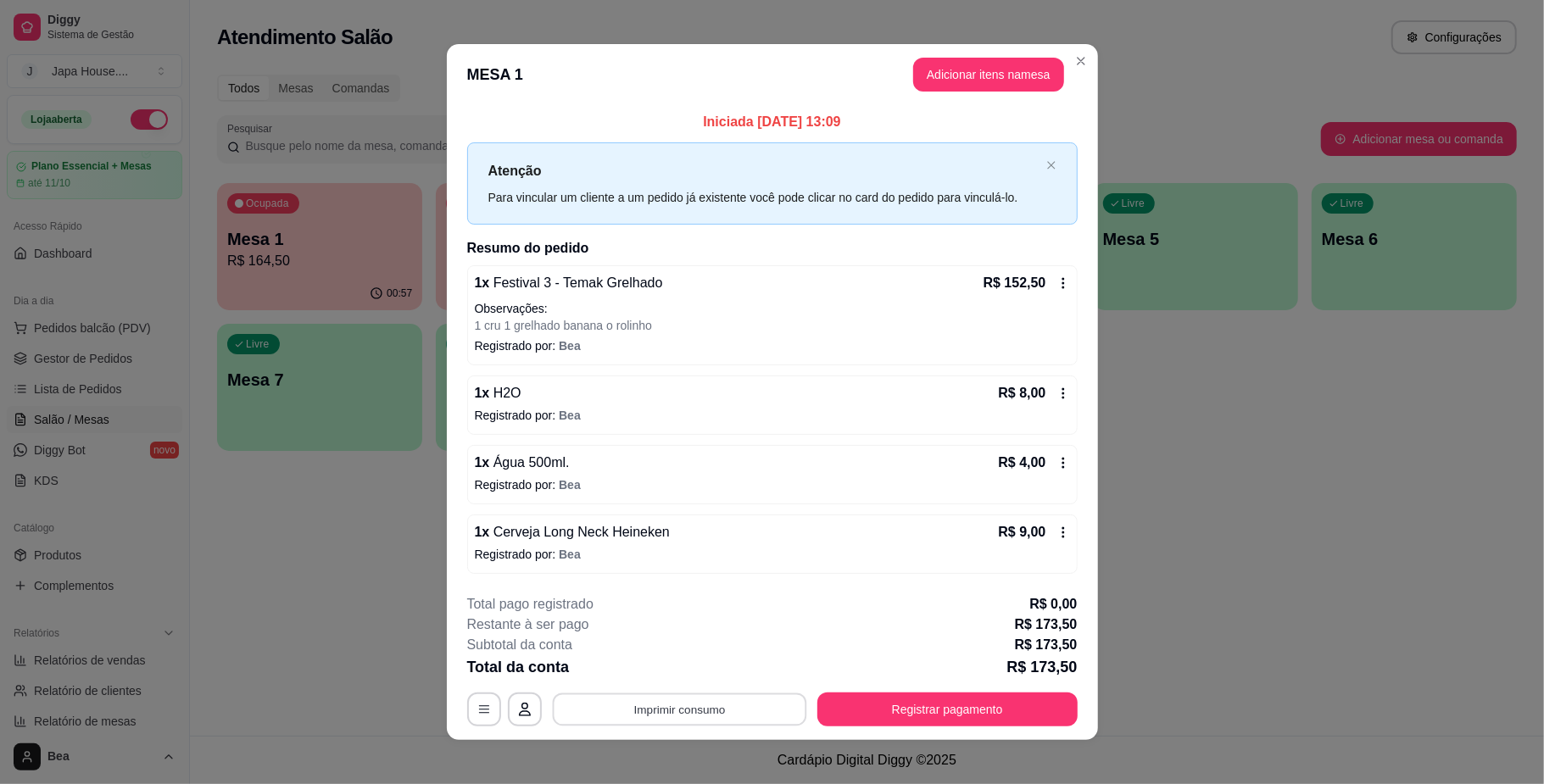
click at [726, 719] on button "Imprimir consumo" at bounding box center [680, 710] width 255 height 33
click at [696, 670] on button "IMPRESSORA" at bounding box center [676, 672] width 119 height 26
click at [977, 74] on button "Adicionar itens na mesa" at bounding box center [989, 74] width 146 height 33
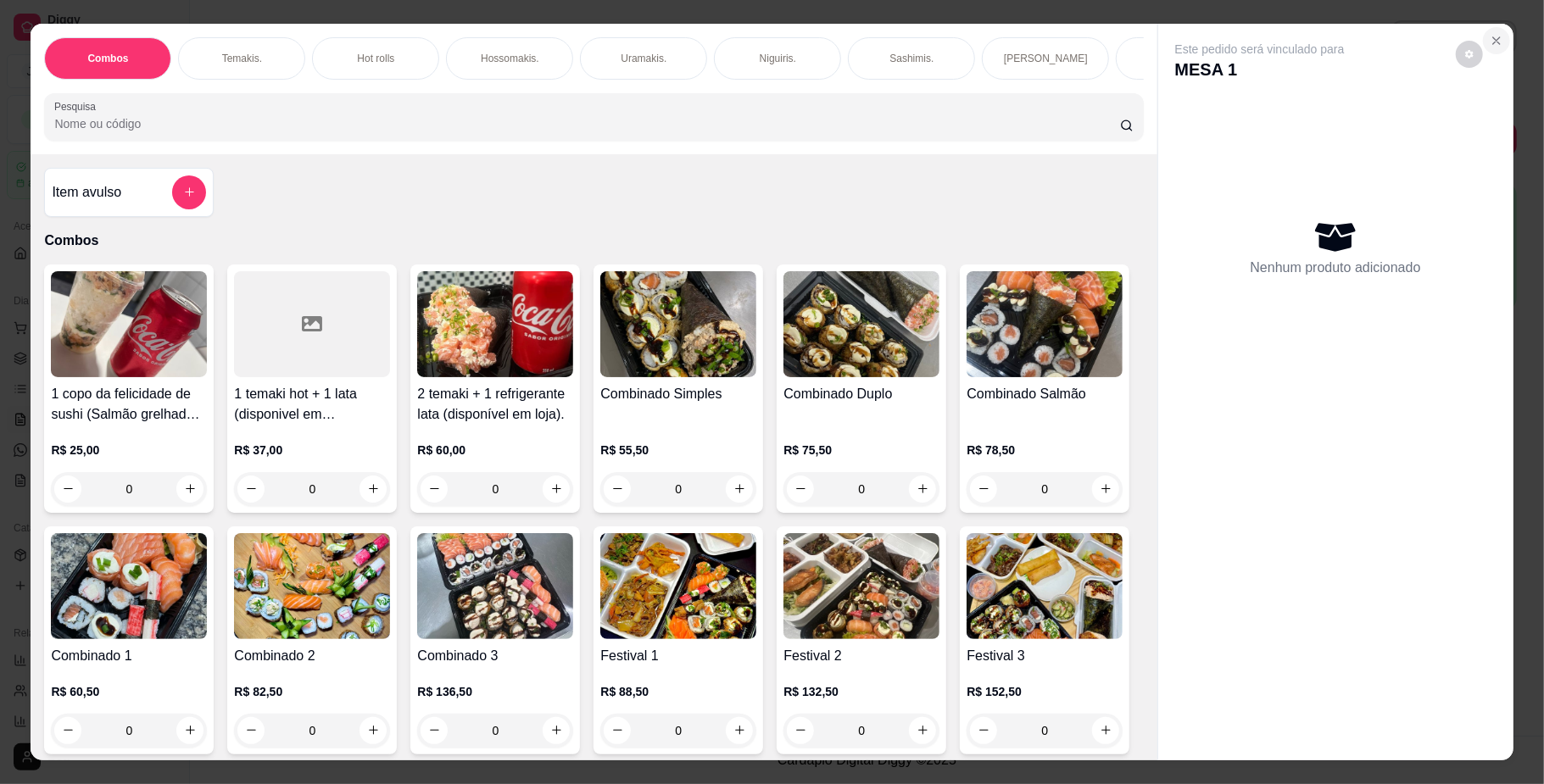
click at [1490, 38] on icon "Close" at bounding box center [1497, 41] width 13 height 13
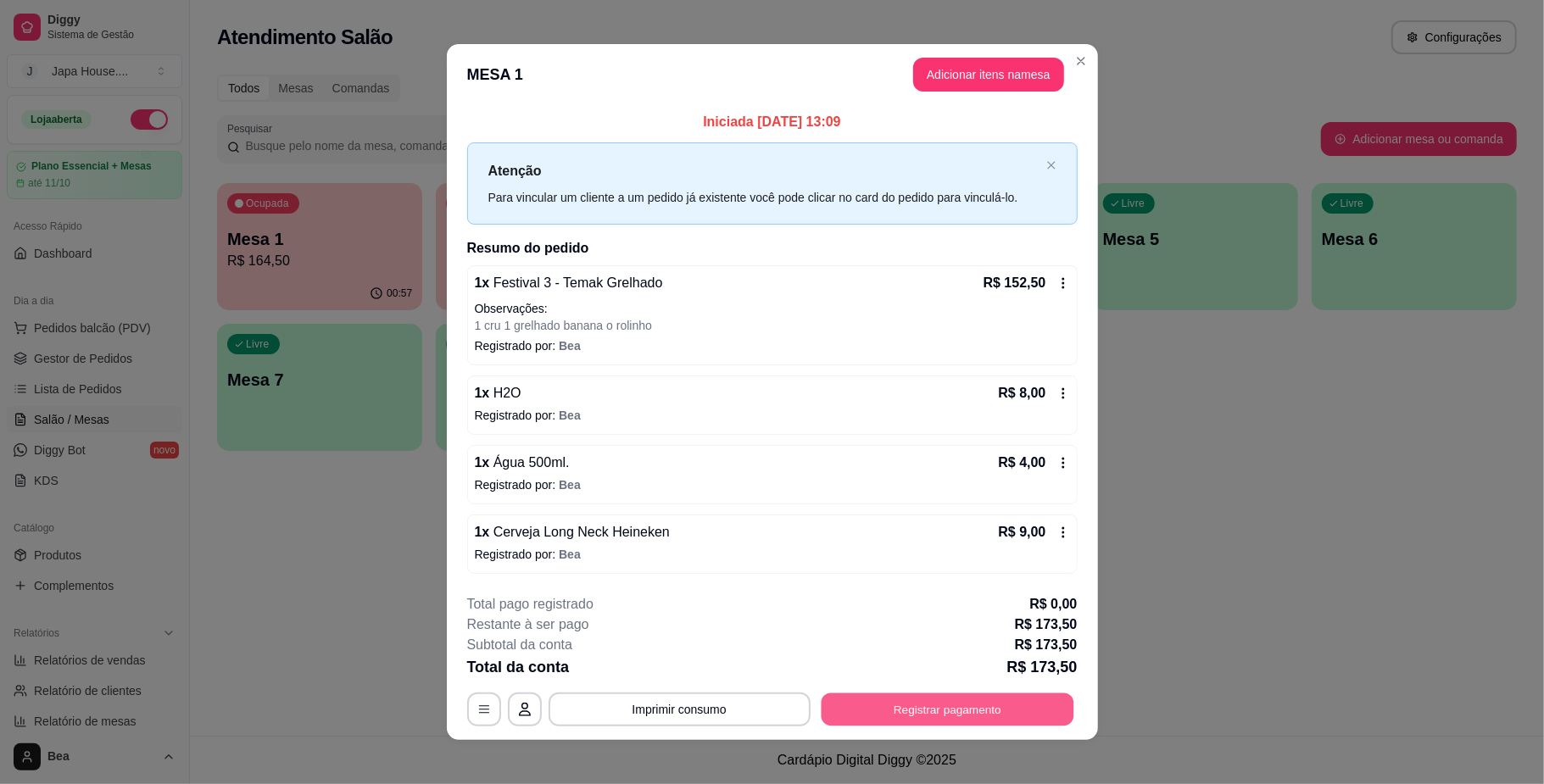
click at [868, 710] on button "Registrar pagamento" at bounding box center [947, 710] width 253 height 33
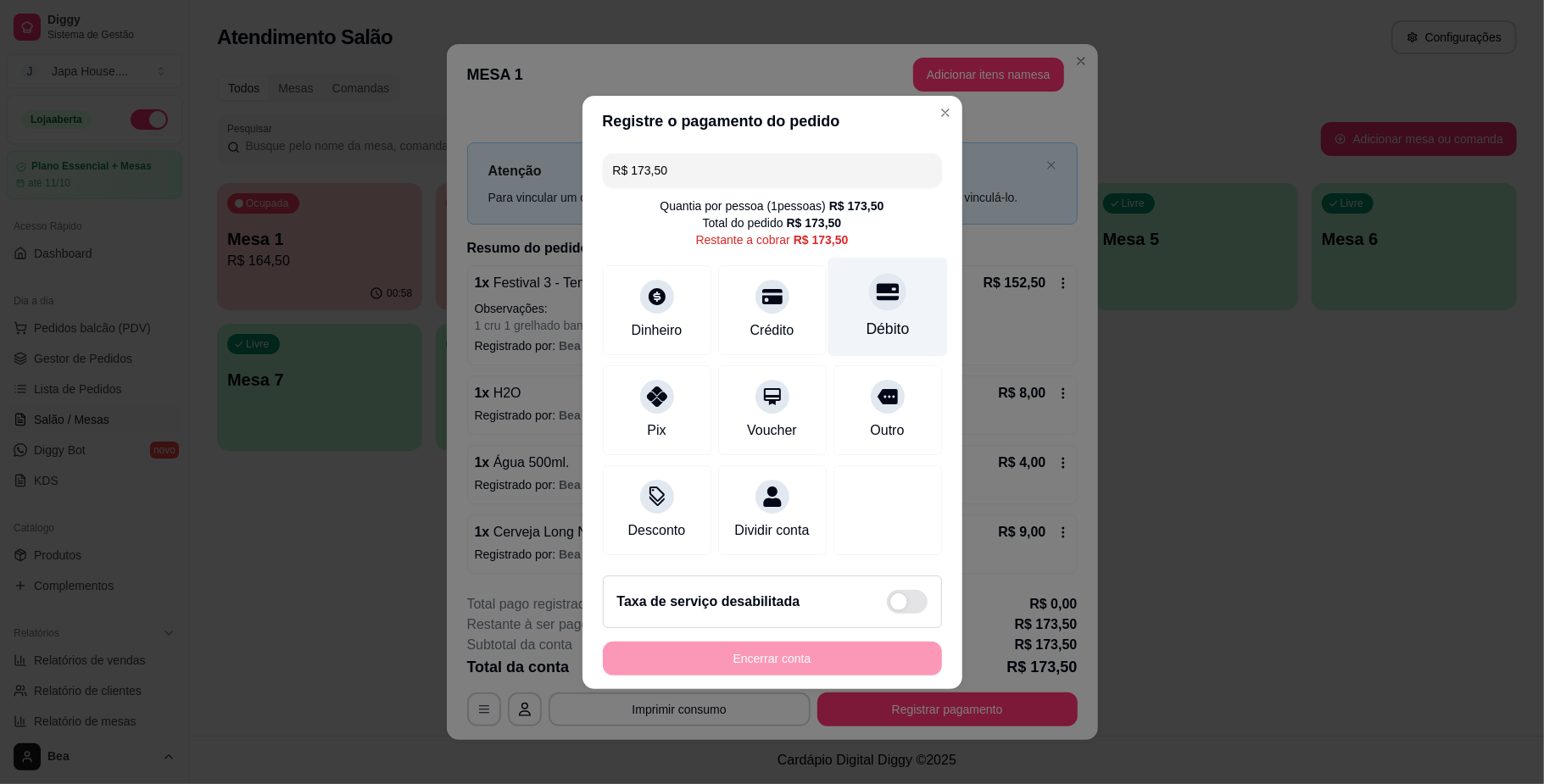
click at [880, 318] on div "Débito" at bounding box center [887, 328] width 43 height 22
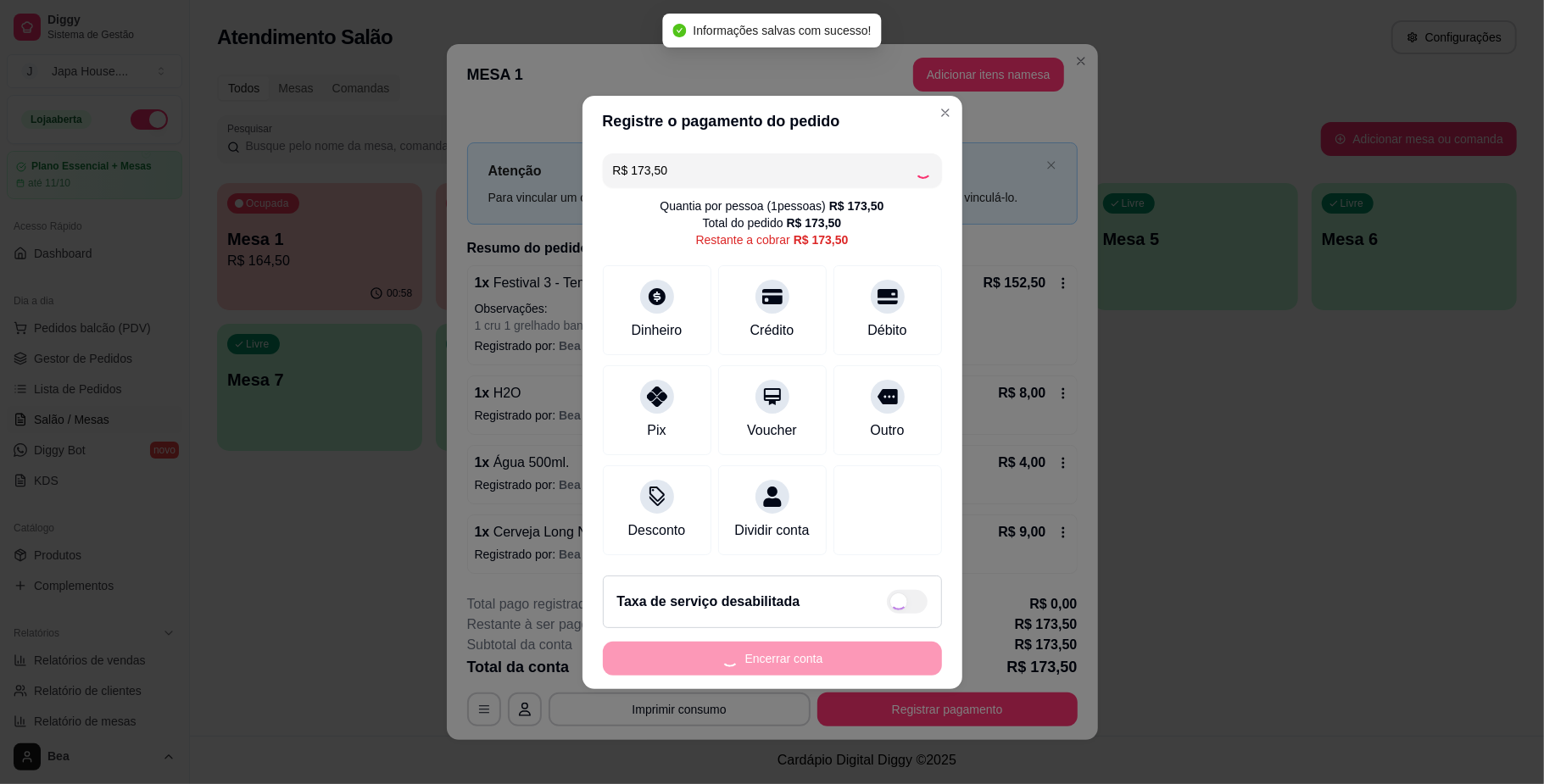
type input "R$ 0,00"
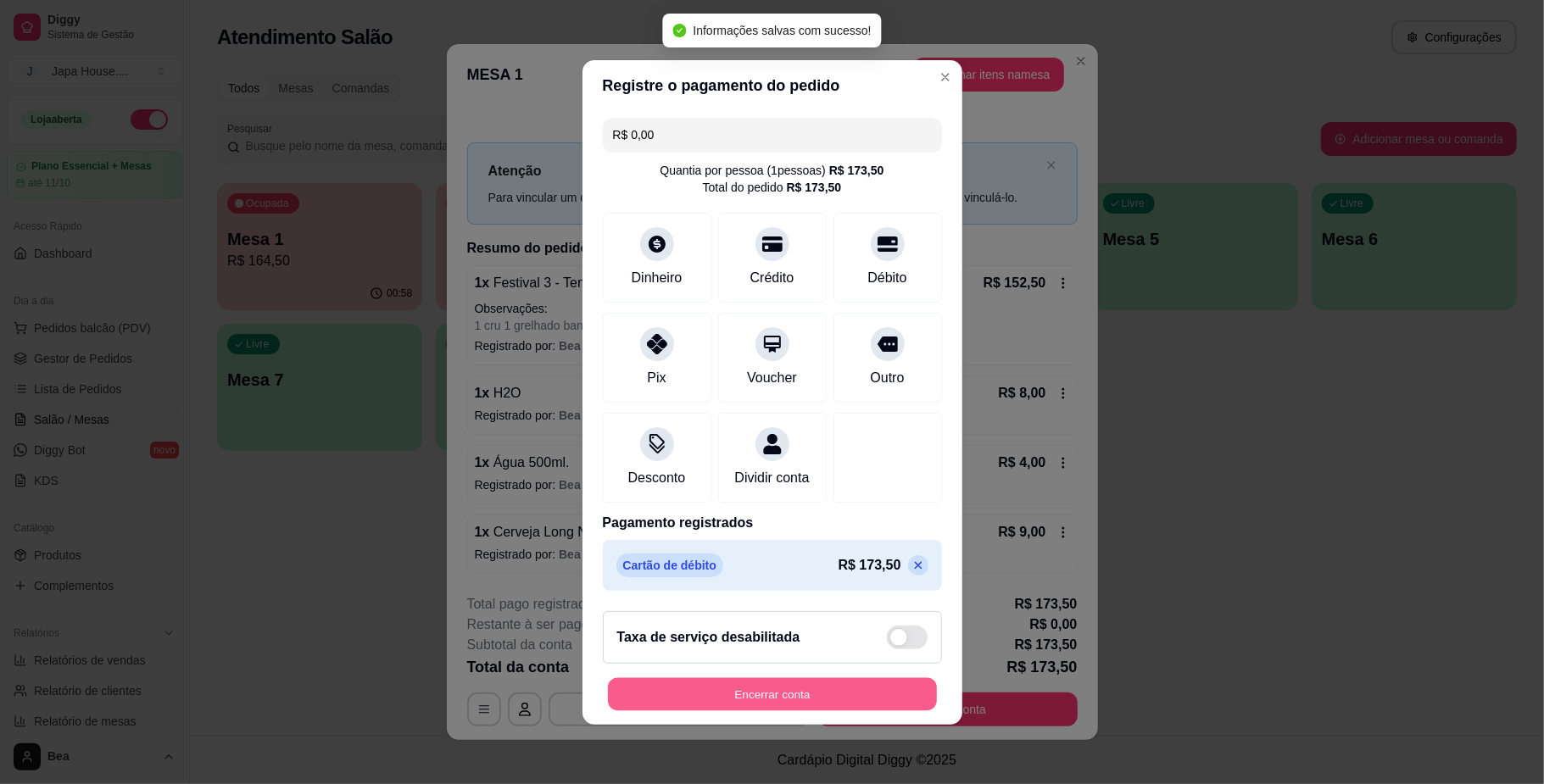
click at [761, 705] on button "Encerrar conta" at bounding box center [772, 694] width 329 height 33
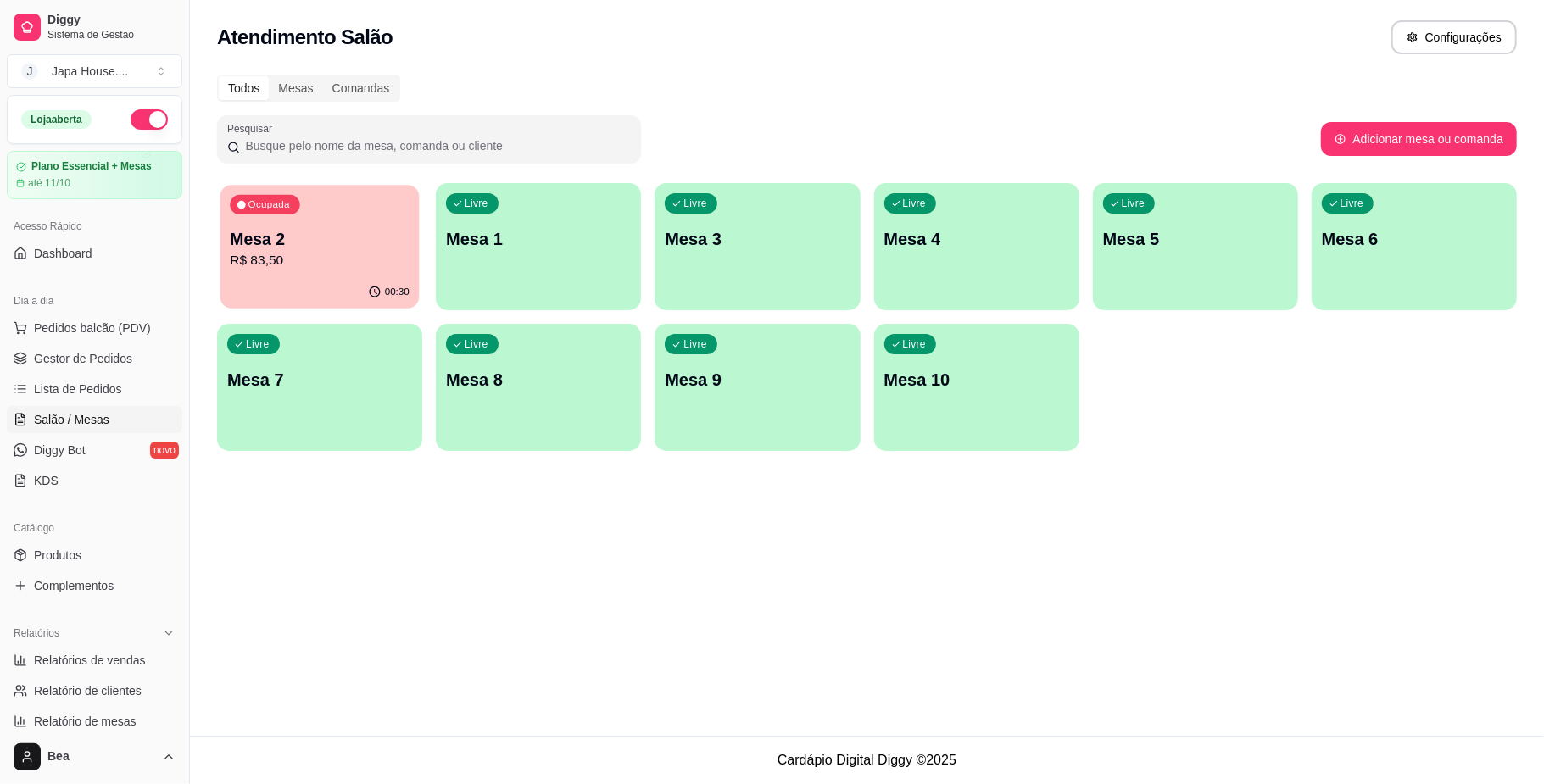
click at [307, 238] on p "Mesa 2" at bounding box center [320, 239] width 180 height 23
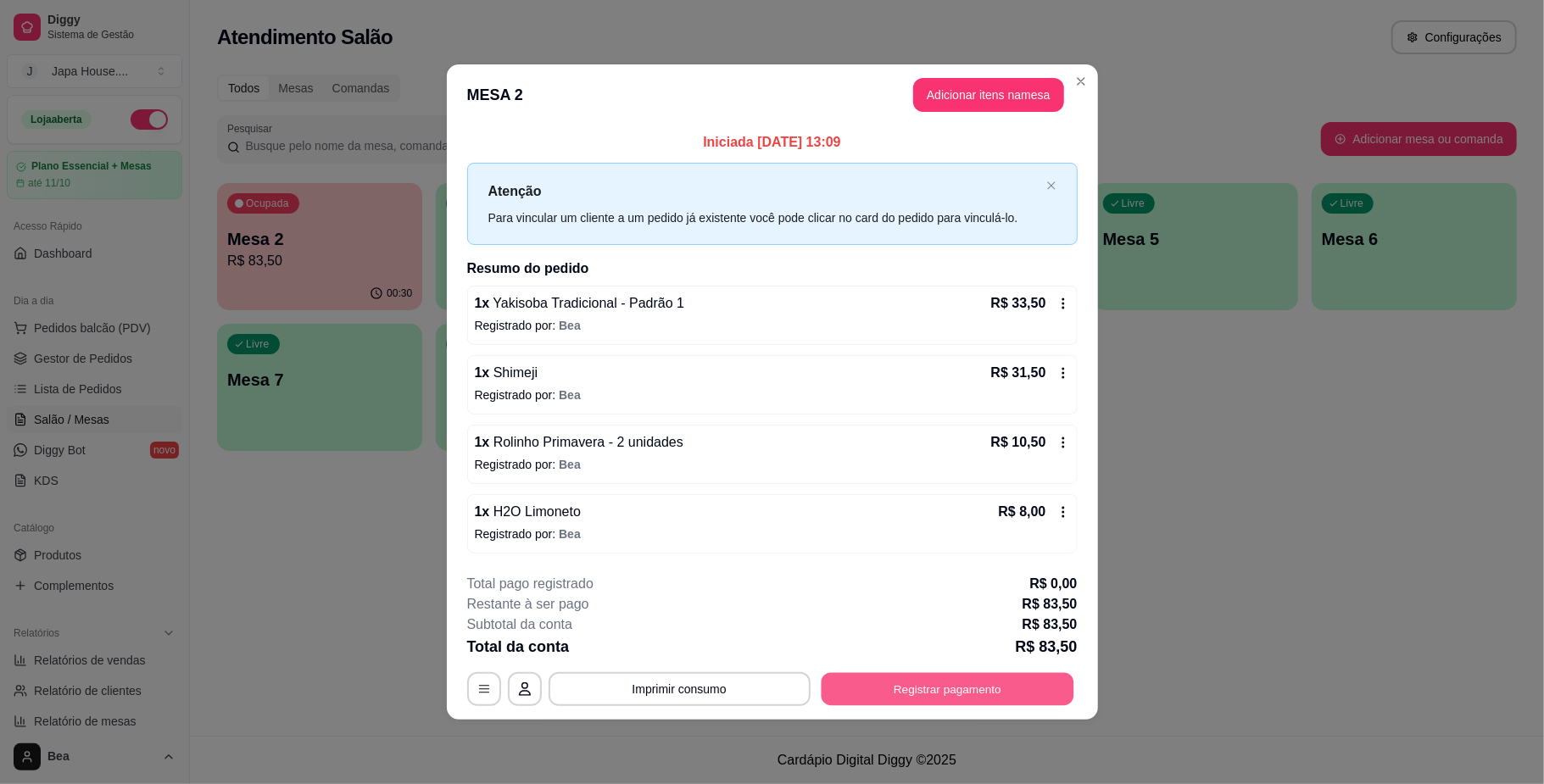
click at [883, 690] on button "Registrar pagamento" at bounding box center [947, 689] width 253 height 33
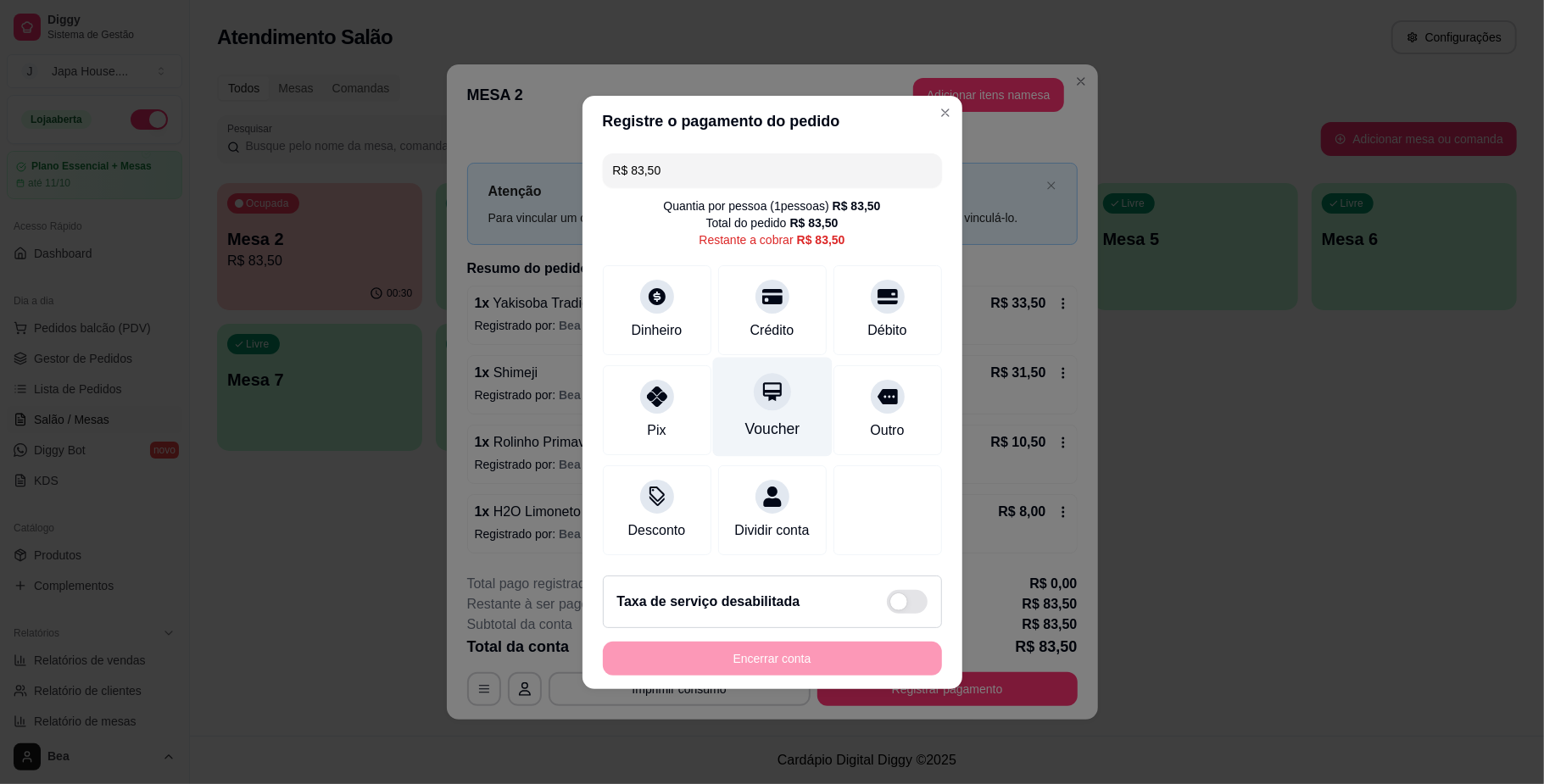
click at [750, 403] on div "Voucher" at bounding box center [772, 406] width 120 height 99
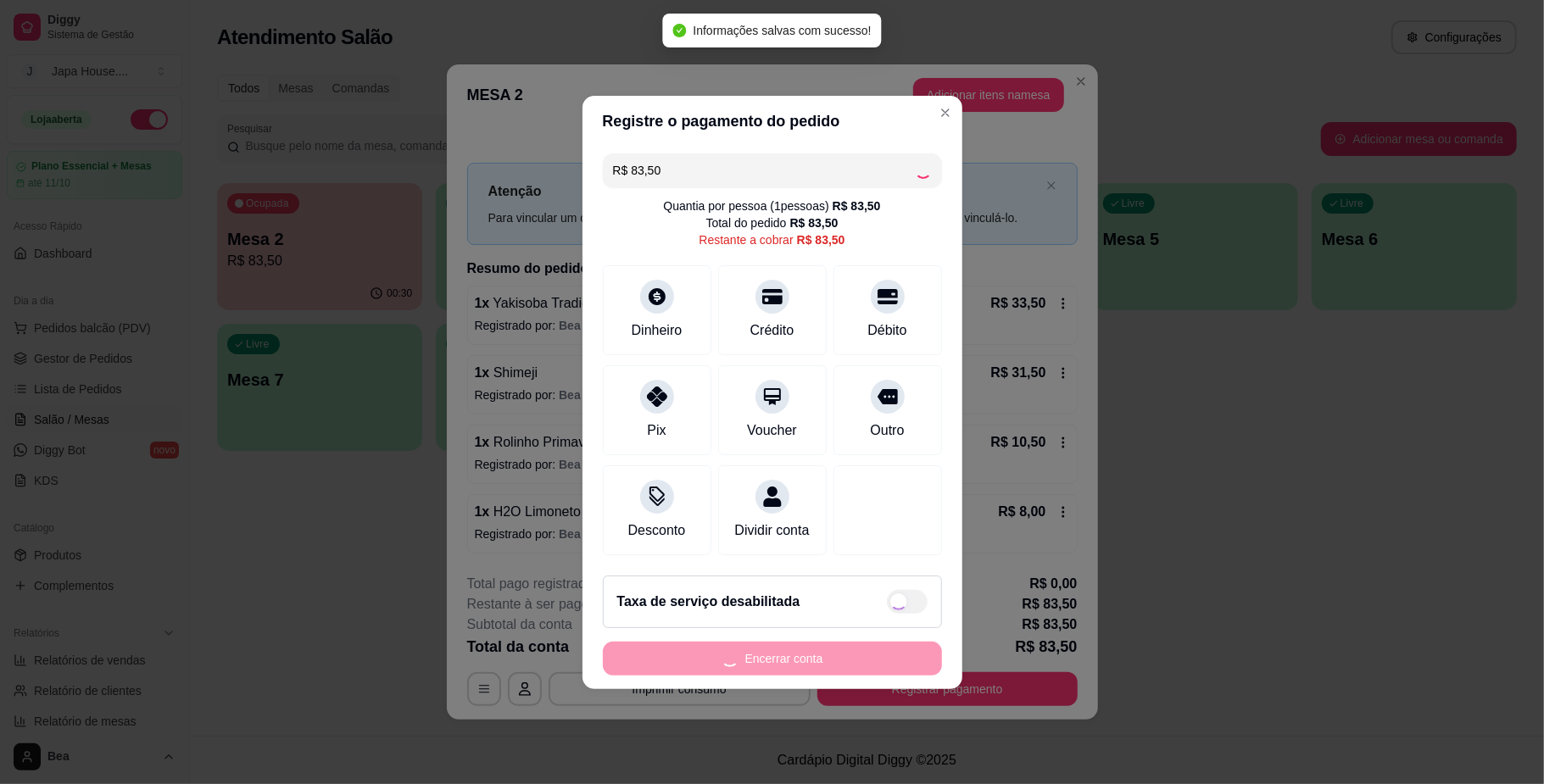
type input "R$ 0,00"
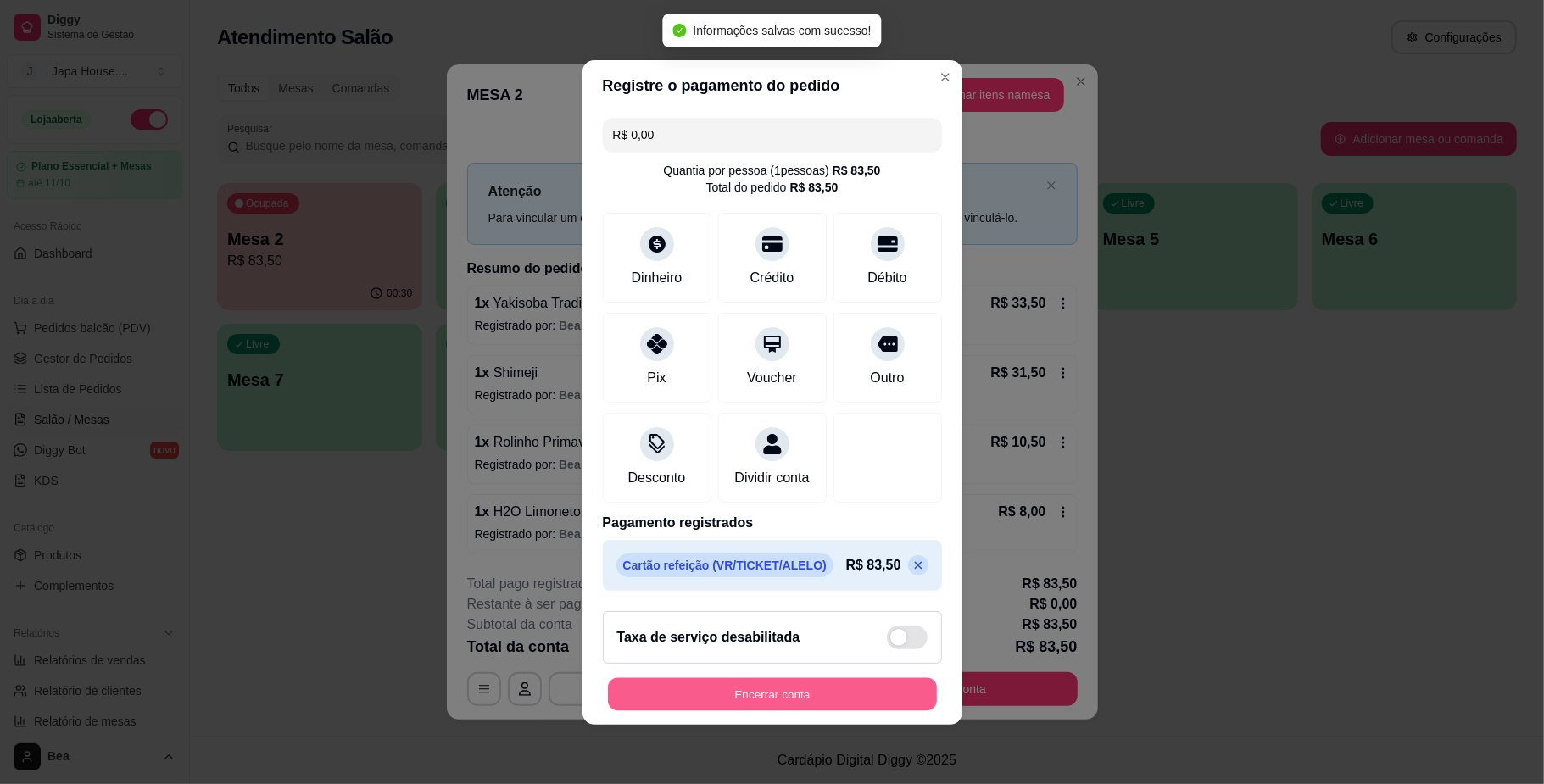
click at [707, 710] on button "Encerrar conta" at bounding box center [772, 694] width 329 height 33
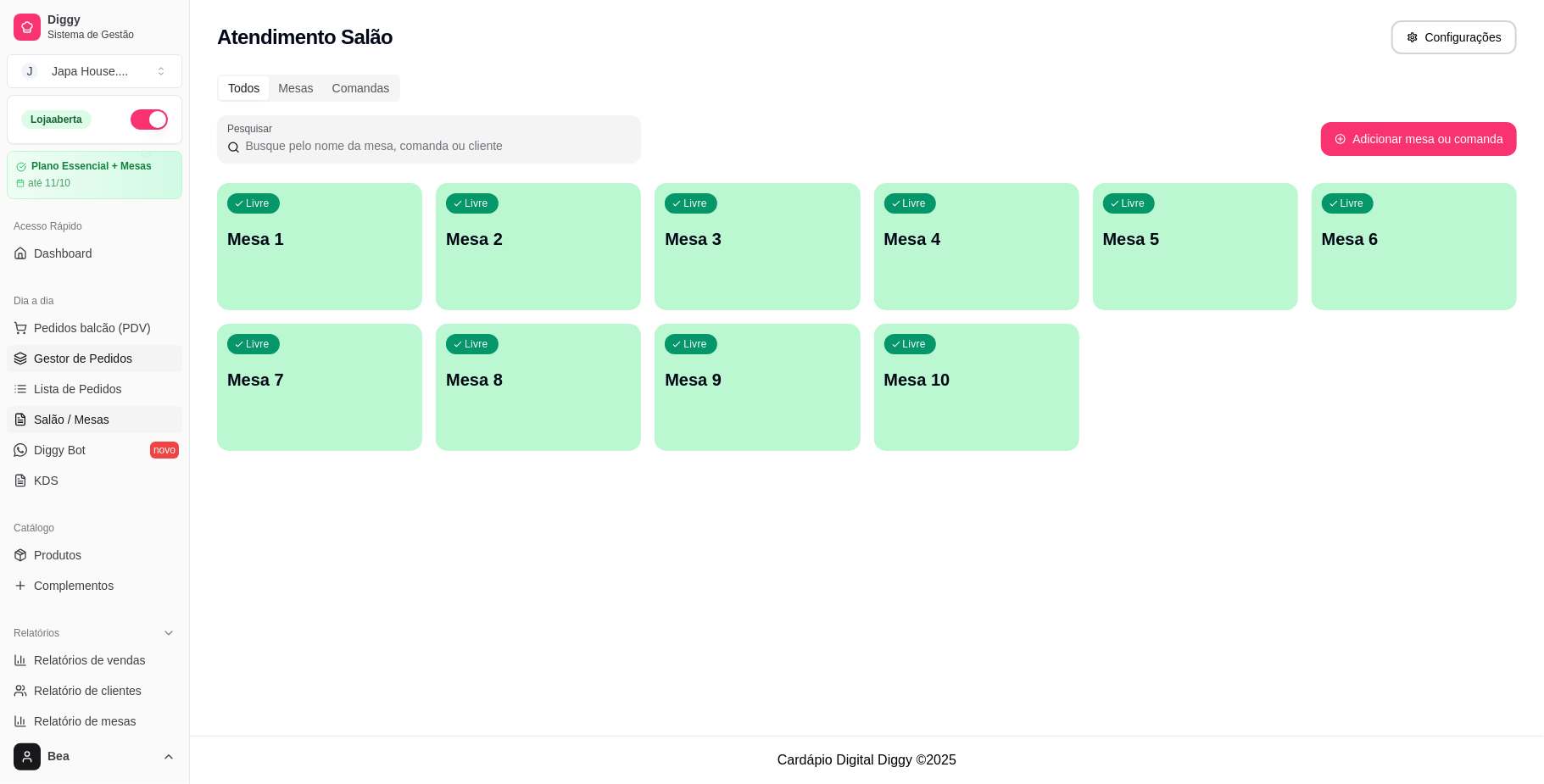
click at [99, 357] on span "Gestor de Pedidos" at bounding box center [83, 359] width 98 height 17
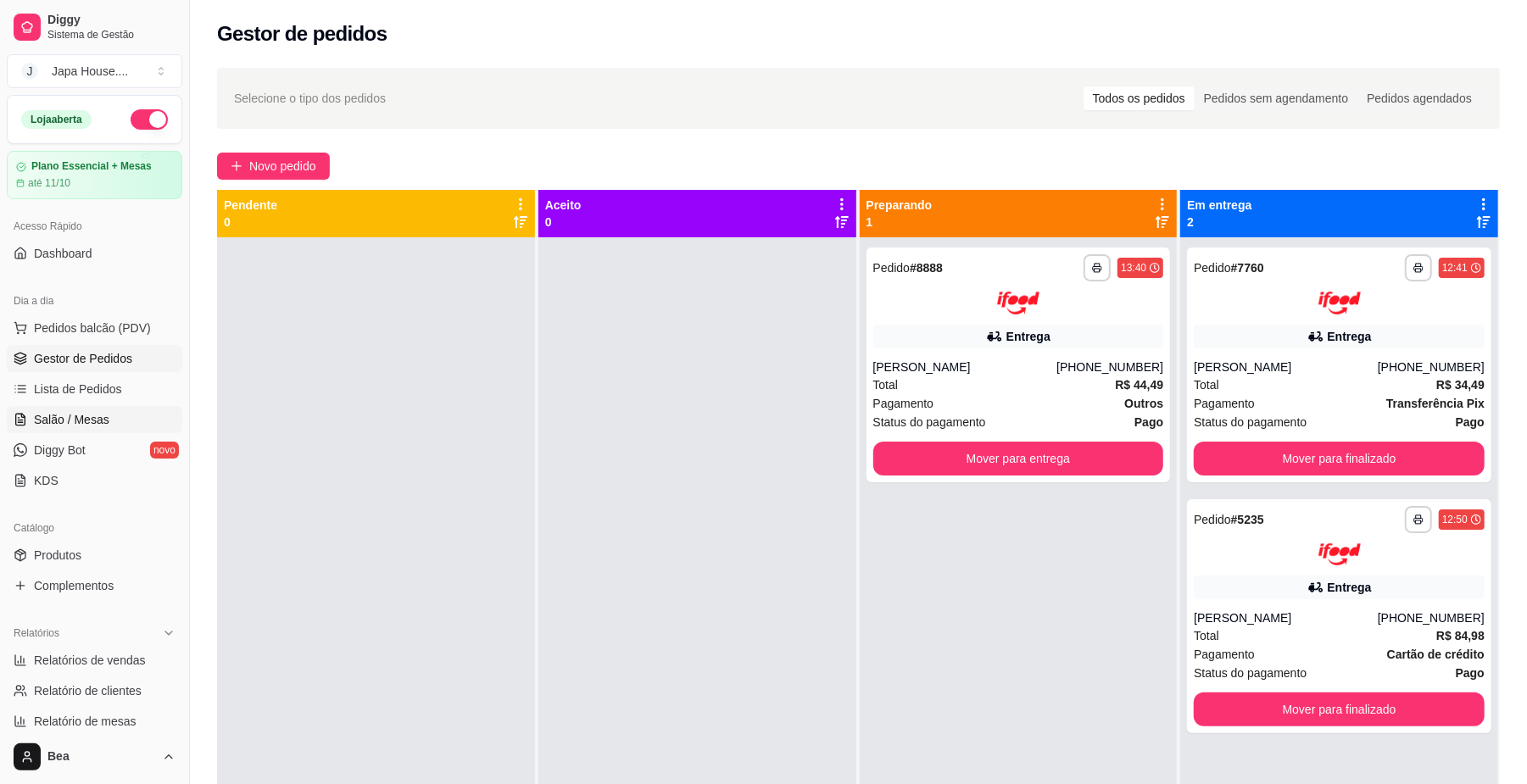
click at [38, 420] on span "Salão / Mesas" at bounding box center [72, 419] width 75 height 17
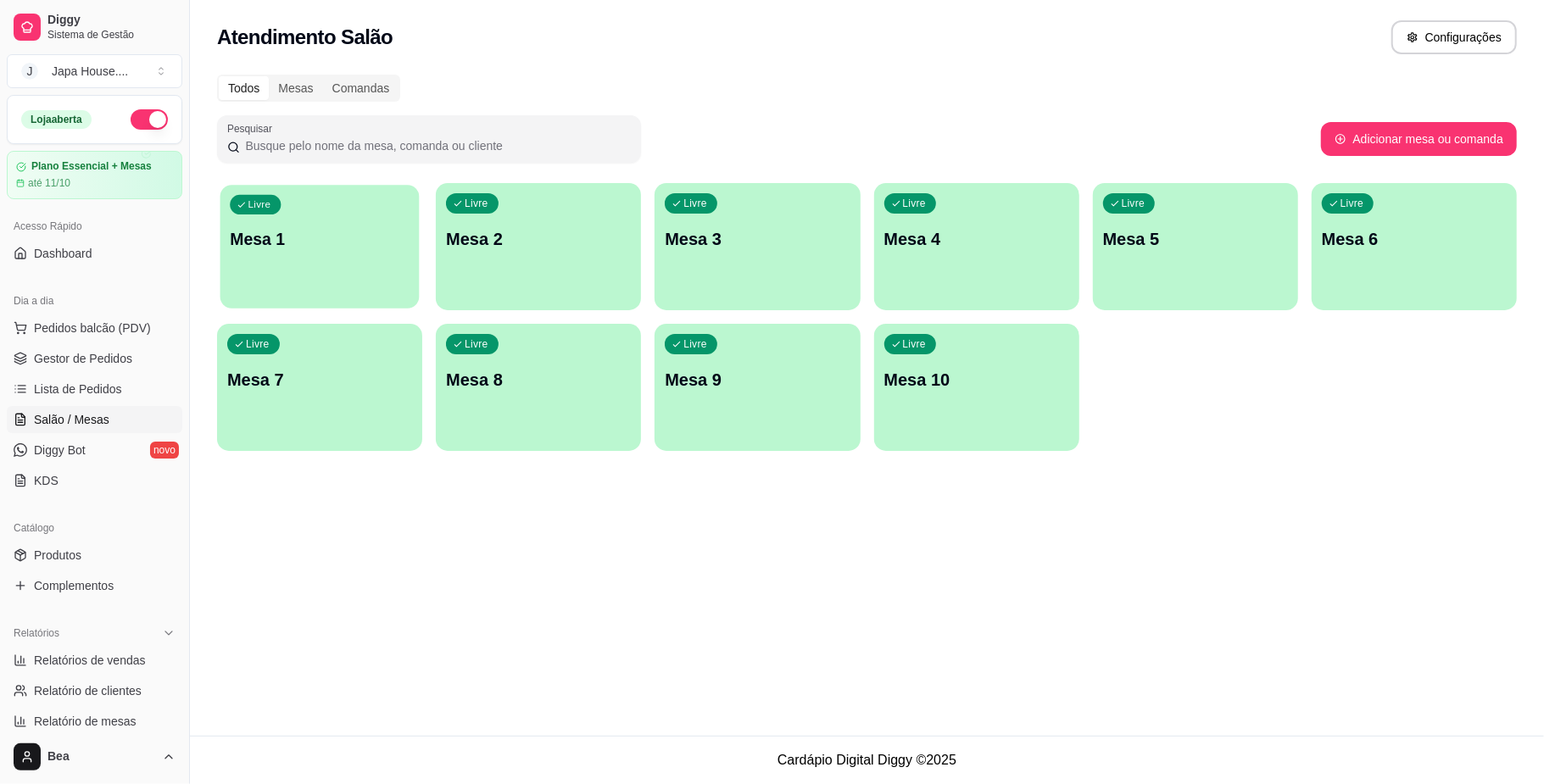
click at [350, 266] on div "Livre Mesa 1" at bounding box center [320, 237] width 199 height 104
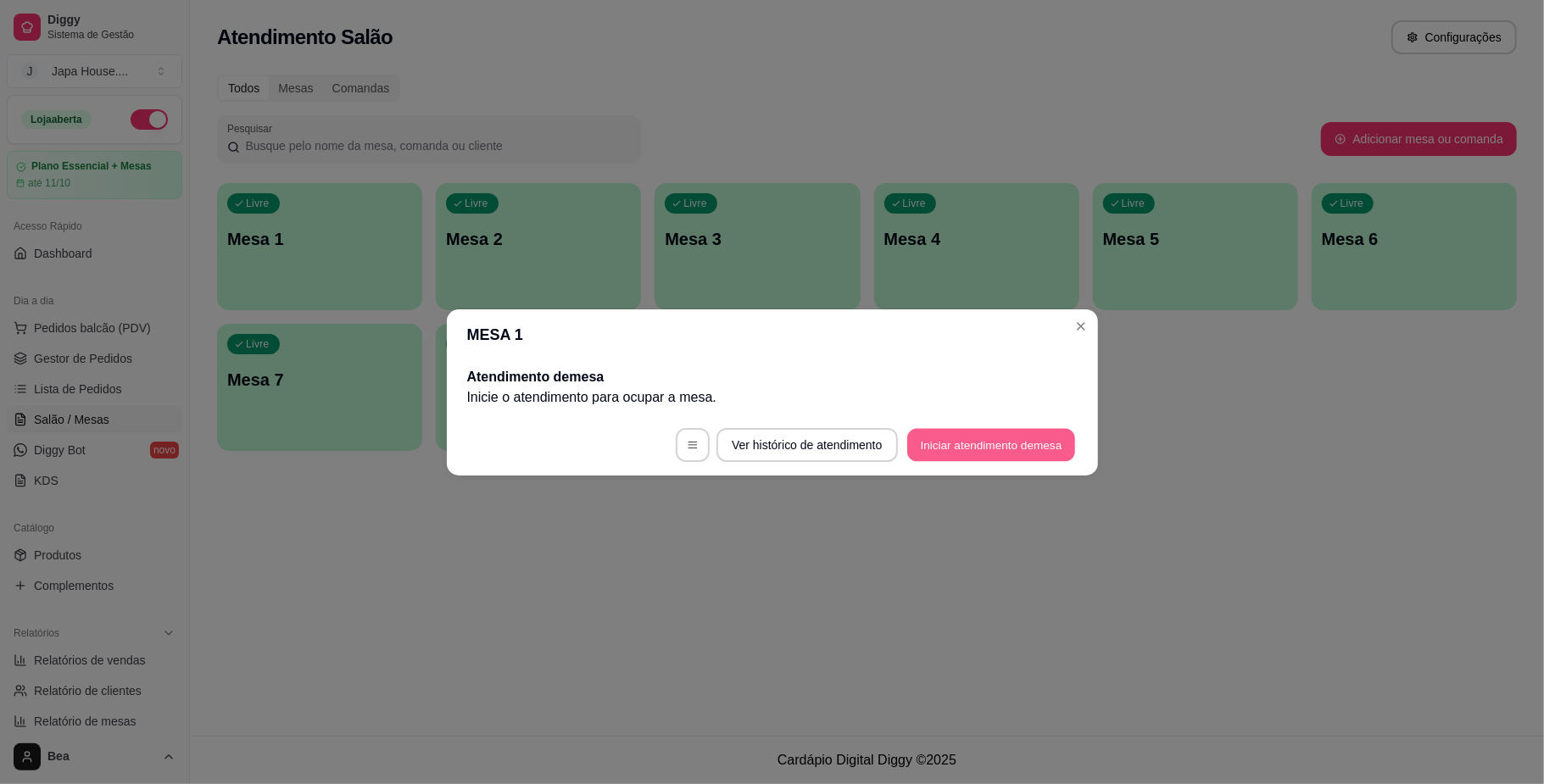
click at [930, 431] on button "Iniciar atendimento de mesa" at bounding box center [992, 444] width 168 height 33
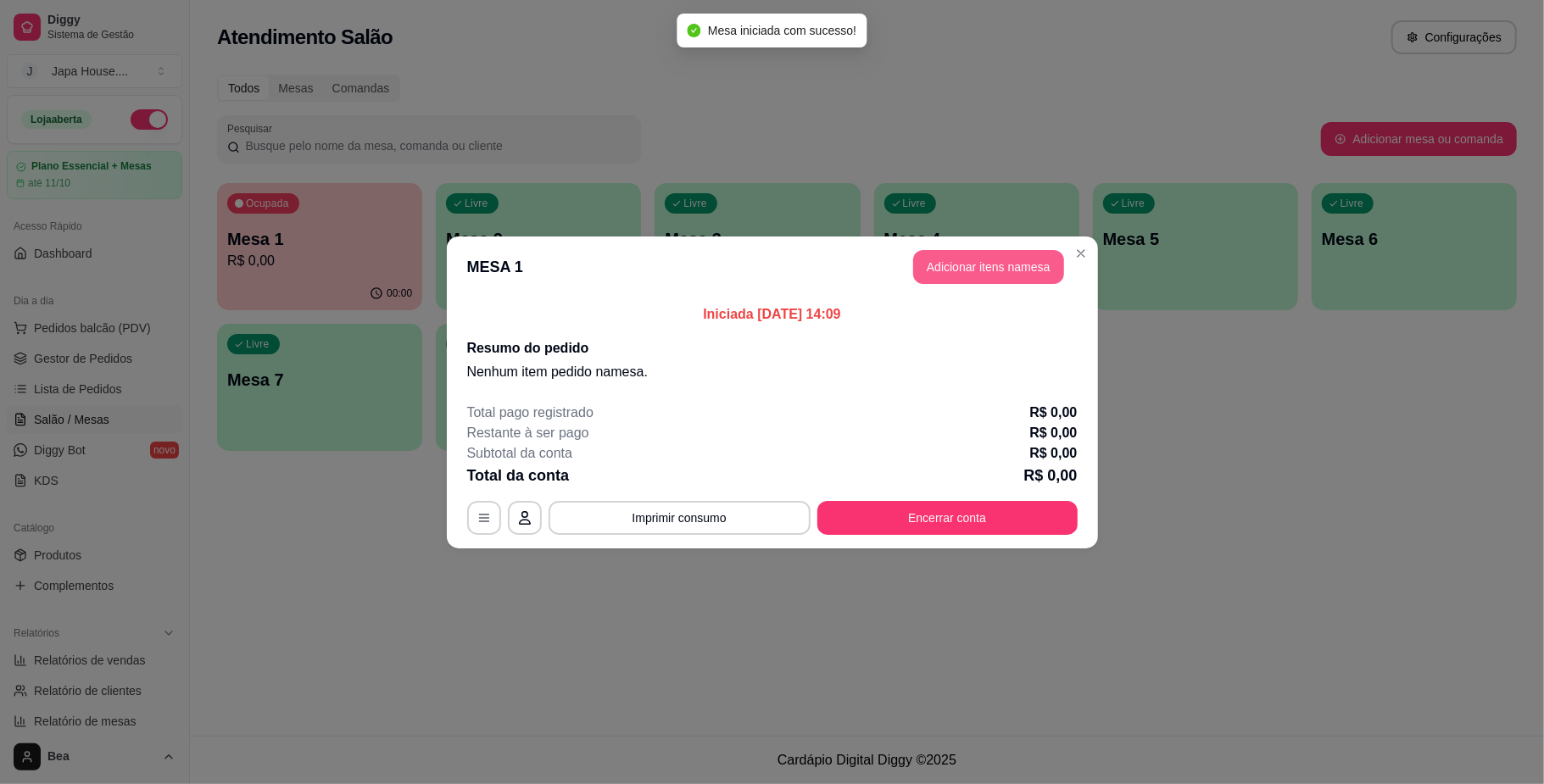
click at [944, 262] on button "Adicionar itens na mesa" at bounding box center [989, 267] width 151 height 34
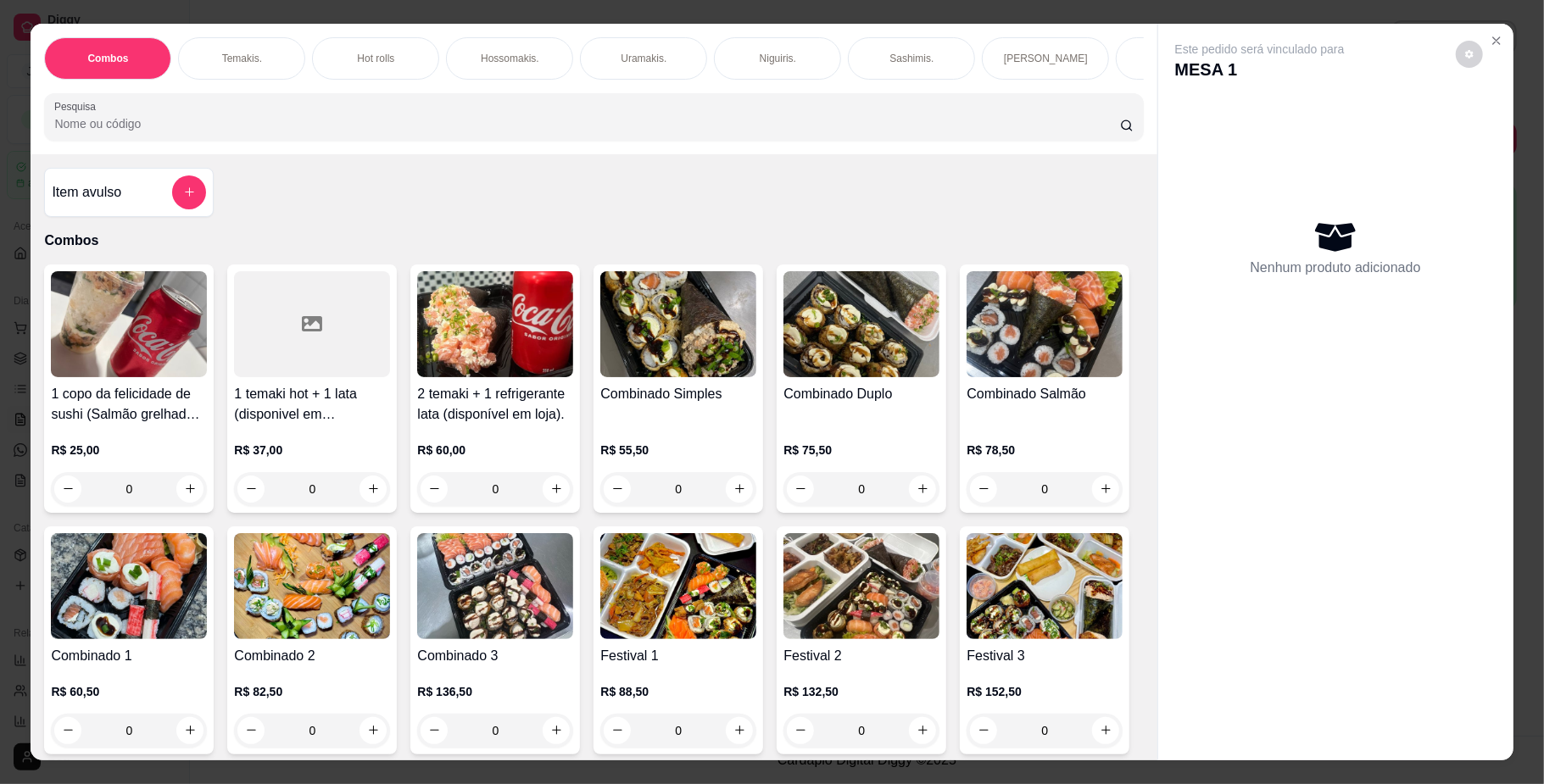
scroll to position [0, 1171]
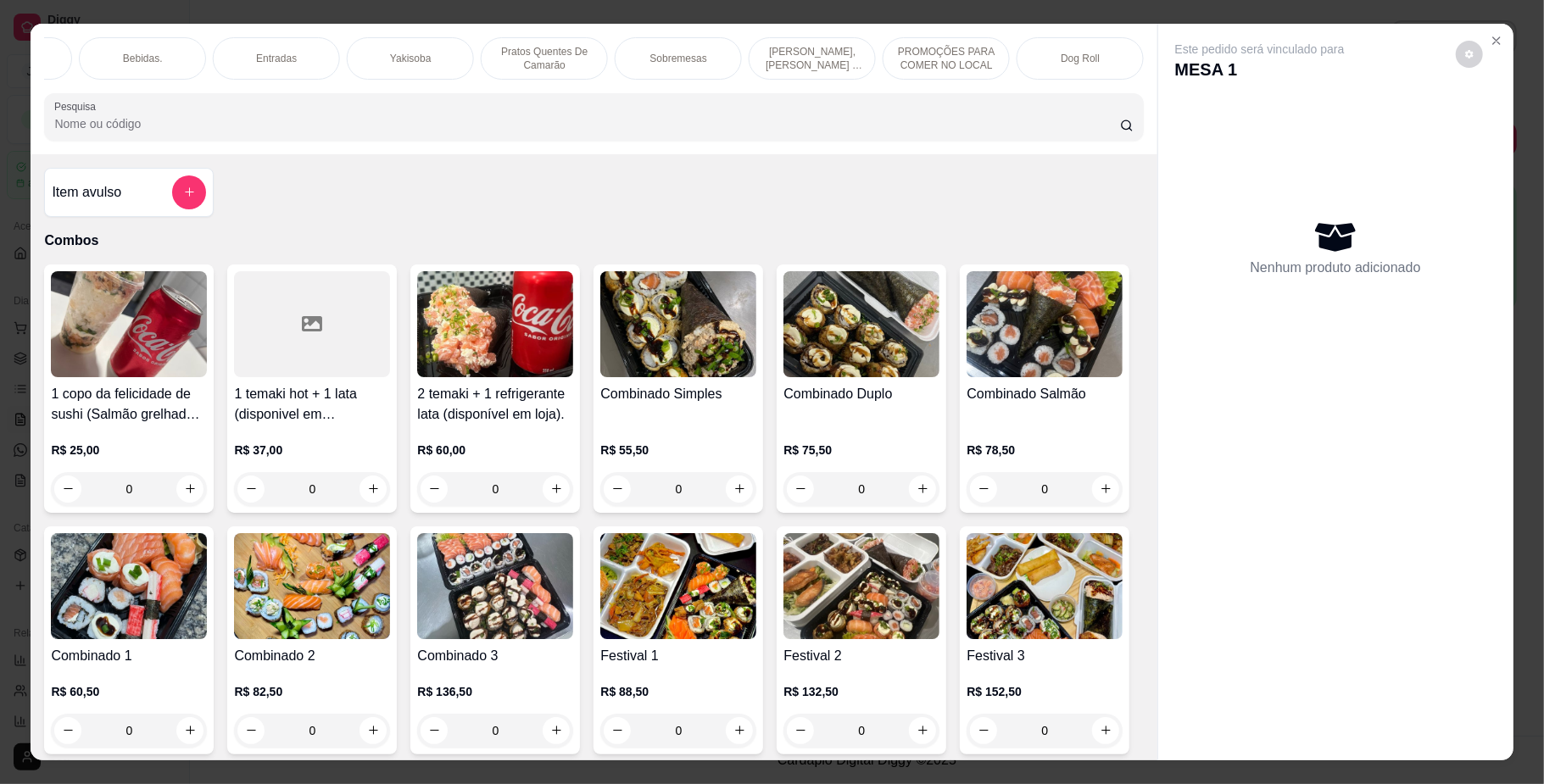
click at [418, 55] on p "Yakisoba" at bounding box center [410, 58] width 41 height 13
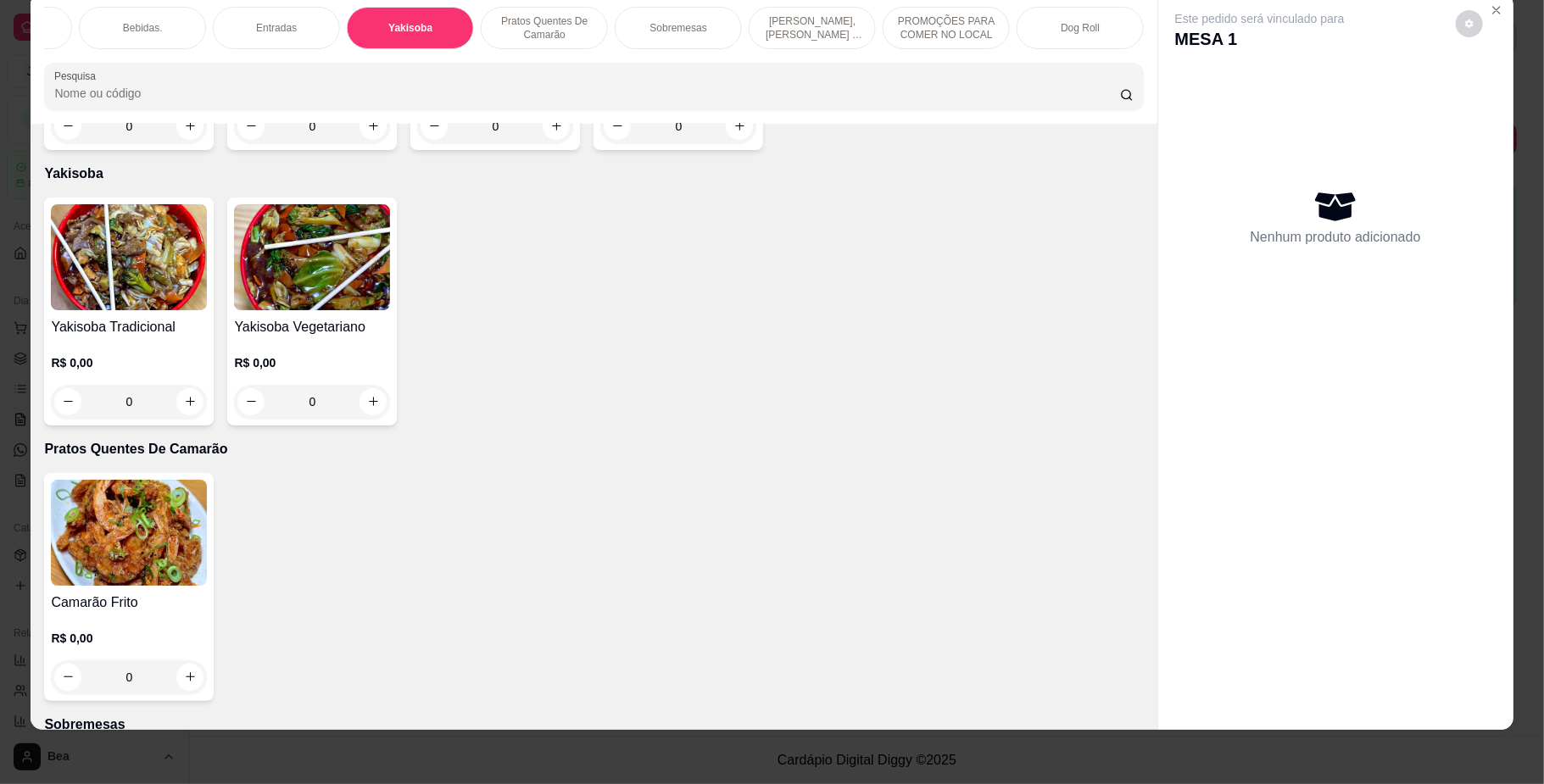
click at [97, 286] on img at bounding box center [129, 257] width 156 height 106
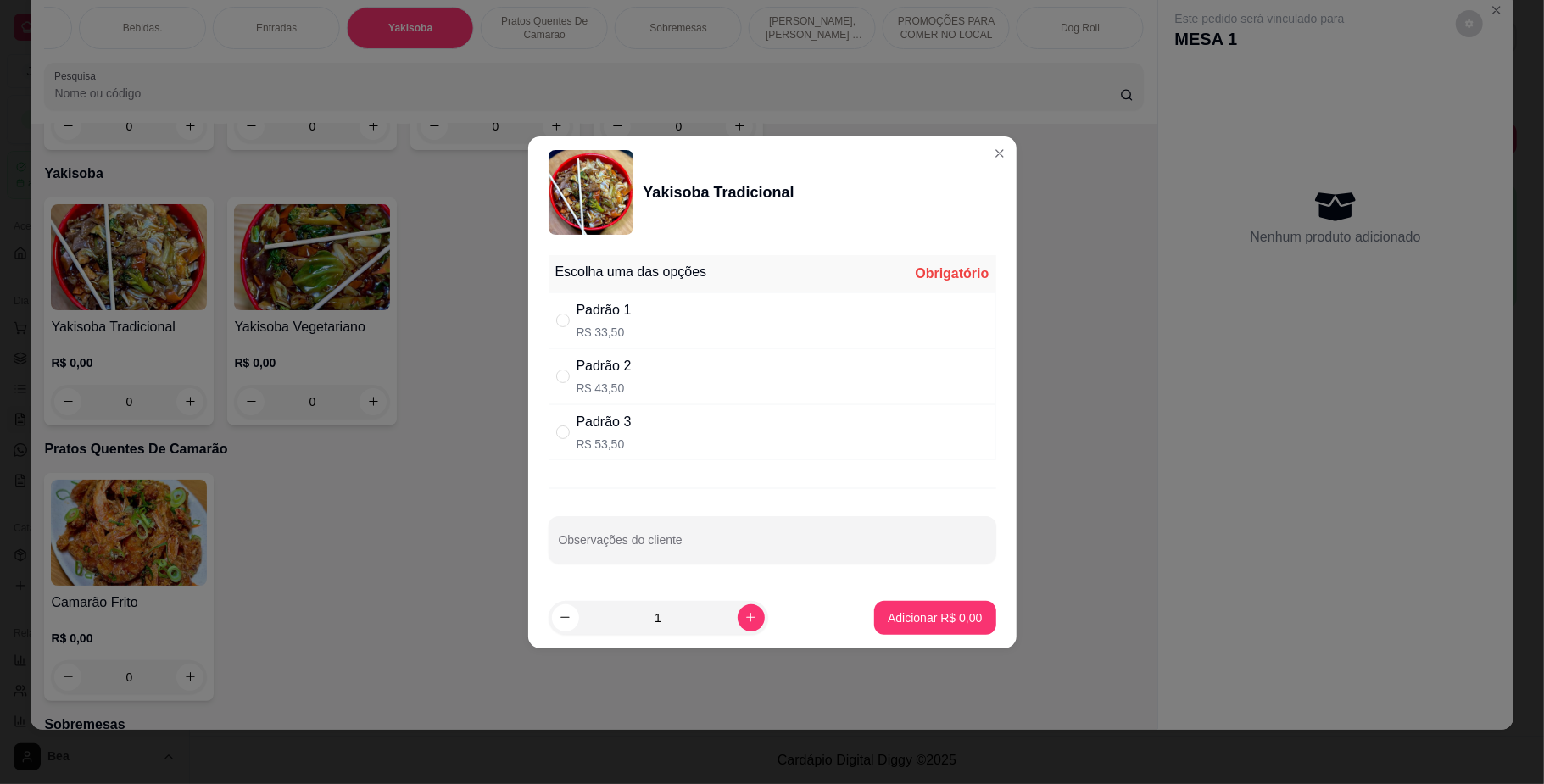
click at [618, 422] on div "Padrão 3" at bounding box center [604, 422] width 55 height 21
radio input "true"
click at [890, 614] on p "Adicionar R$ 53,50" at bounding box center [931, 617] width 98 height 16
type input "1"
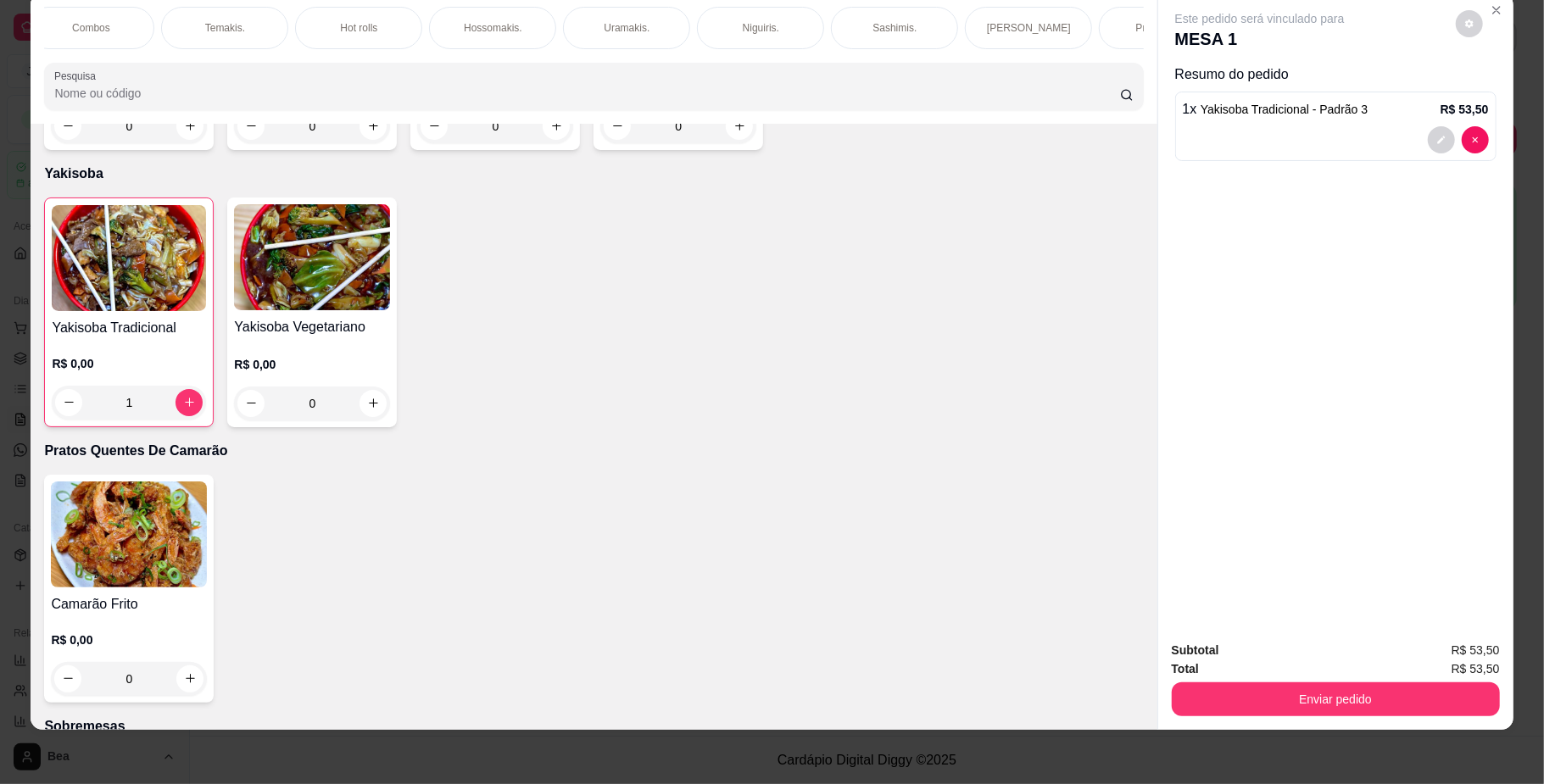
scroll to position [0, 0]
click at [357, 30] on p "Hot rolls" at bounding box center [376, 27] width 38 height 13
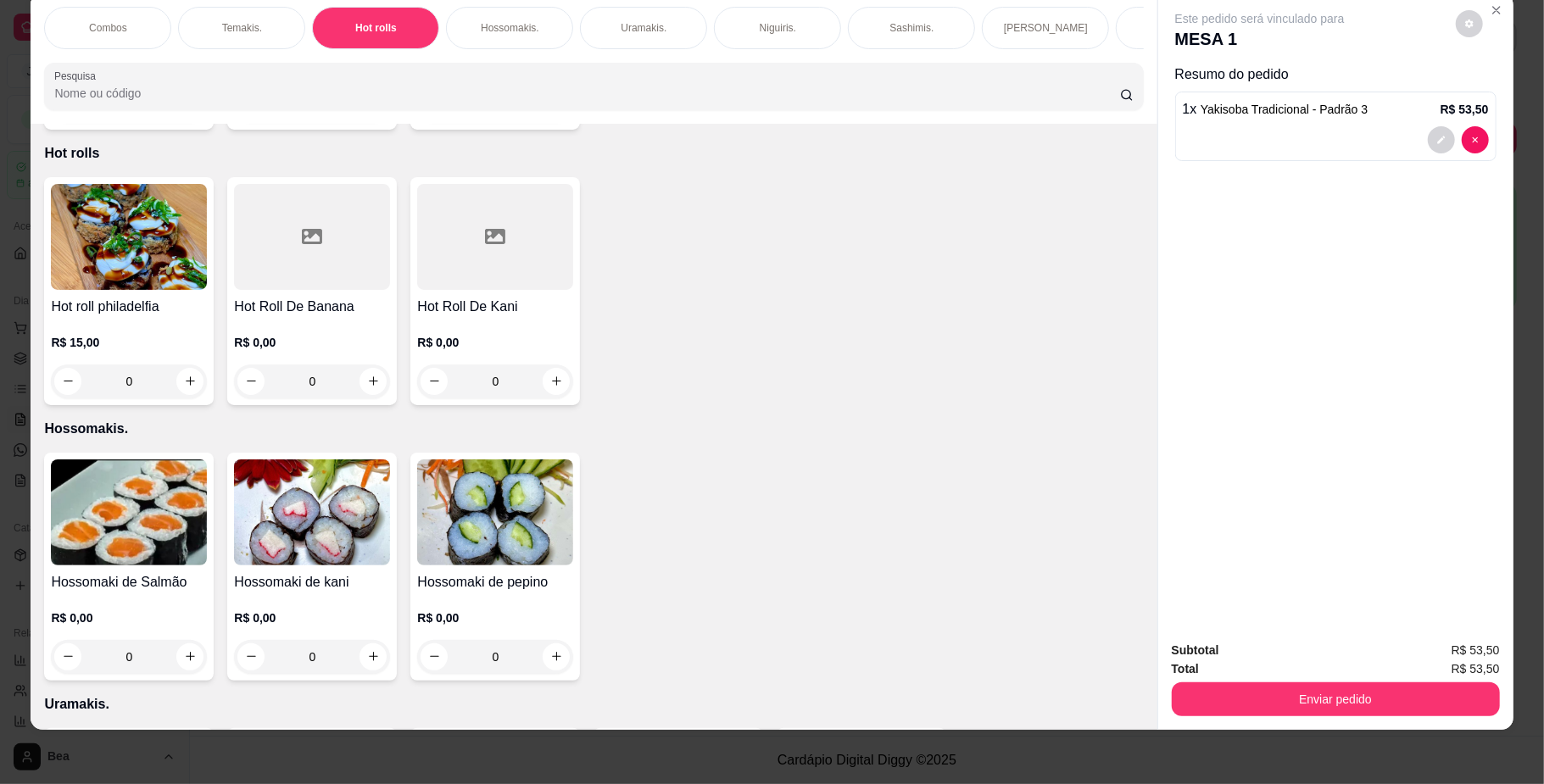
click at [147, 289] on div "Hot roll philadelfia R$ 15,00 0" at bounding box center [129, 291] width 170 height 228
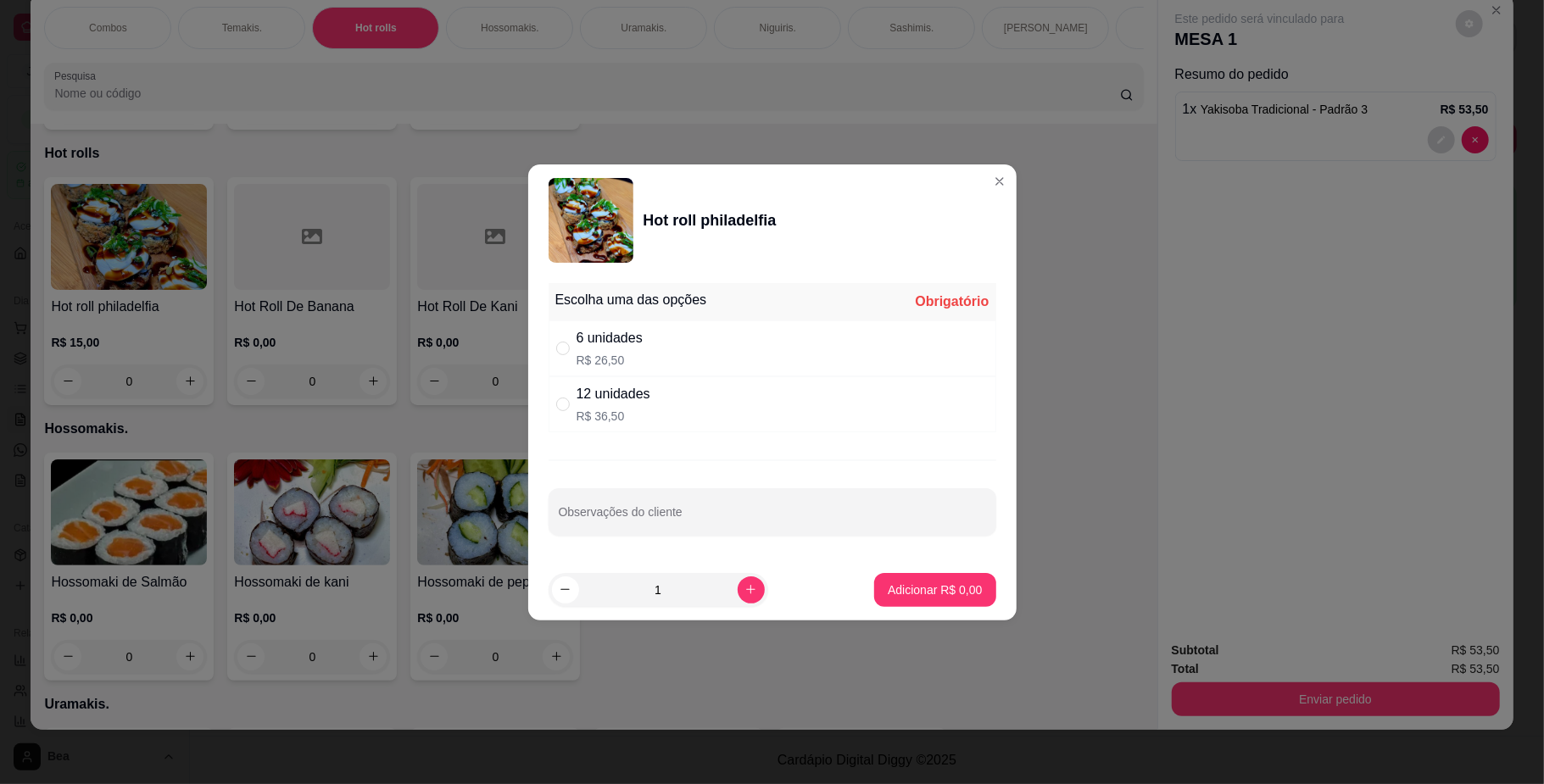
click at [693, 387] on div "12 unidades R$ 36,50" at bounding box center [772, 403] width 448 height 56
radio input "true"
click at [889, 583] on p "Adicionar R$ 36,50" at bounding box center [931, 589] width 98 height 16
type input "1"
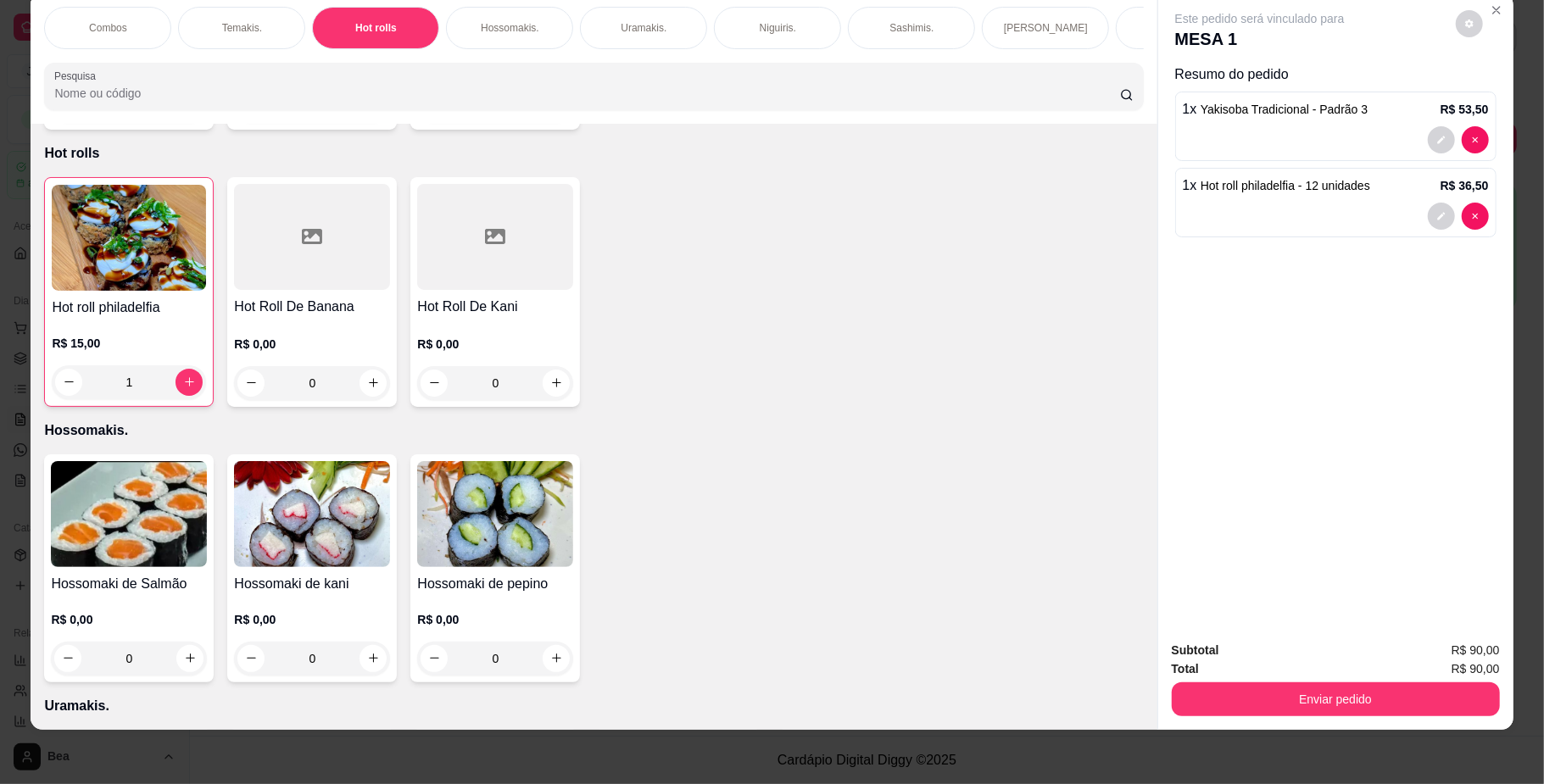
scroll to position [0, 961]
click at [346, 30] on p "Bebidas." at bounding box center [353, 27] width 40 height 13
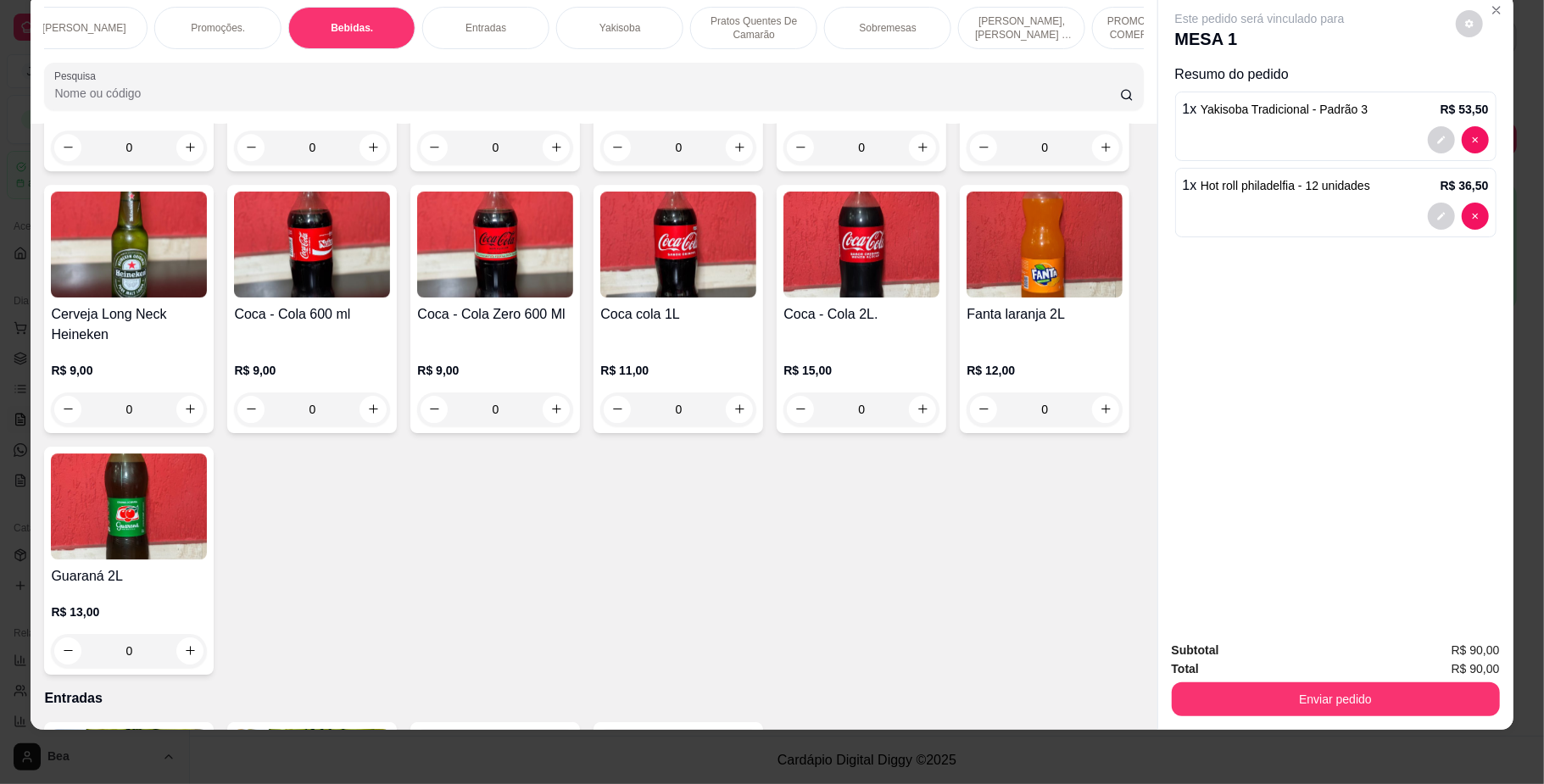
scroll to position [3895, 0]
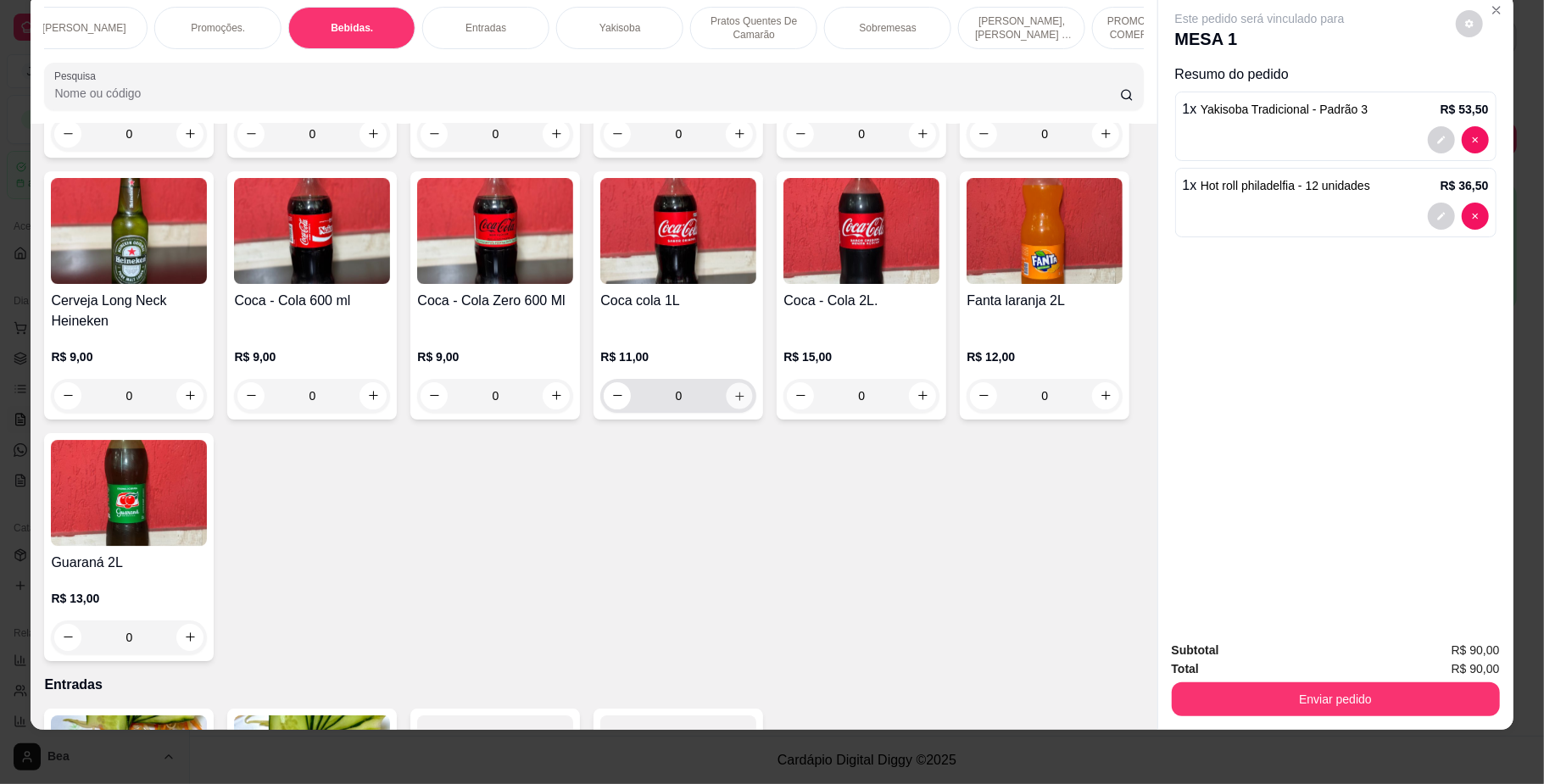
click at [733, 401] on icon "increase-product-quantity" at bounding box center [739, 395] width 12 height 12
type input "1"
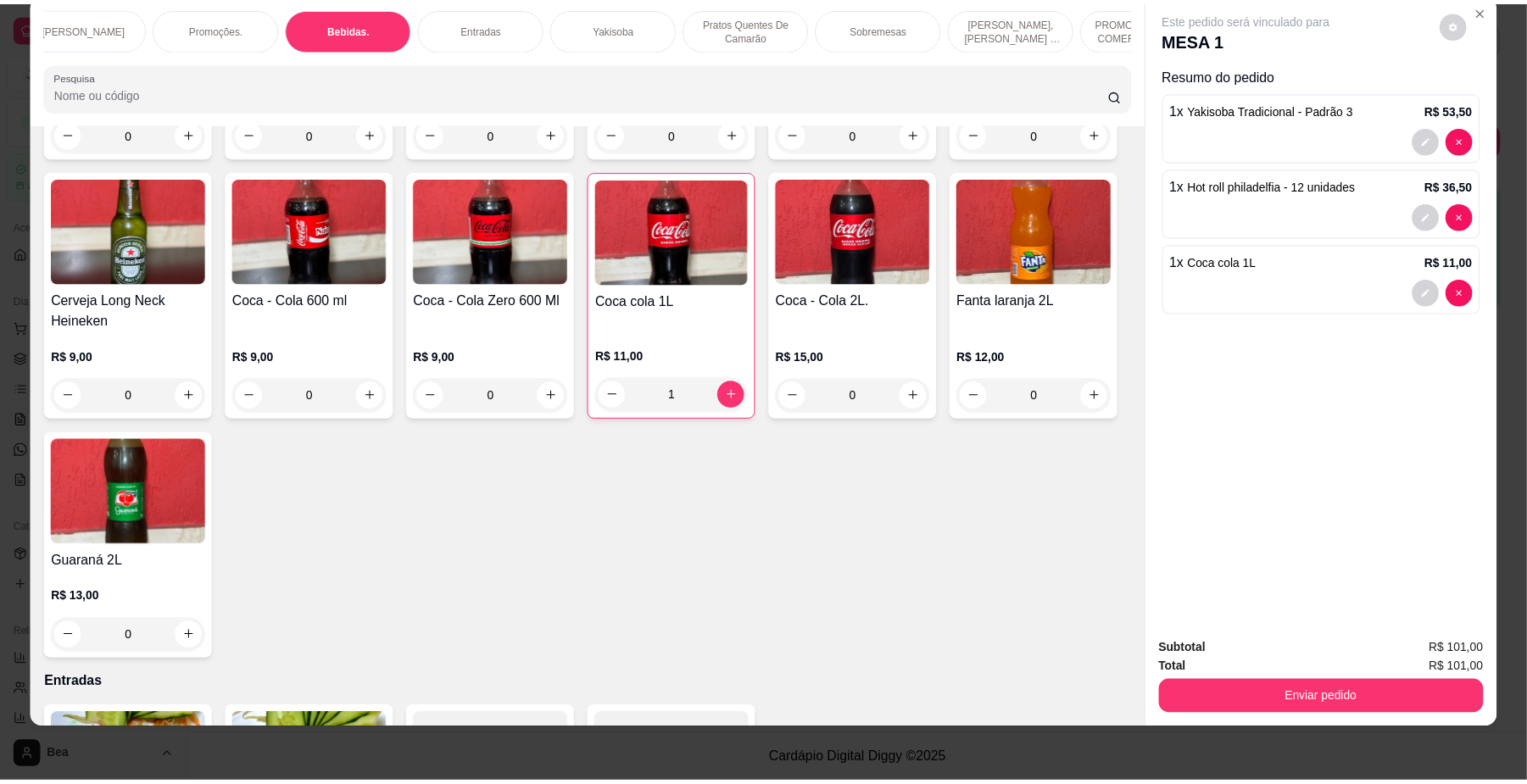
scroll to position [0, 0]
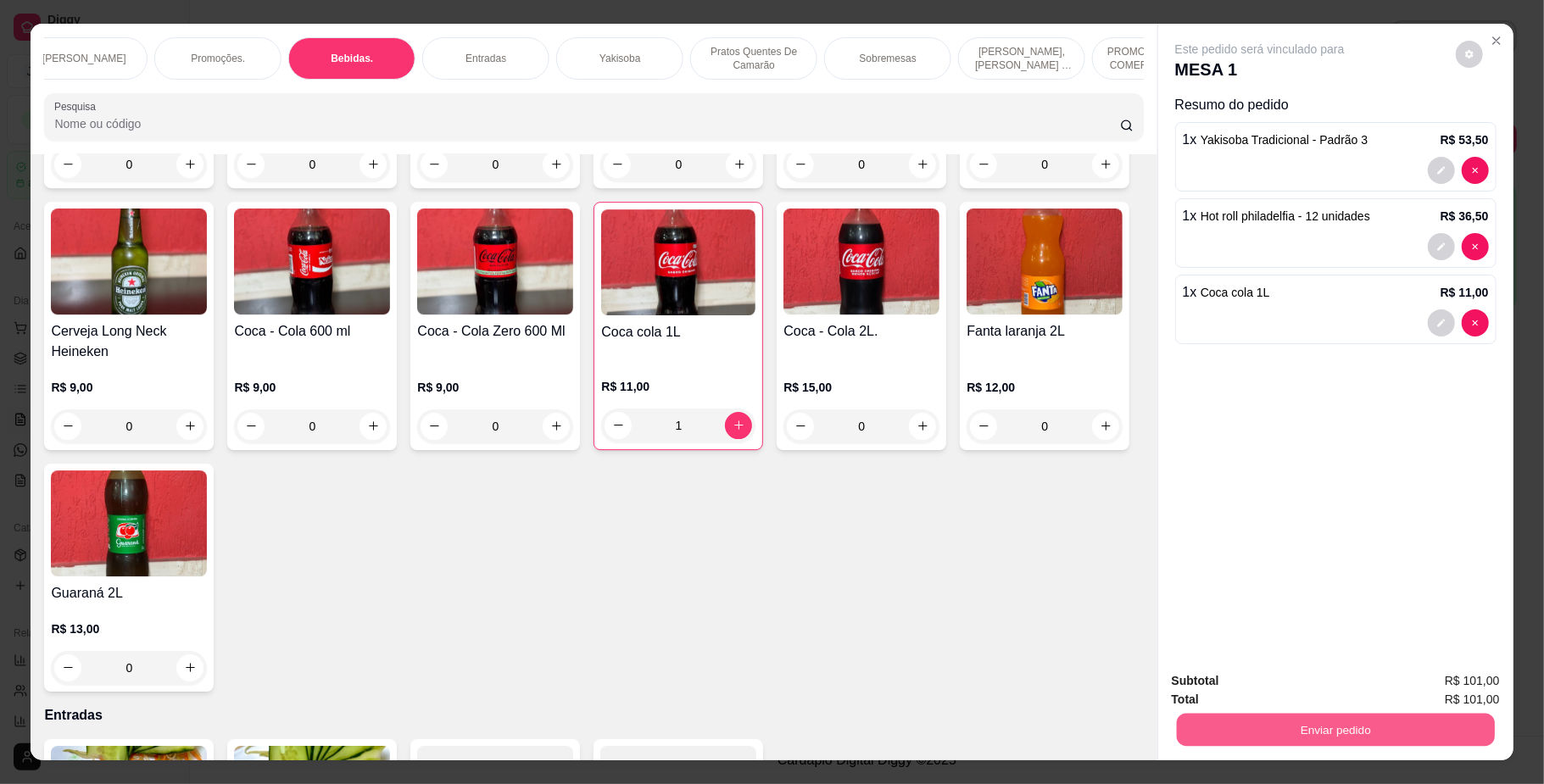
click at [1215, 729] on button "Enviar pedido" at bounding box center [1335, 729] width 318 height 33
click at [1214, 727] on button "Enviar pedido" at bounding box center [1336, 730] width 328 height 34
click at [1212, 683] on button "Não registrar e enviar pedido" at bounding box center [1278, 688] width 172 height 31
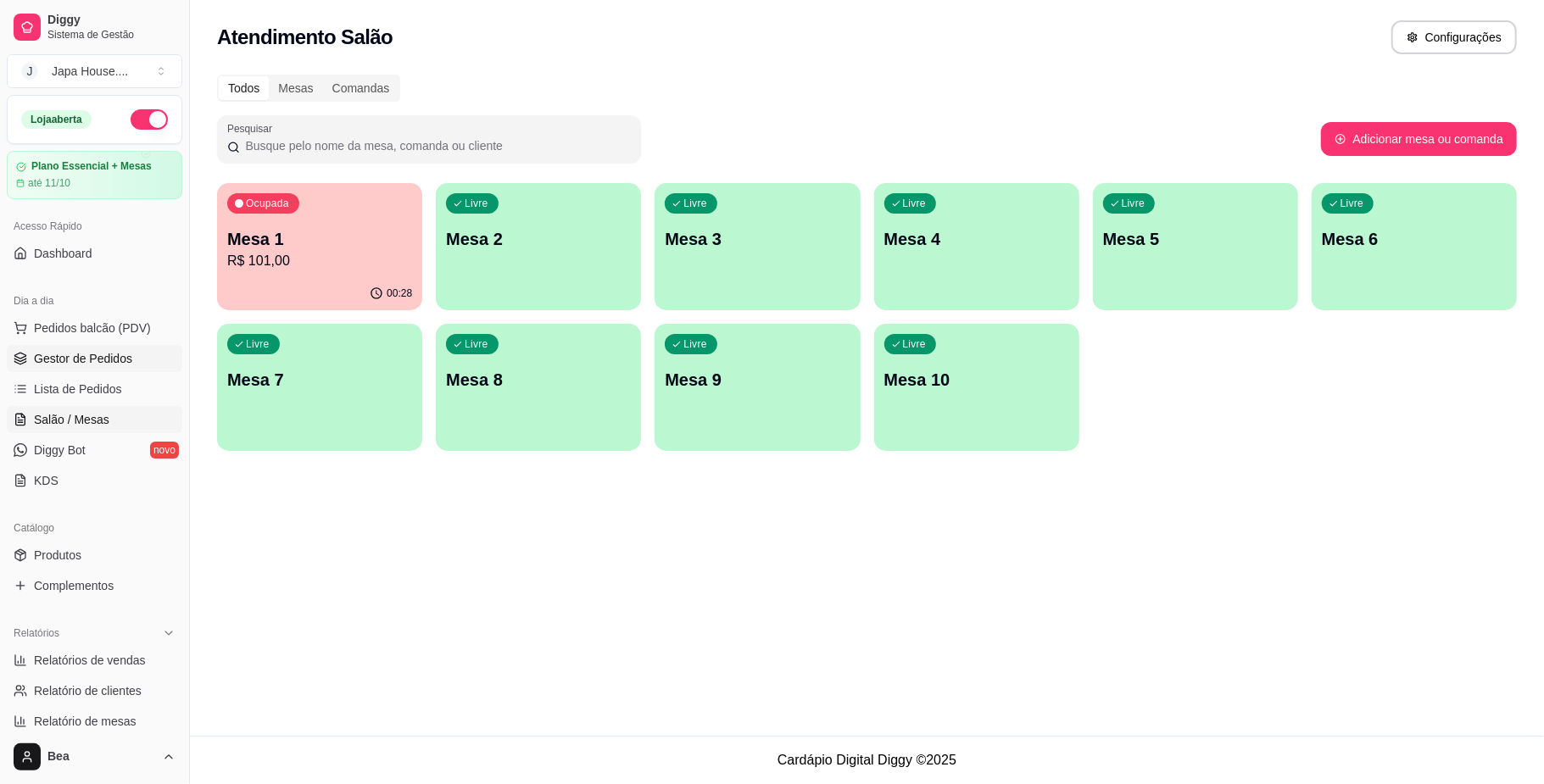
click at [109, 365] on span "Gestor de Pedidos" at bounding box center [83, 359] width 98 height 17
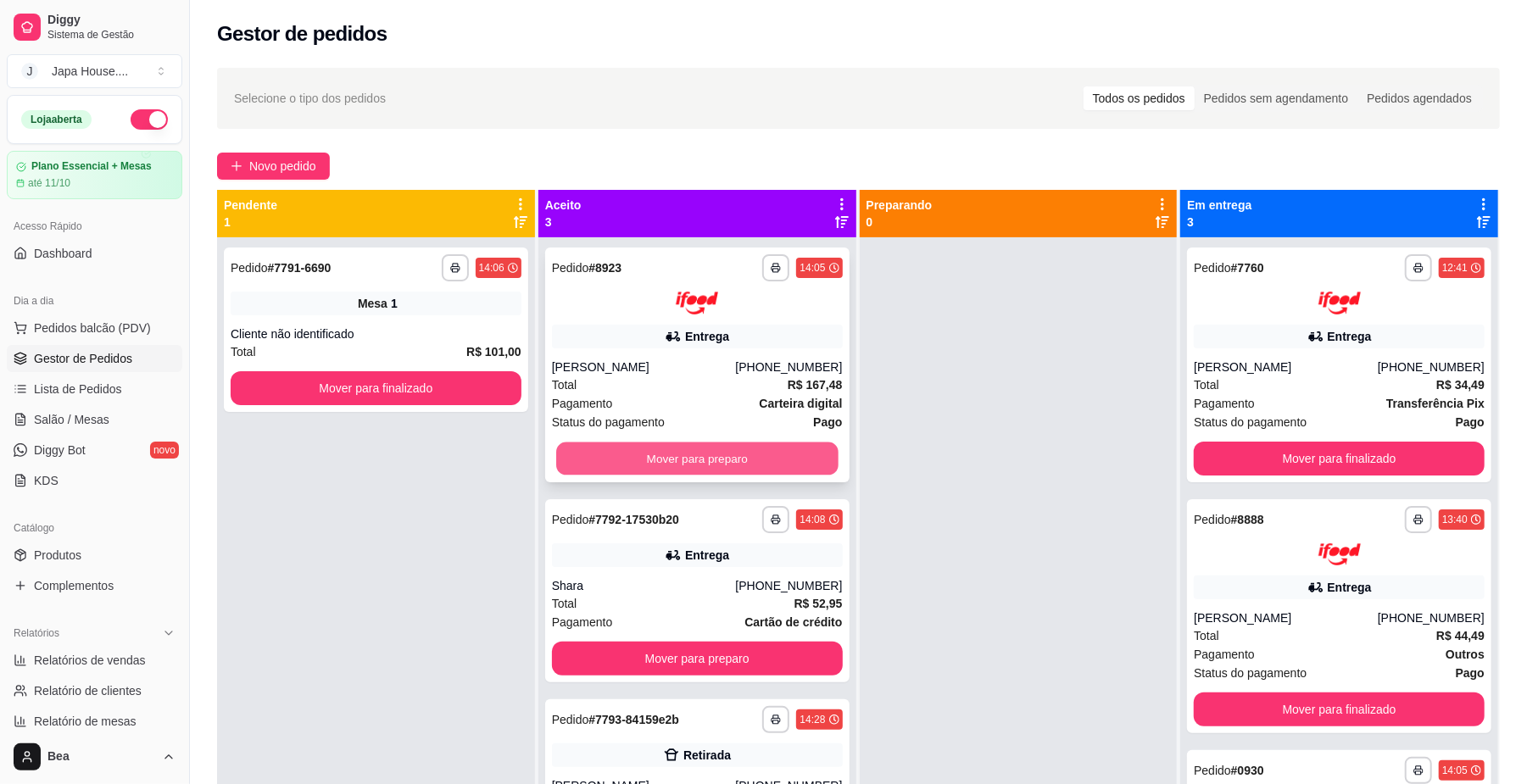
click at [705, 455] on button "Mover para preparo" at bounding box center [697, 458] width 282 height 33
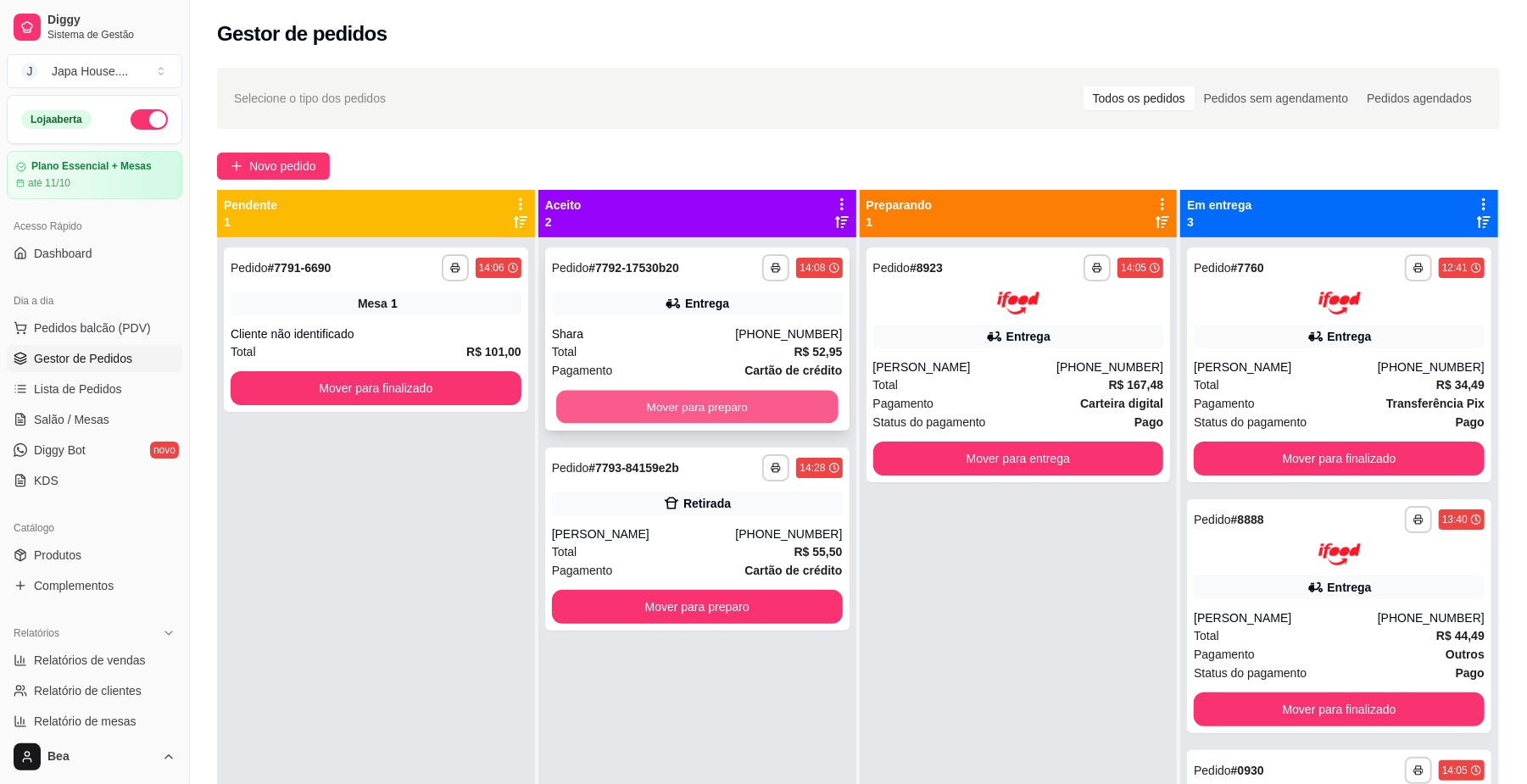
click at [740, 411] on button "Mover para preparo" at bounding box center [697, 407] width 282 height 33
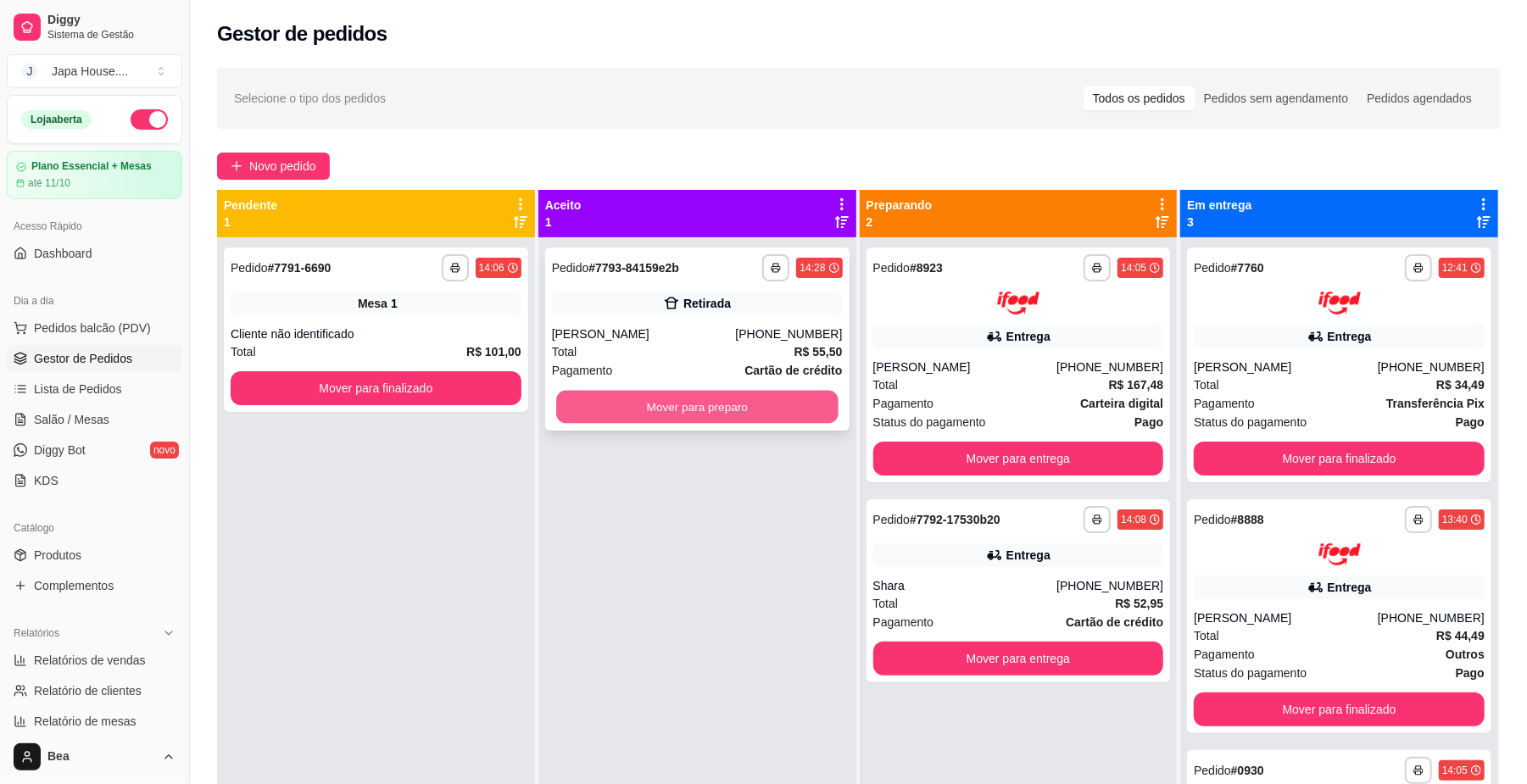
click at [761, 418] on button "Mover para preparo" at bounding box center [697, 407] width 282 height 33
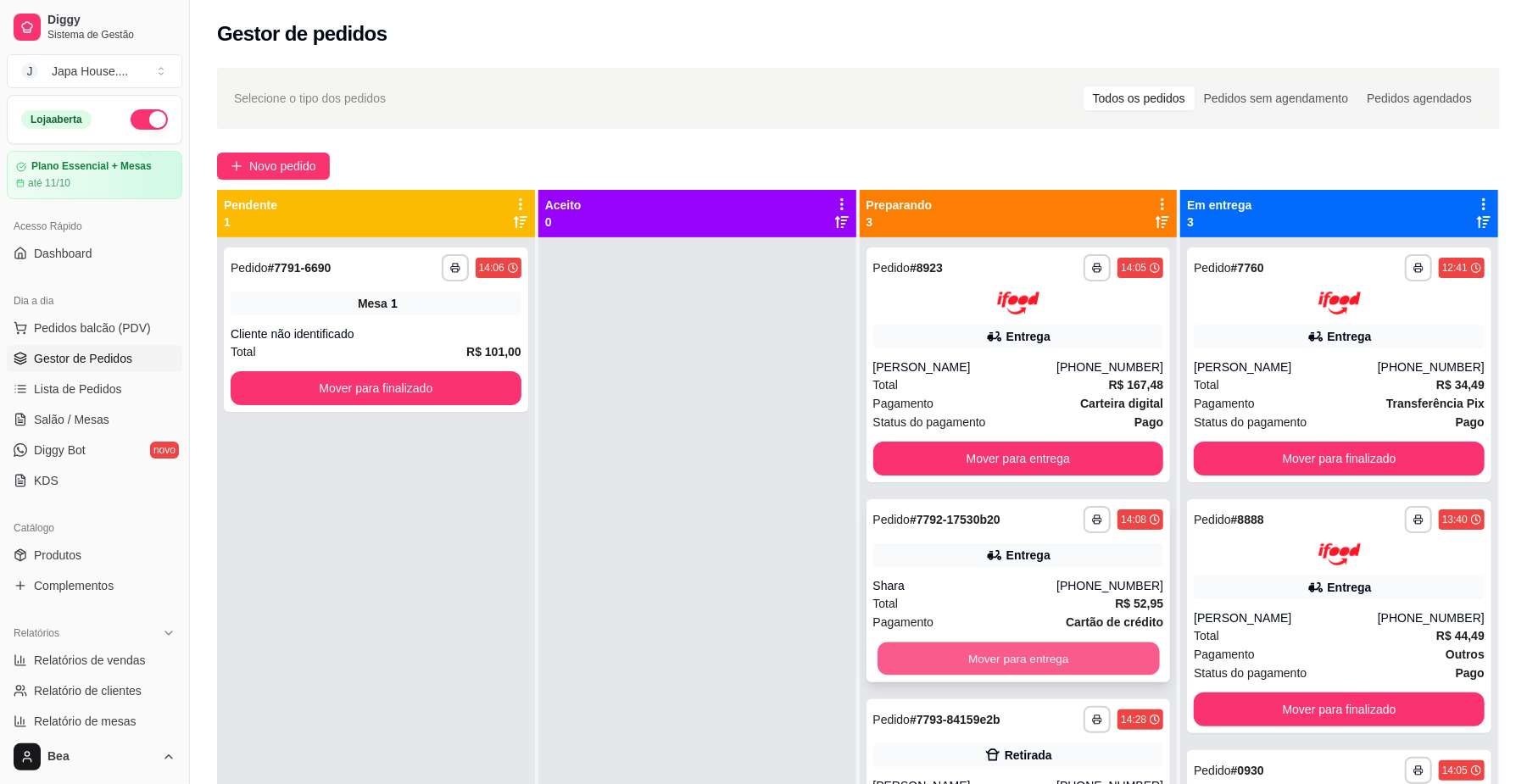
click at [992, 653] on button "Mover para entrega" at bounding box center [1018, 658] width 282 height 33
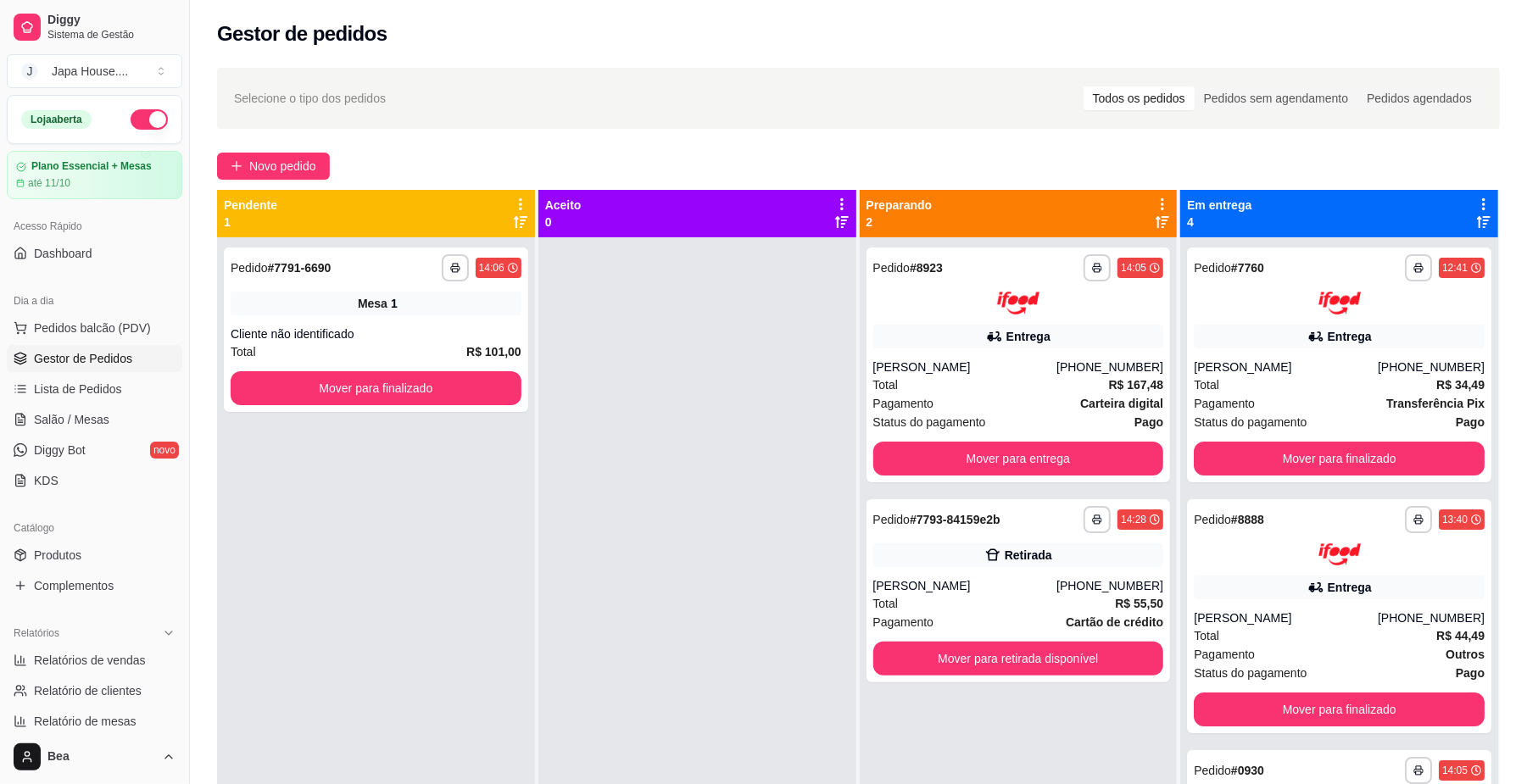
click at [59, 405] on ul "Pedidos balcão (PDV) Gestor de Pedidos Lista de Pedidos Salão / Mesas Diggy Bot…" at bounding box center [94, 404] width 175 height 180
click at [66, 420] on span "Salão / Mesas" at bounding box center [72, 419] width 75 height 17
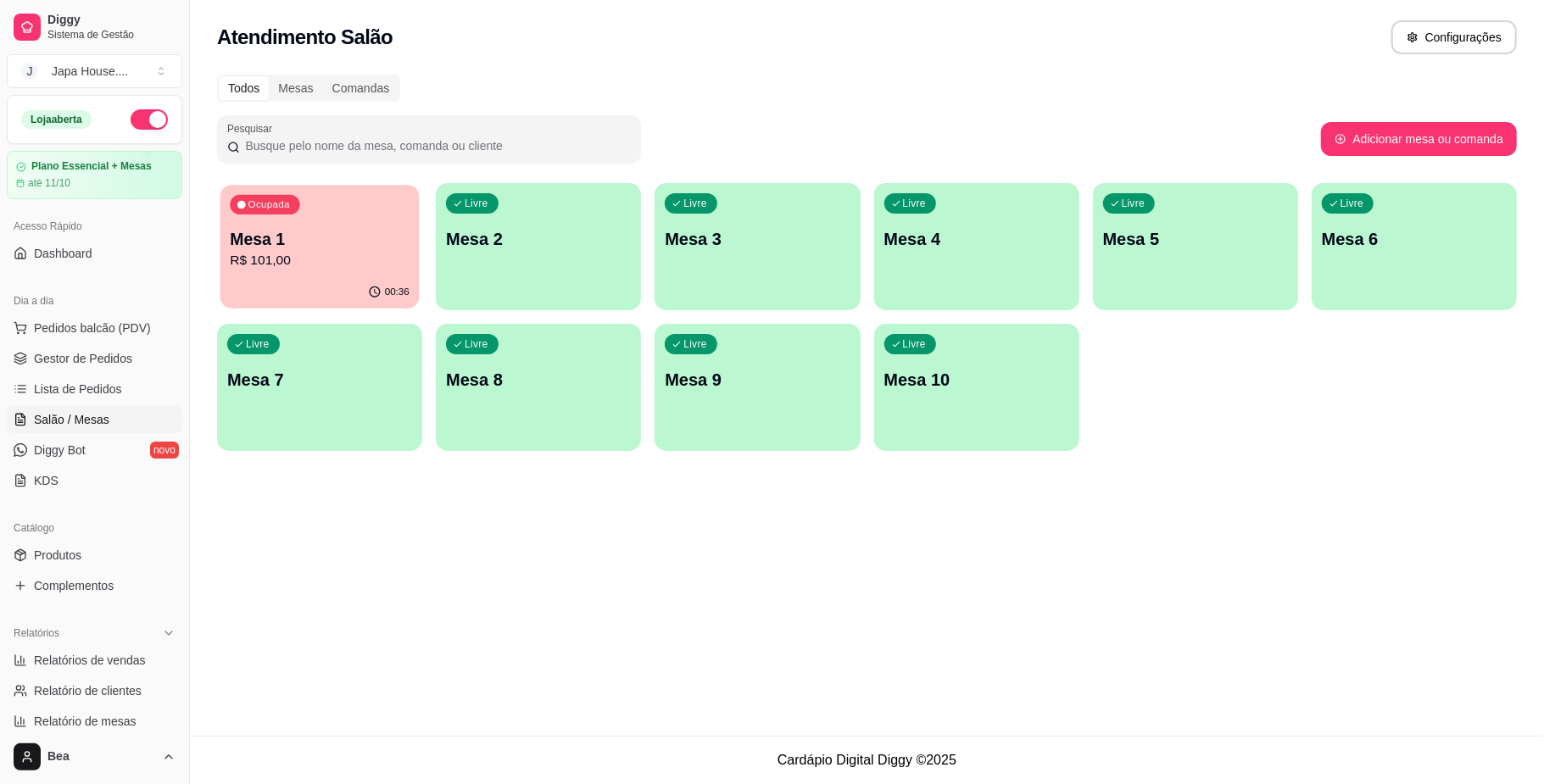
click at [325, 263] on p "R$ 101,00" at bounding box center [320, 260] width 180 height 20
click at [282, 278] on div "00:52" at bounding box center [320, 292] width 199 height 32
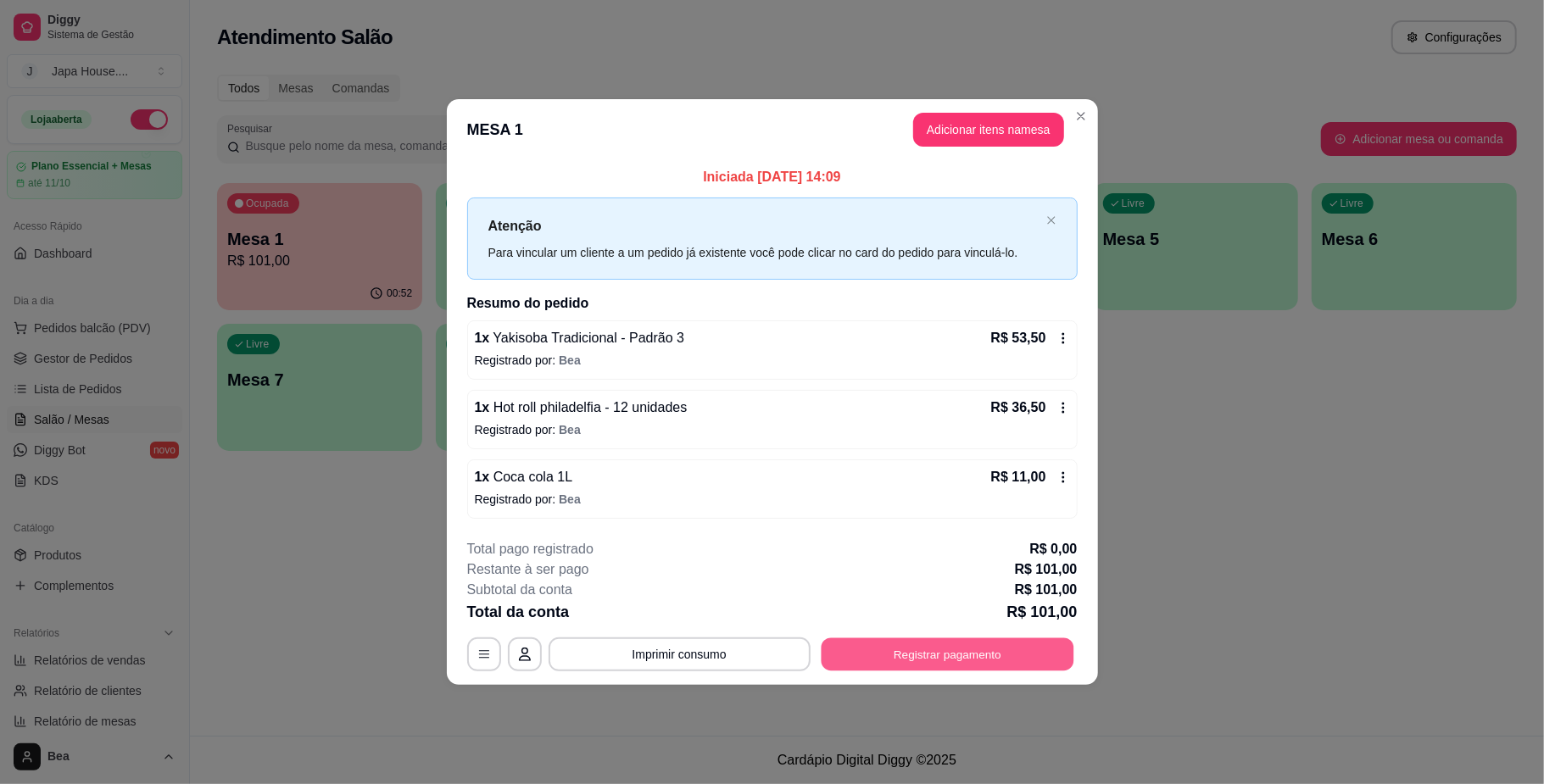
click at [862, 658] on button "Registrar pagamento" at bounding box center [947, 654] width 253 height 33
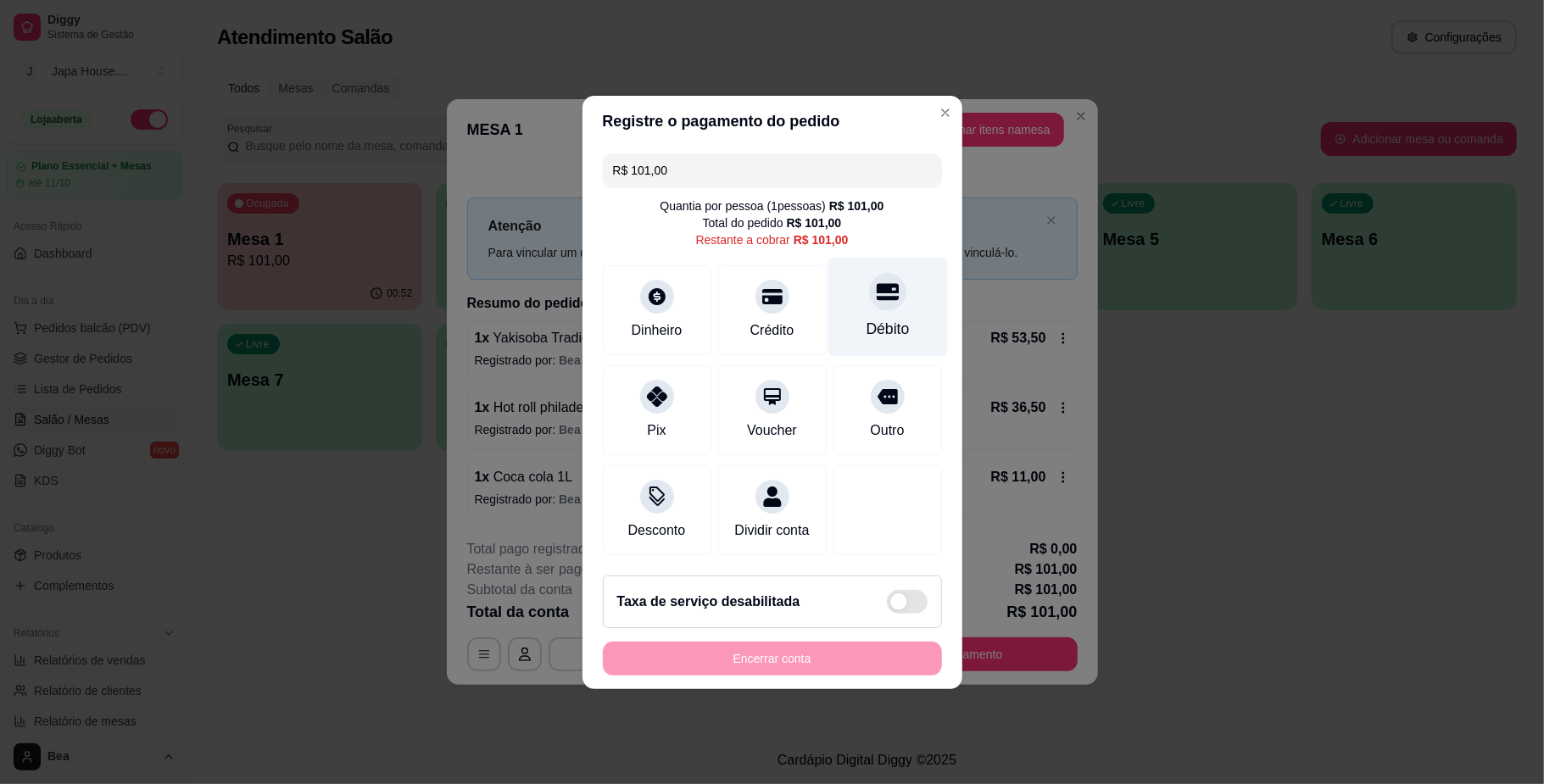
click at [856, 303] on div "Débito" at bounding box center [887, 306] width 120 height 99
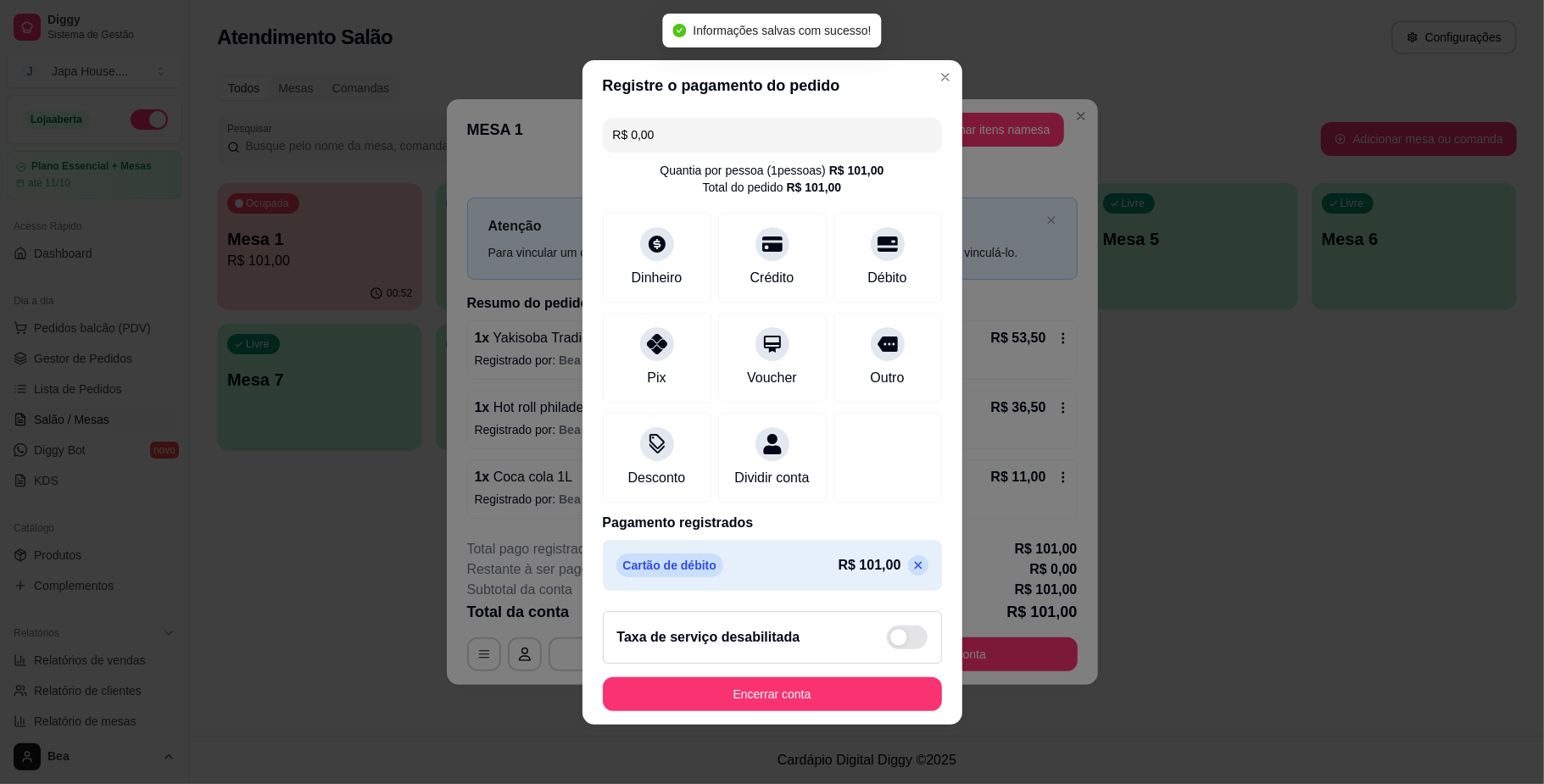
type input "R$ 0,00"
click at [727, 707] on button "Encerrar conta" at bounding box center [772, 694] width 329 height 33
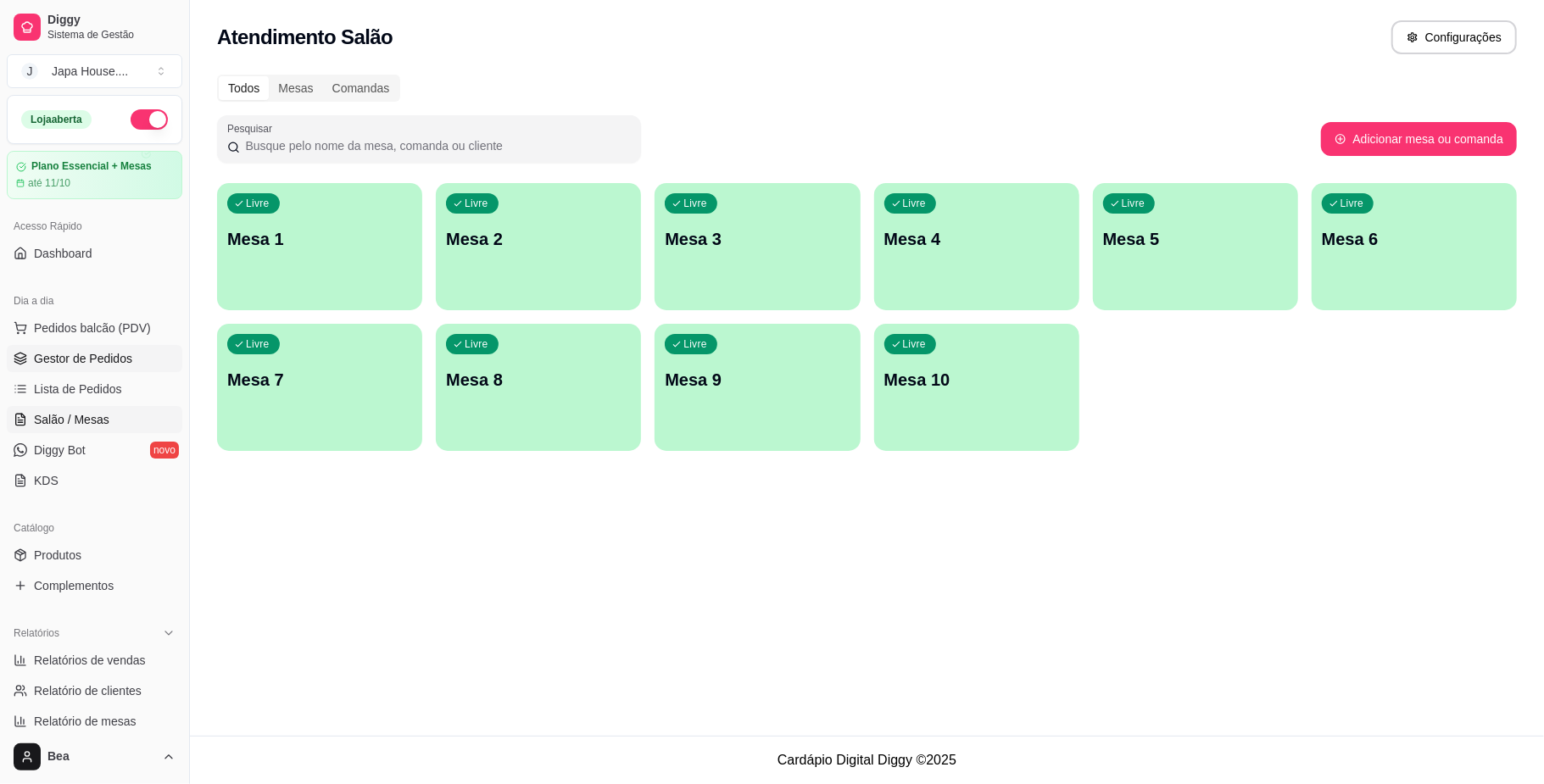
click at [140, 368] on link "Gestor de Pedidos" at bounding box center [94, 358] width 175 height 27
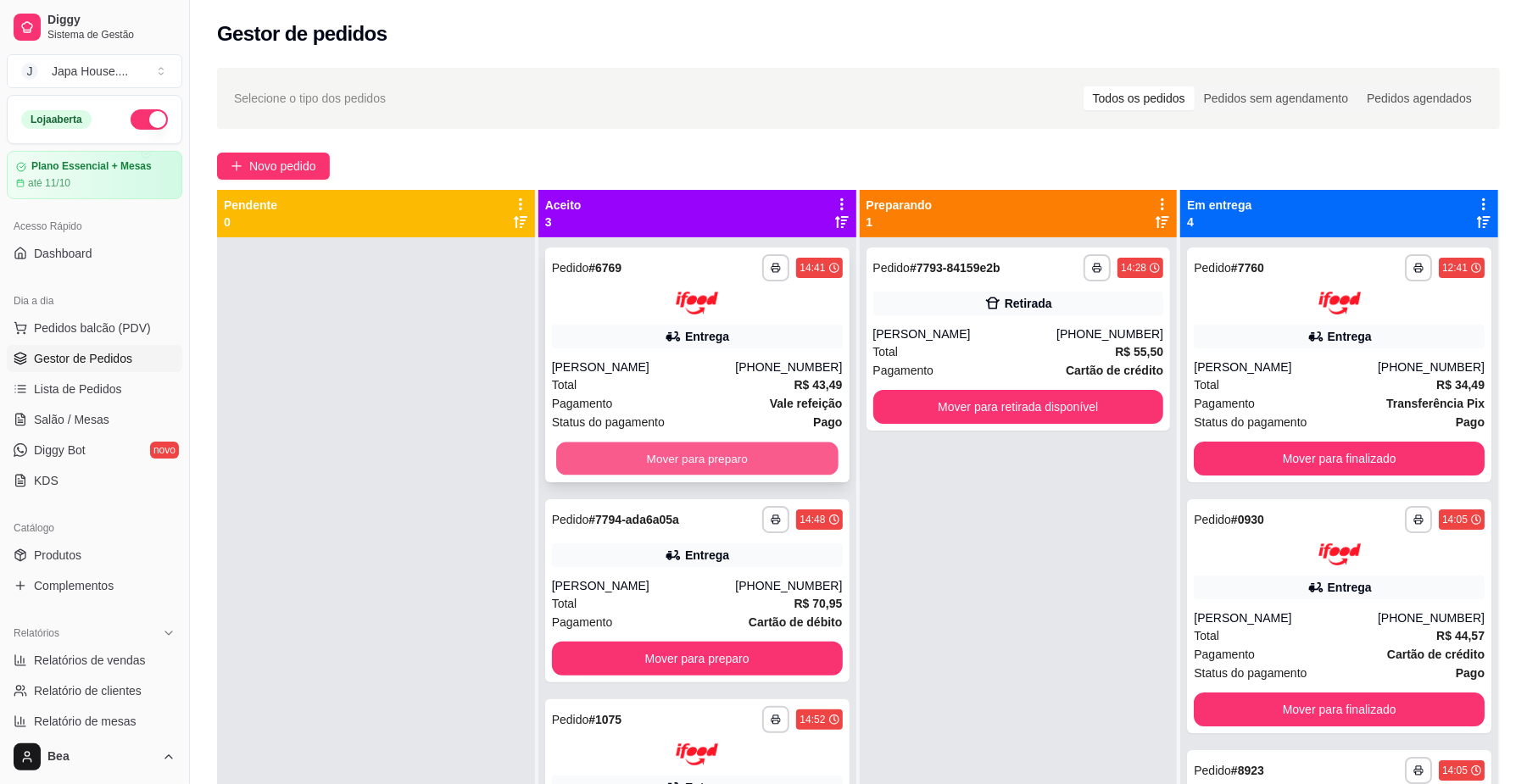
click at [687, 475] on div "Mover para preparo" at bounding box center [698, 459] width 291 height 34
click at [611, 459] on button "Mover para preparo" at bounding box center [697, 458] width 282 height 33
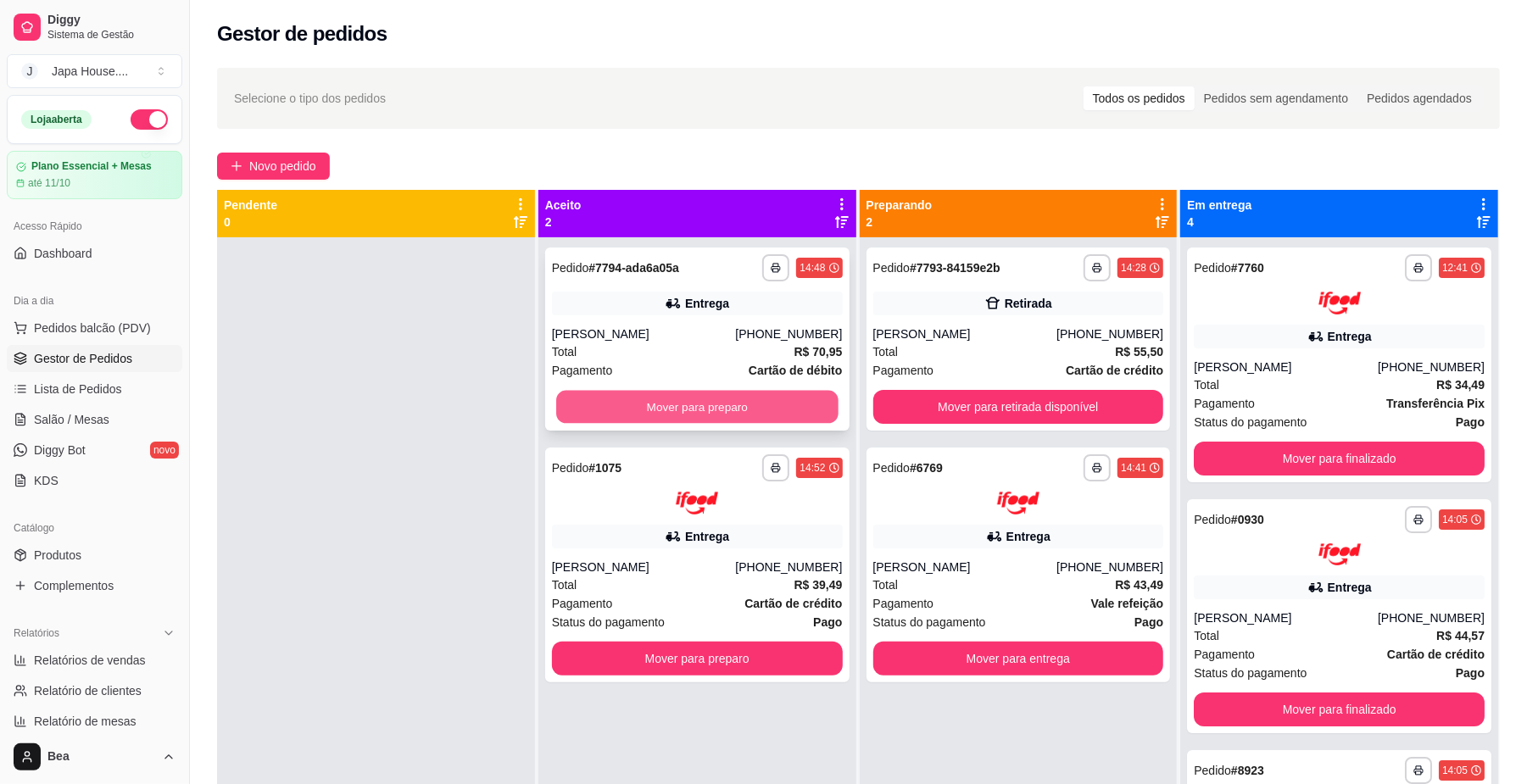
click at [605, 405] on button "Mover para preparo" at bounding box center [697, 407] width 282 height 33
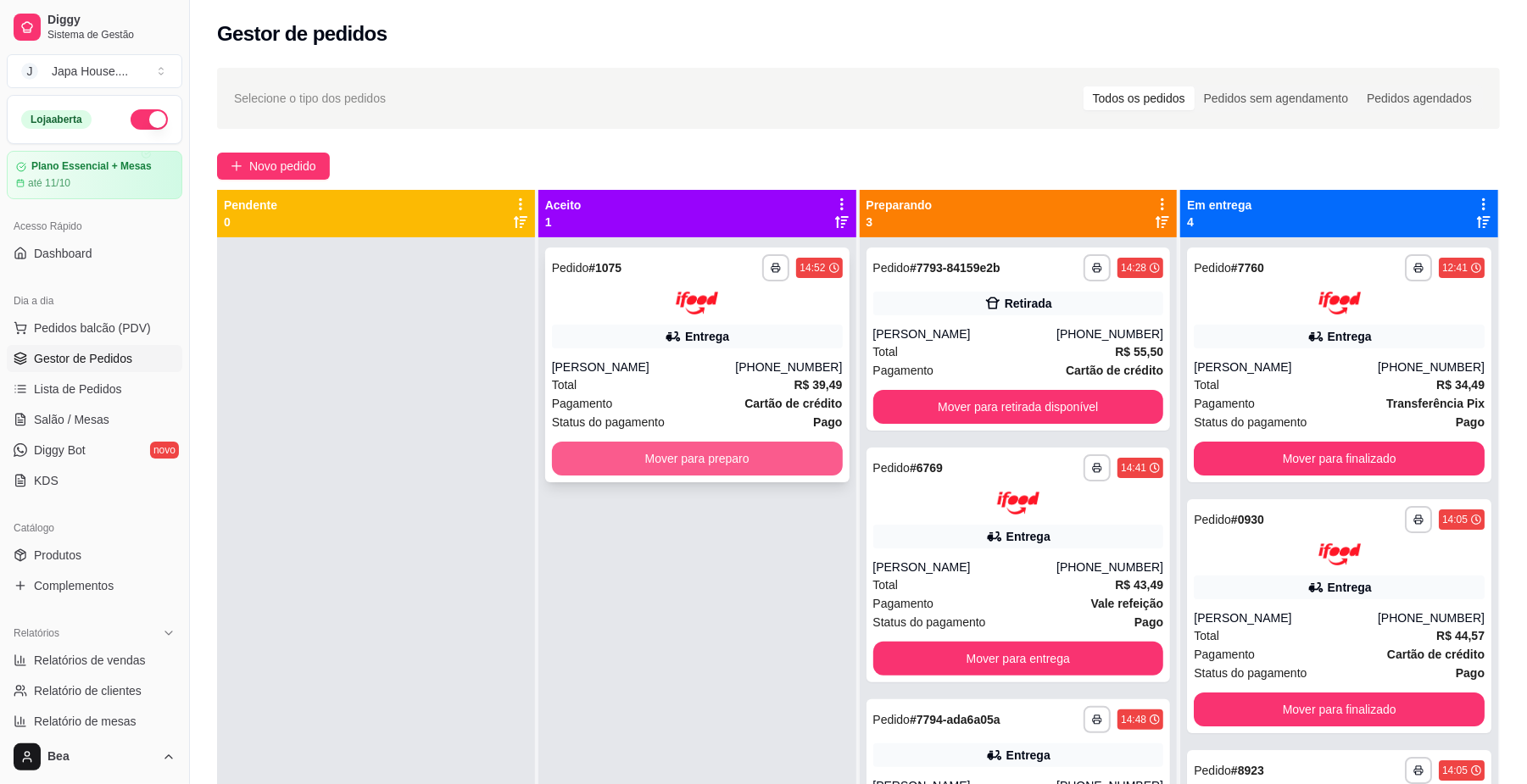
click at [636, 446] on button "Mover para preparo" at bounding box center [698, 459] width 291 height 34
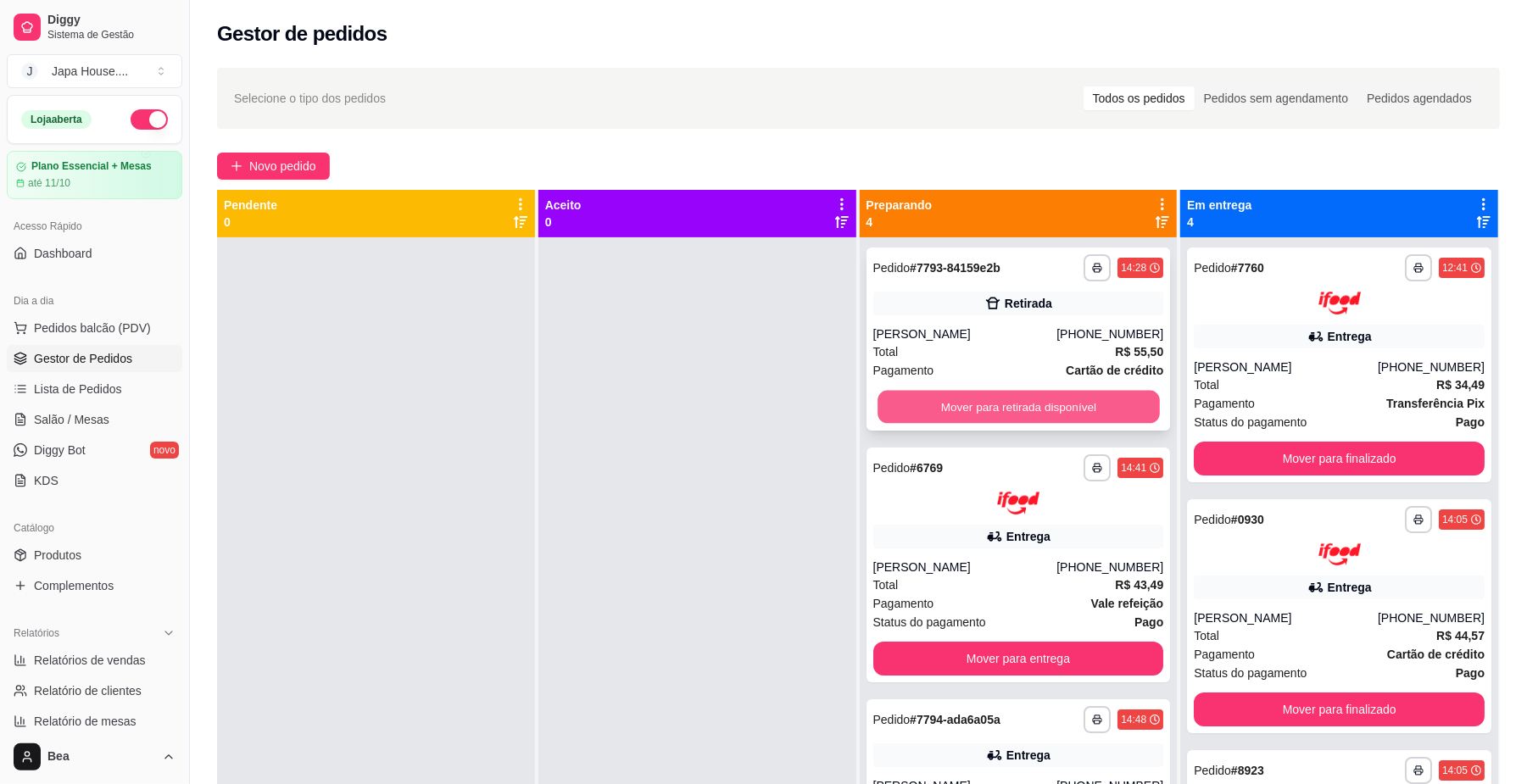
click at [960, 401] on button "Mover para retirada disponível" at bounding box center [1018, 407] width 282 height 33
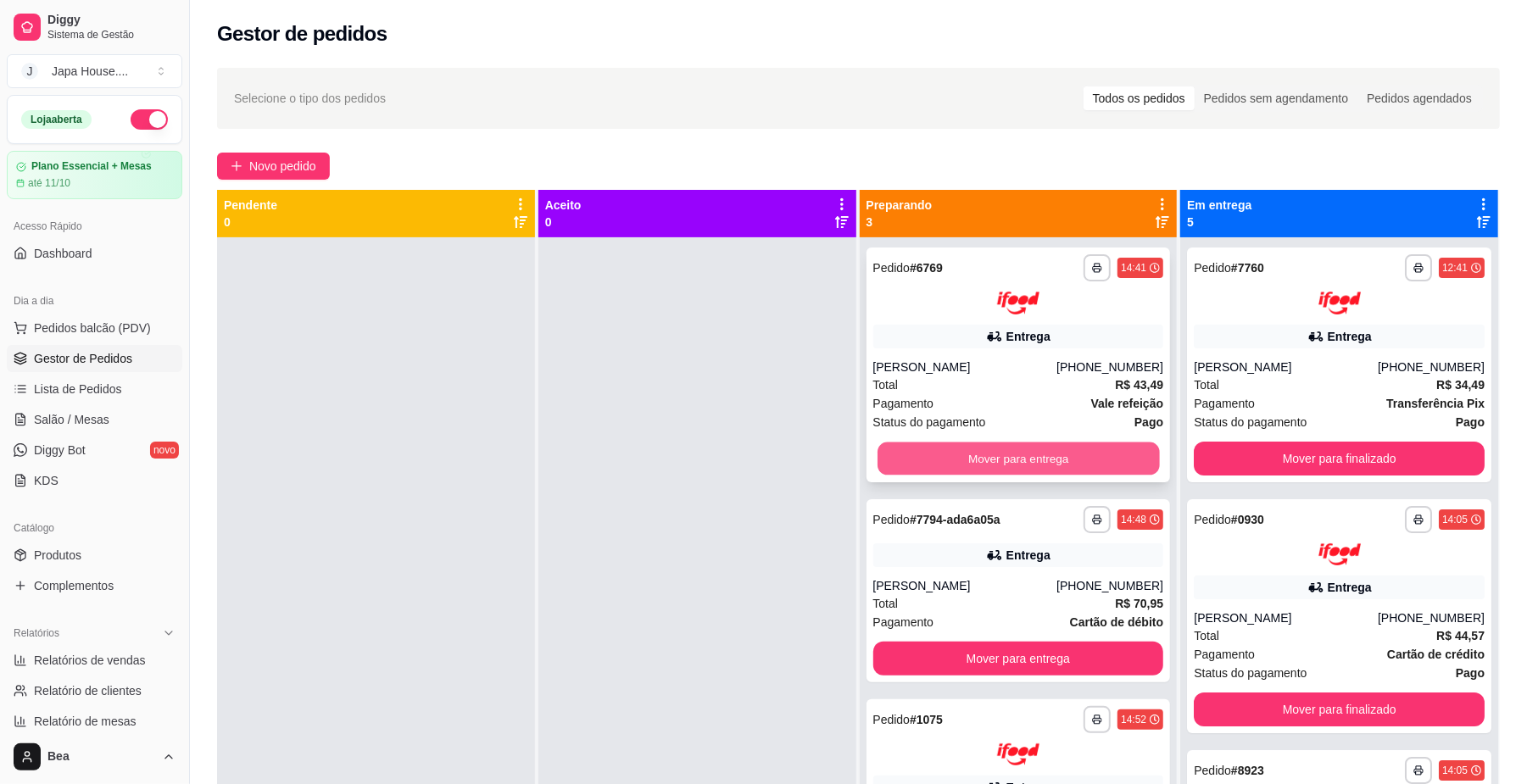
click at [1073, 462] on button "Mover para entrega" at bounding box center [1018, 458] width 282 height 33
click at [1025, 359] on div "[PERSON_NAME]" at bounding box center [965, 368] width 184 height 17
click at [940, 466] on button "Mover para entrega" at bounding box center [1018, 458] width 282 height 33
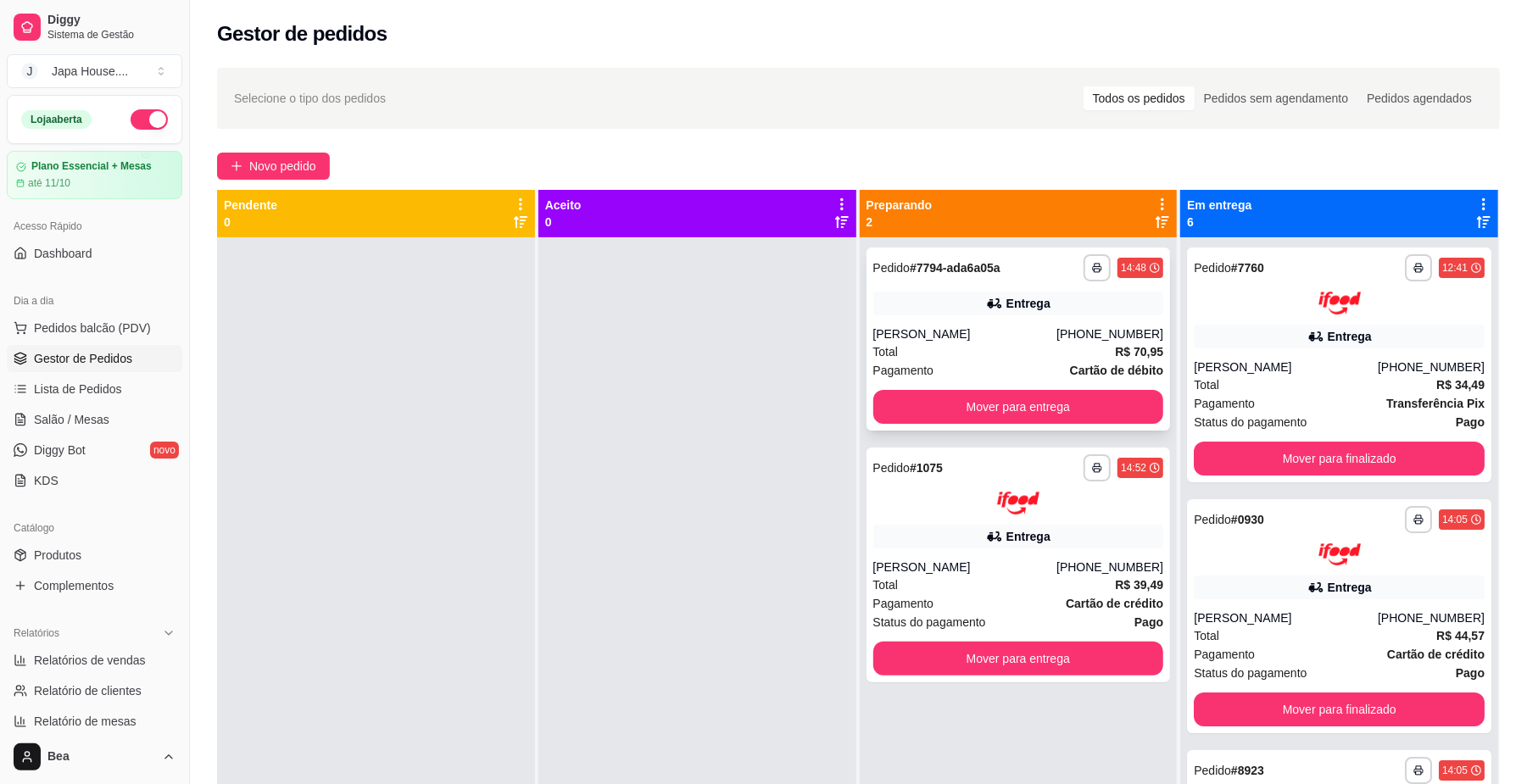
click at [1019, 335] on div "[PERSON_NAME]" at bounding box center [965, 334] width 184 height 17
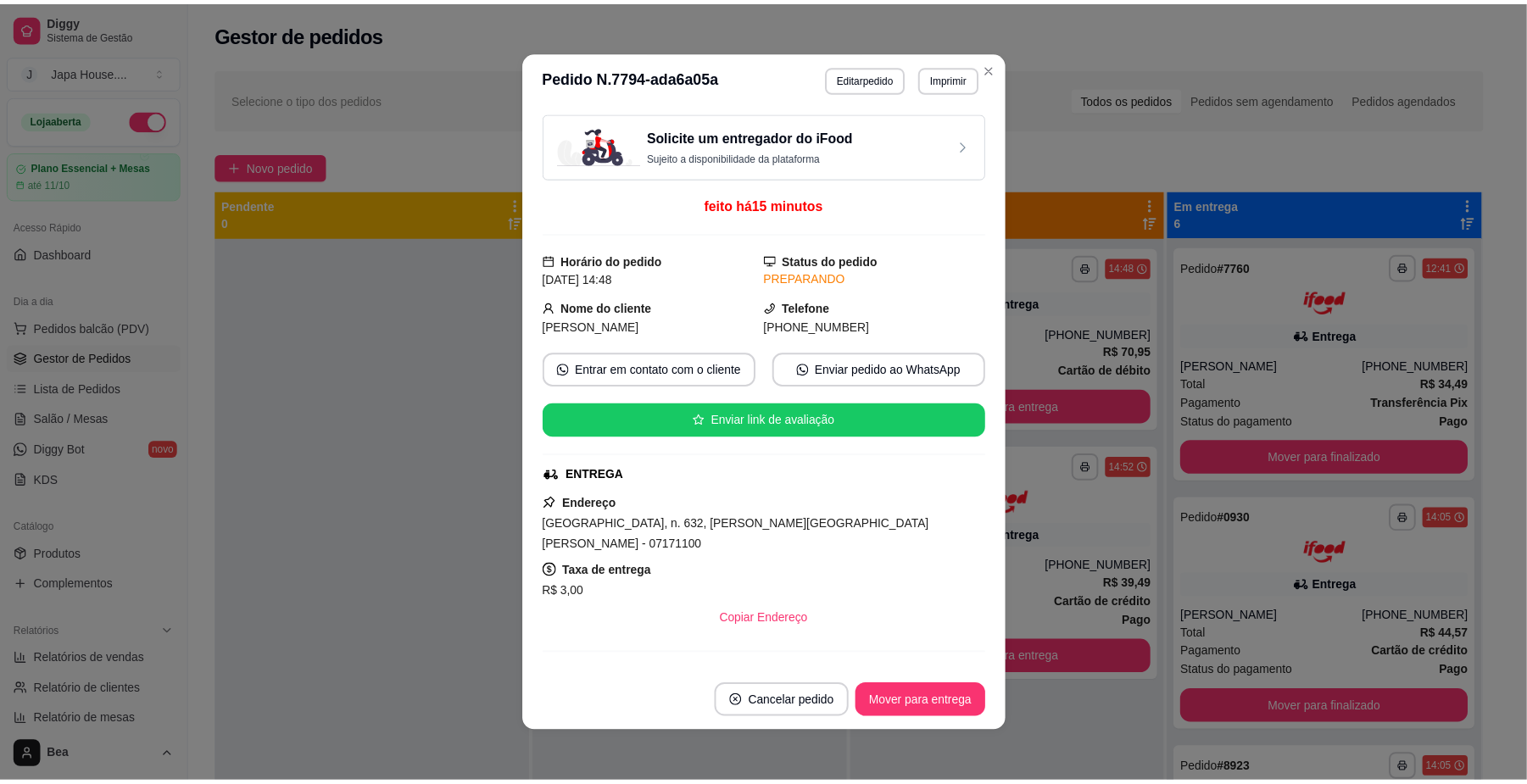
scroll to position [310, 0]
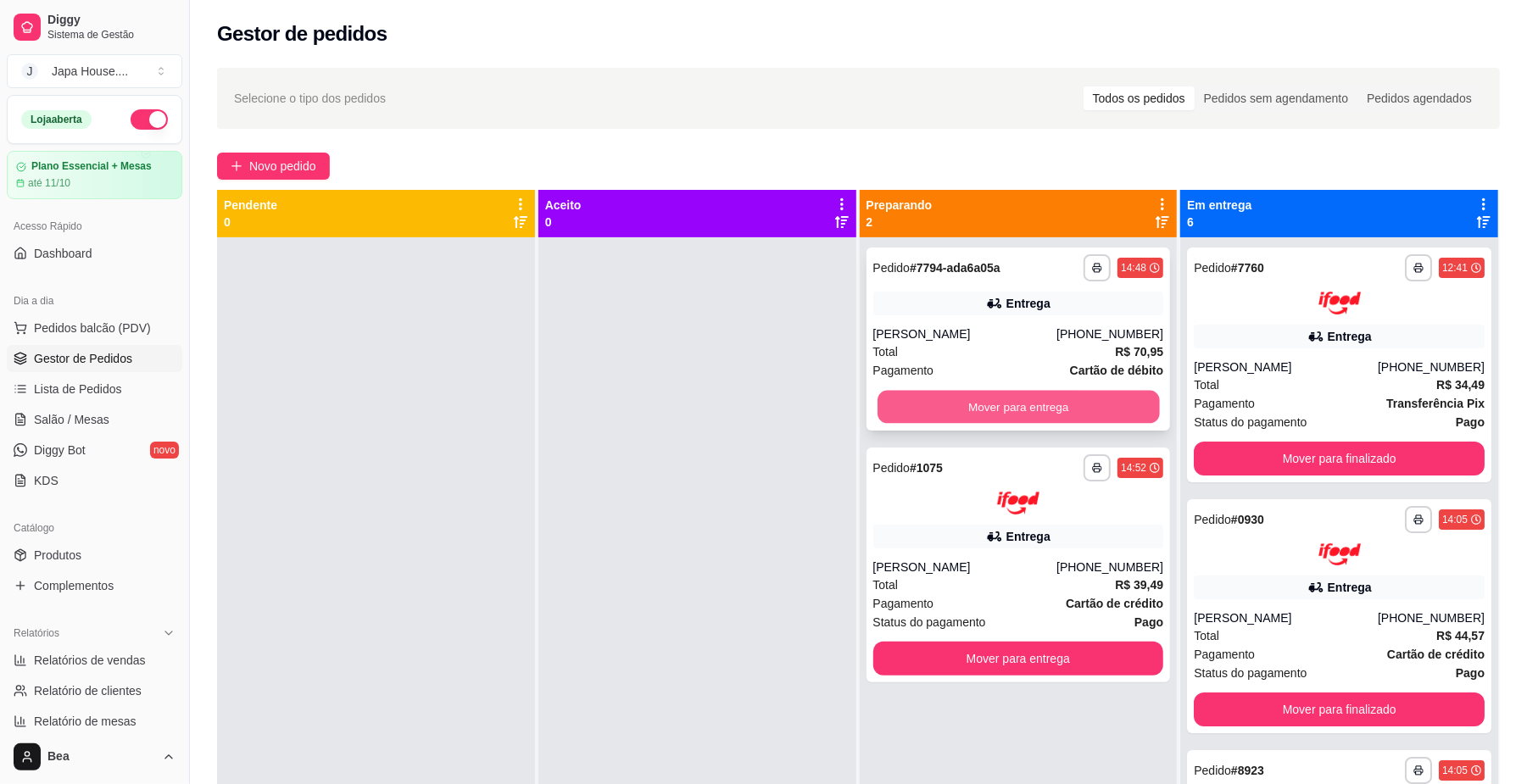
click at [1040, 401] on button "Mover para entrega" at bounding box center [1018, 407] width 282 height 33
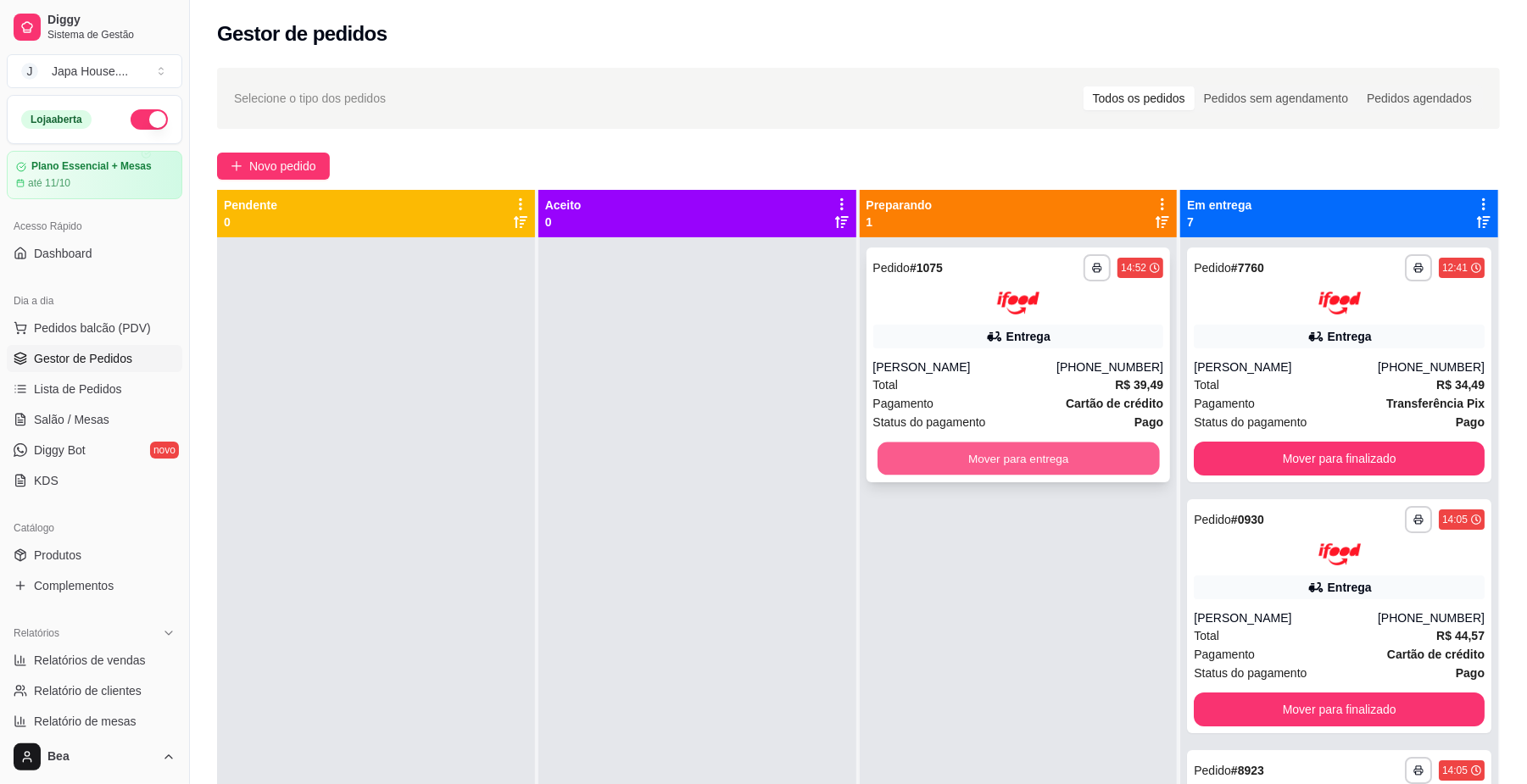
click at [1067, 451] on button "Mover para entrega" at bounding box center [1018, 458] width 282 height 33
